Goal: Information Seeking & Learning: Learn about a topic

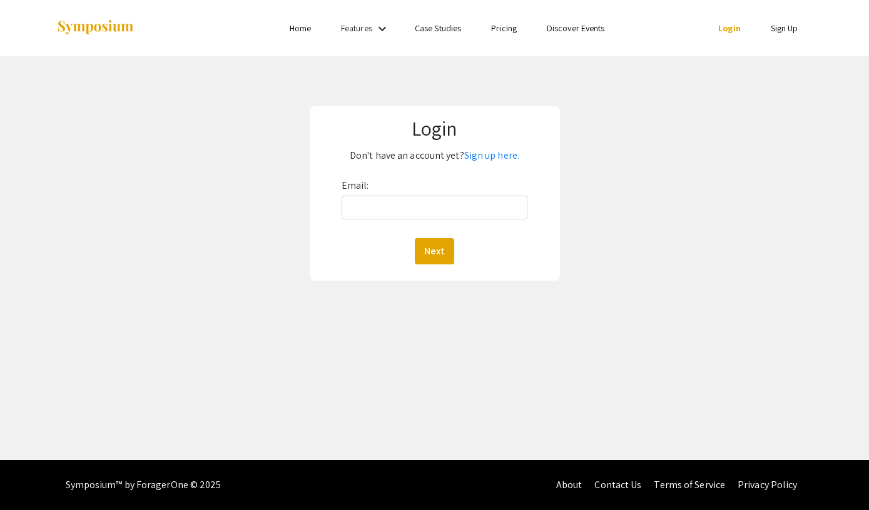
click at [420, 235] on div "Email: Next" at bounding box center [434, 220] width 186 height 89
click at [477, 152] on link "Sign up here." at bounding box center [491, 155] width 55 height 13
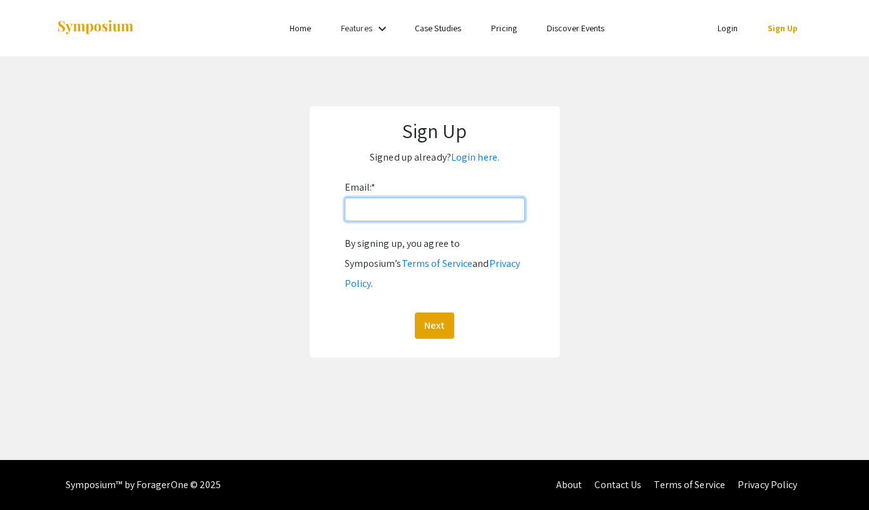
click at [448, 221] on input "Email: *" at bounding box center [435, 210] width 180 height 24
type input "benjarow@oregonstate.edu"
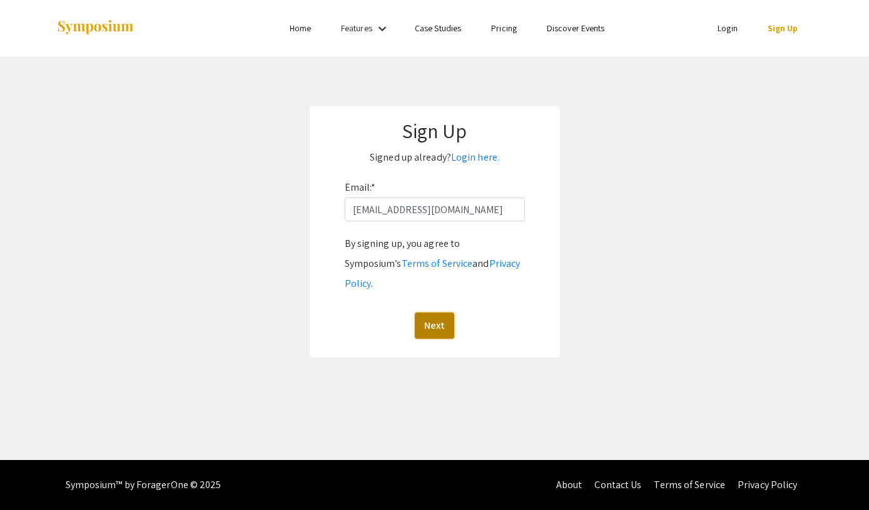
click at [437, 313] on button "Next" at bounding box center [434, 326] width 39 height 26
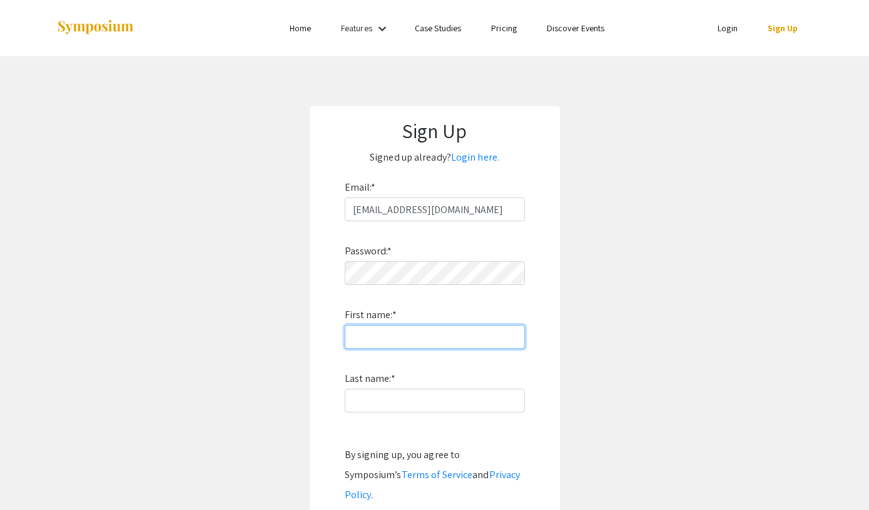
click at [390, 346] on input "First name: *" at bounding box center [435, 337] width 180 height 24
type input "Rowena"
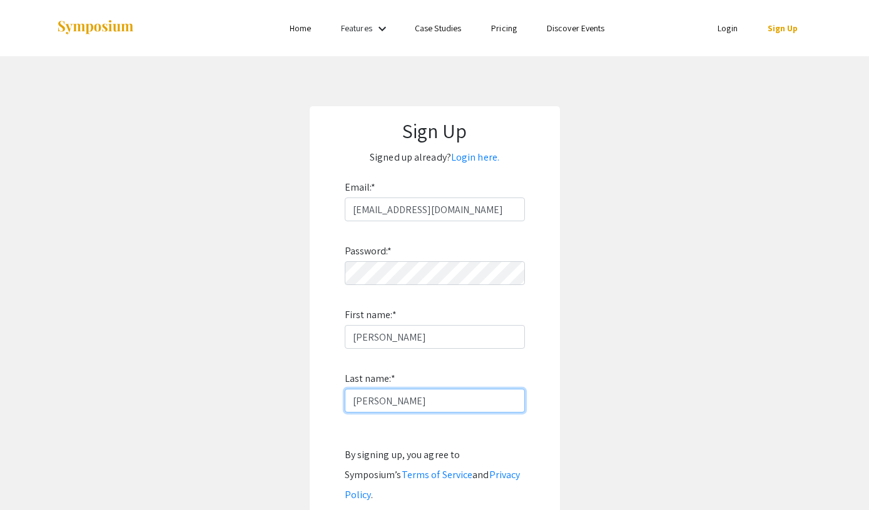
type input "Benjamin"
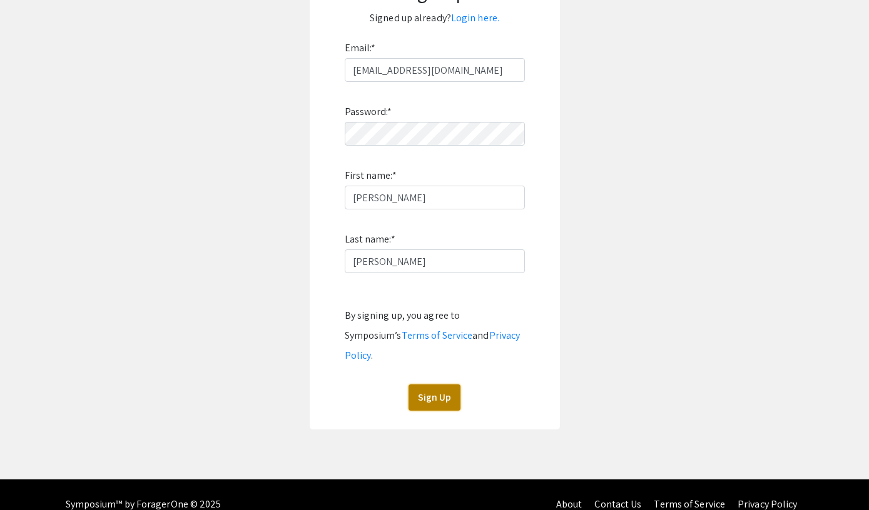
click at [431, 385] on button "Sign Up" at bounding box center [434, 398] width 52 height 26
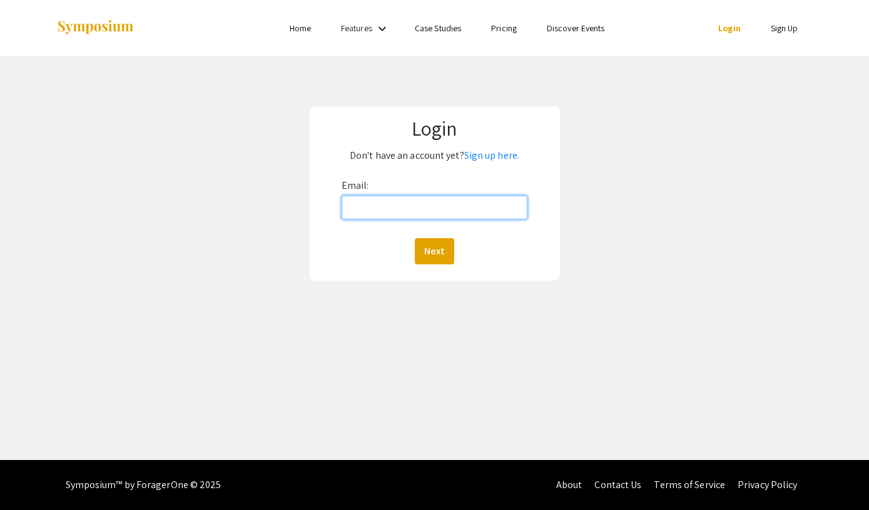
click at [382, 201] on input "Email:" at bounding box center [434, 208] width 186 height 24
type input "benjarow@oregonstate.edu"
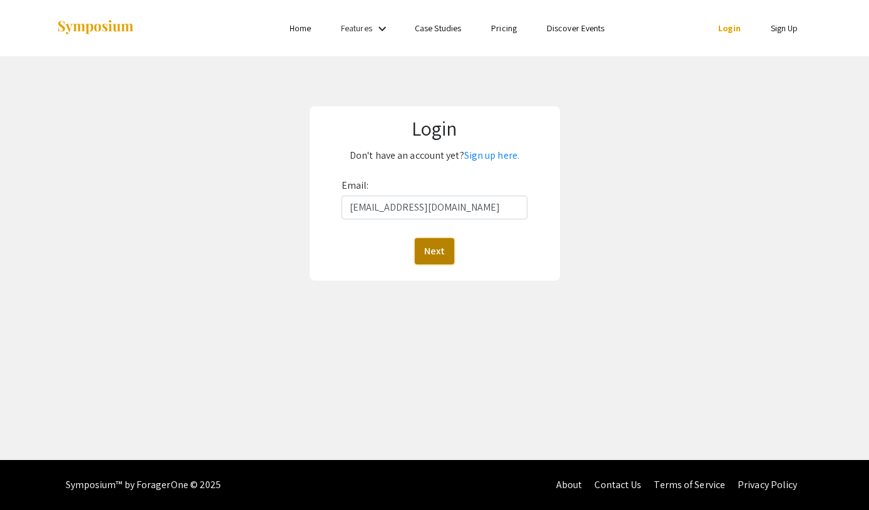
click at [435, 250] on button "Next" at bounding box center [434, 251] width 39 height 26
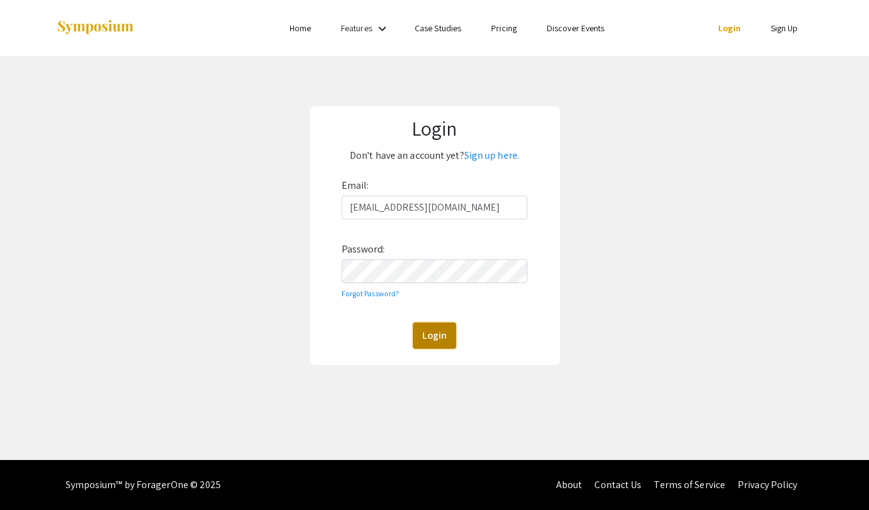
click at [435, 336] on button "Login" at bounding box center [434, 336] width 43 height 26
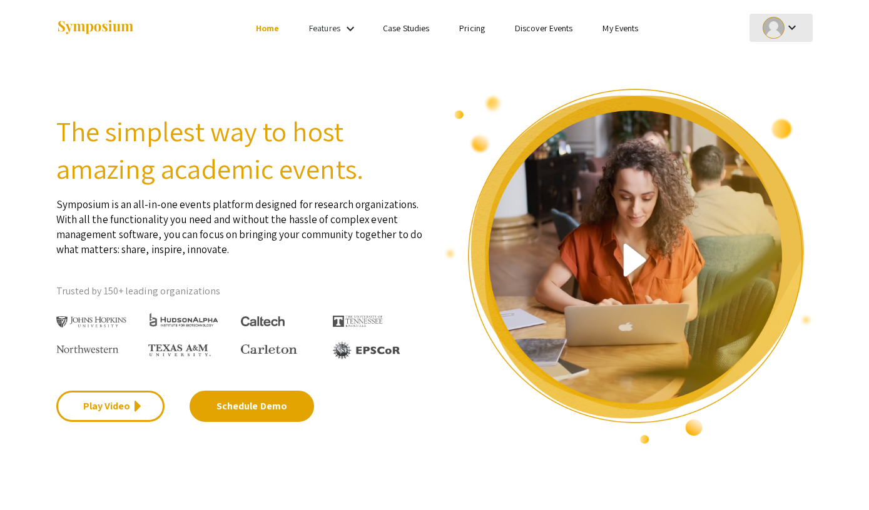
click at [782, 23] on div at bounding box center [773, 28] width 22 height 22
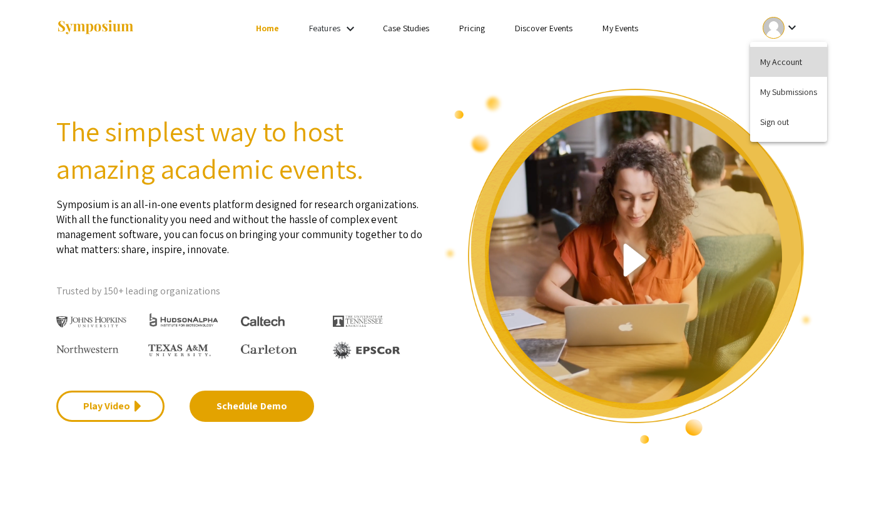
click at [779, 58] on button "My Account" at bounding box center [788, 62] width 77 height 30
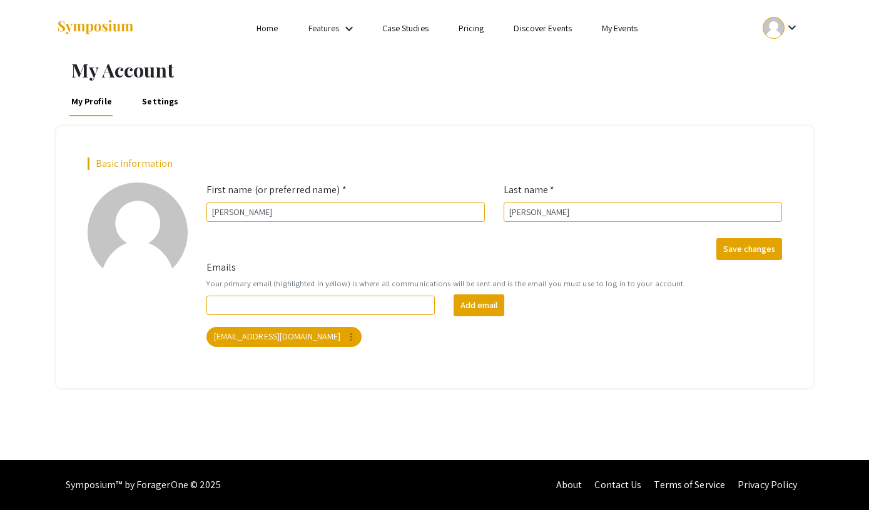
click at [263, 28] on link "Home" at bounding box center [266, 28] width 21 height 11
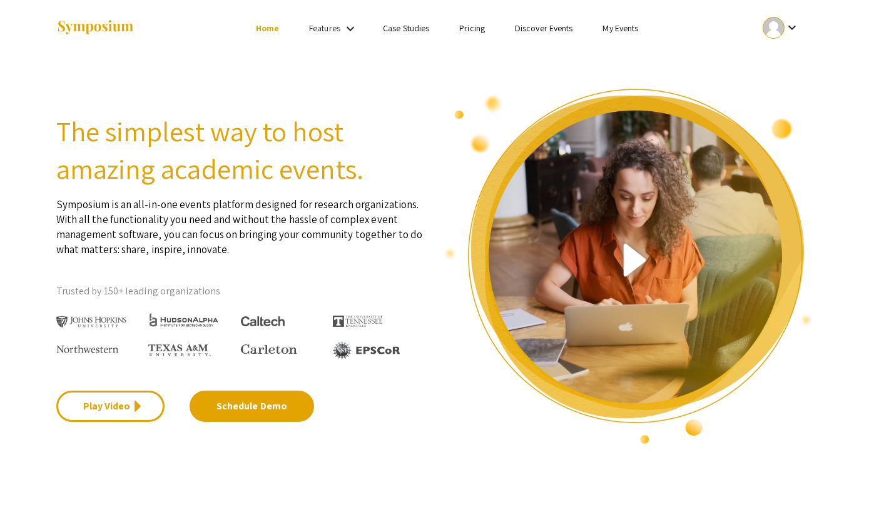
click at [356, 27] on mat-icon "keyboard_arrow_down" at bounding box center [350, 28] width 15 height 15
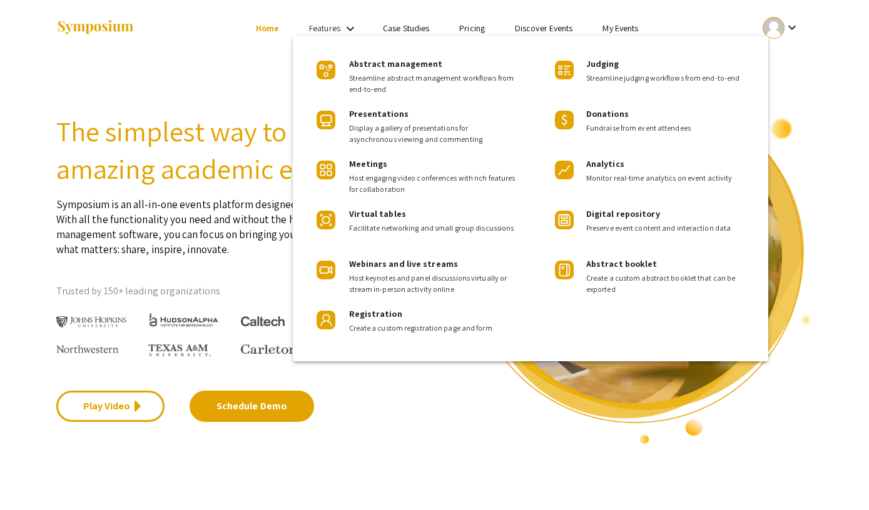
click at [614, 28] on div at bounding box center [434, 255] width 869 height 510
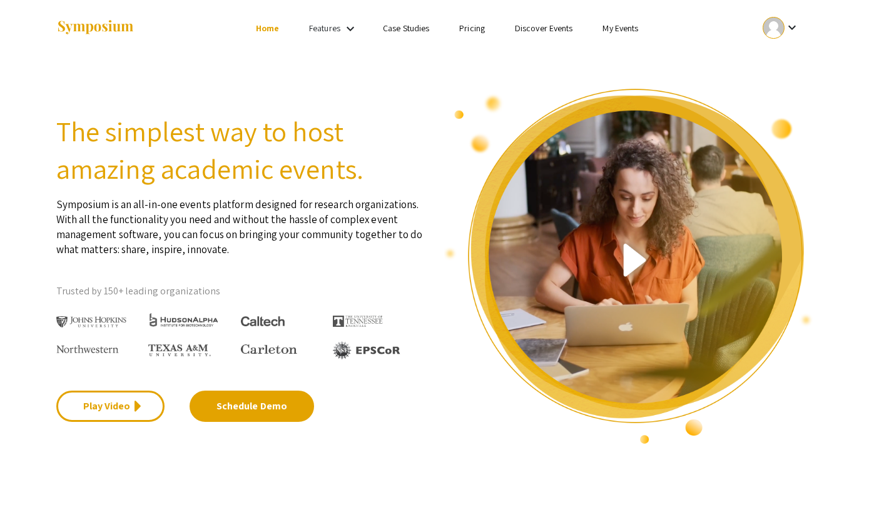
click at [538, 13] on ul "Skip navigation Home Features keyboard_arrow_down Case Studies Pricing Discover…" at bounding box center [435, 28] width 250 height 56
click at [541, 30] on link "Discover Events" at bounding box center [544, 28] width 58 height 11
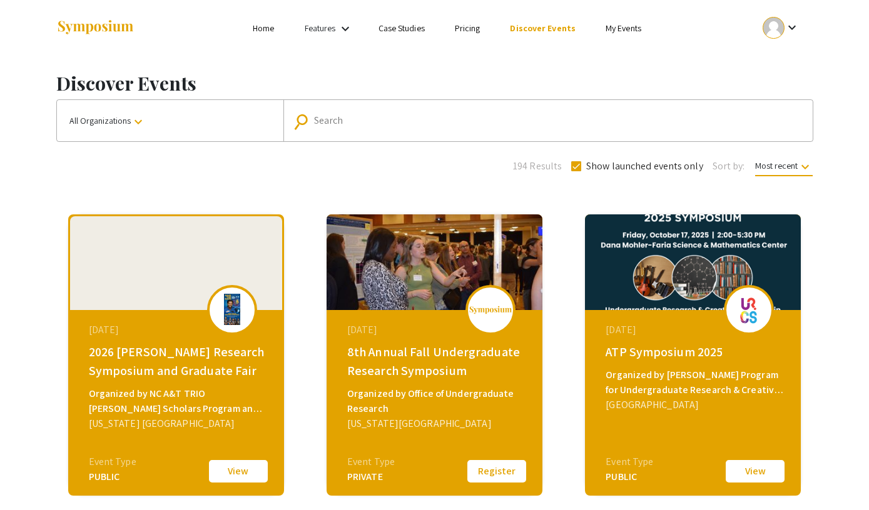
click at [412, 119] on input "Search" at bounding box center [555, 120] width 482 height 11
type input "oregon state"
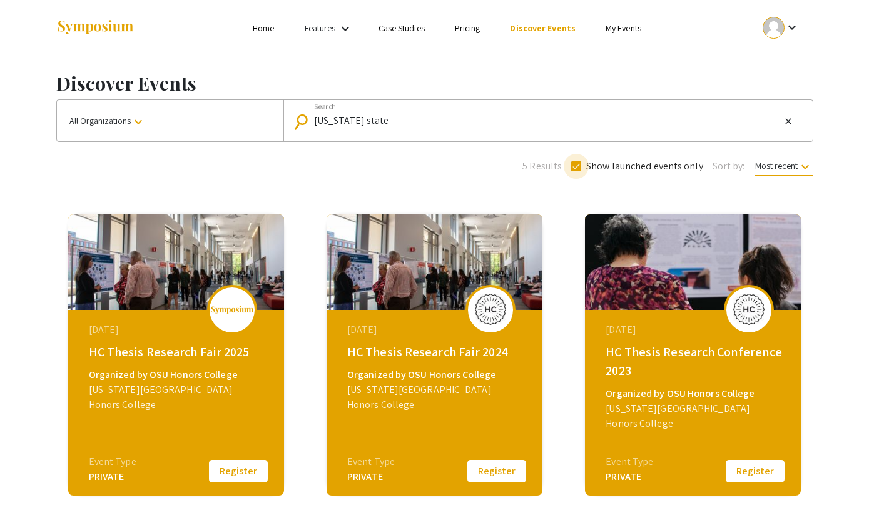
click at [575, 164] on span at bounding box center [576, 166] width 10 height 10
click at [575, 171] on input "Show launched events only" at bounding box center [575, 171] width 1 height 1
checkbox input "false"
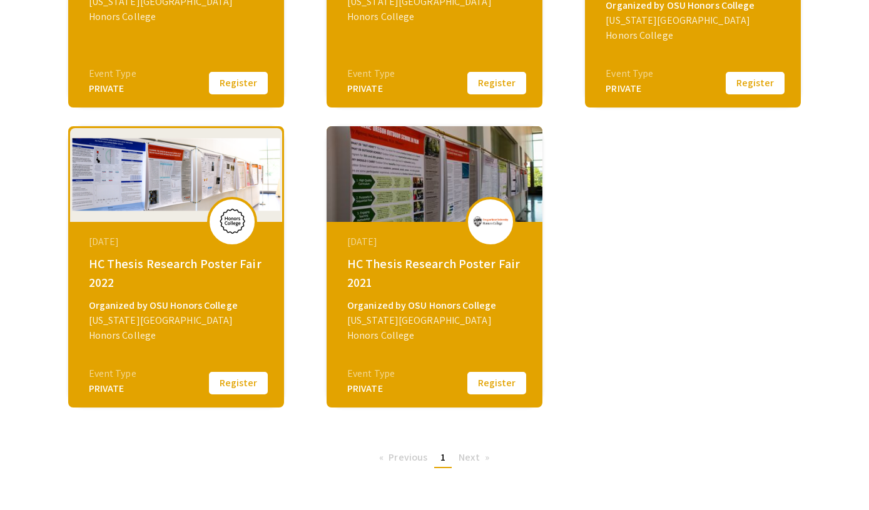
scroll to position [326, 0]
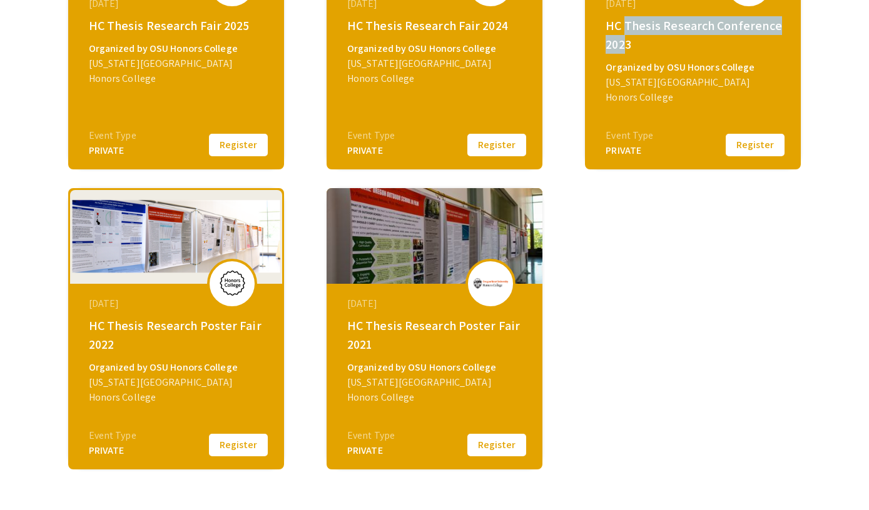
drag, startPoint x: 623, startPoint y: 26, endPoint x: 629, endPoint y: 58, distance: 32.5
click at [629, 54] on div "HC Thesis Research Conference 2023" at bounding box center [694, 35] width 178 height 38
click at [629, 58] on div "May 15, 2023 HC Thesis Research Conference 2023 Organized by OSU Honors College…" at bounding box center [694, 62] width 215 height 156
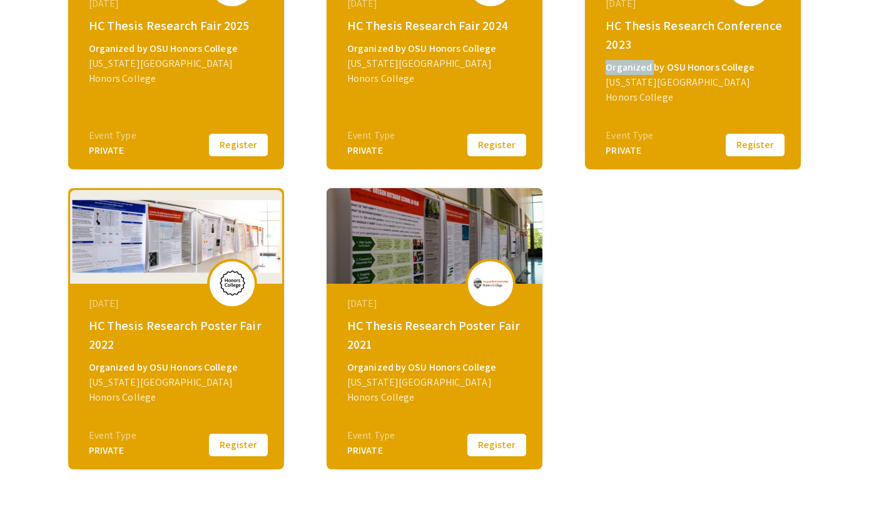
click at [629, 58] on div "May 15, 2023 HC Thesis Research Conference 2023 Organized by OSU Honors College…" at bounding box center [694, 62] width 215 height 156
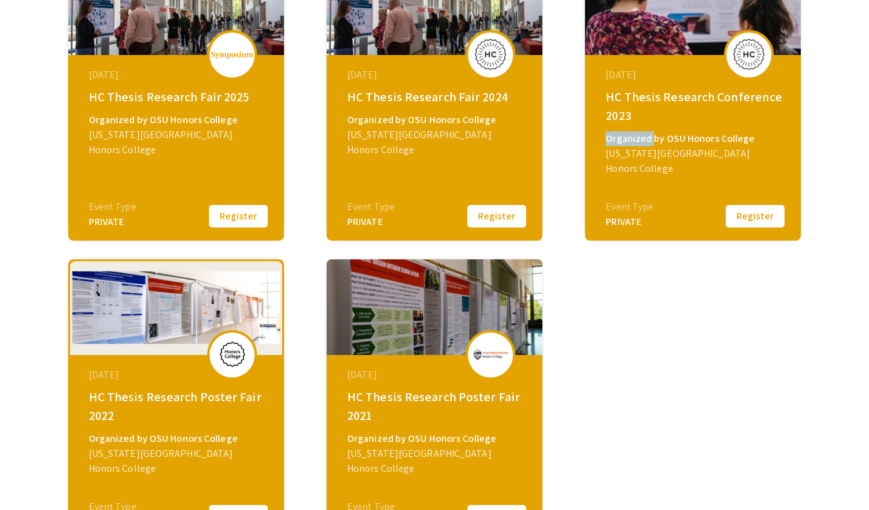
scroll to position [145, 0]
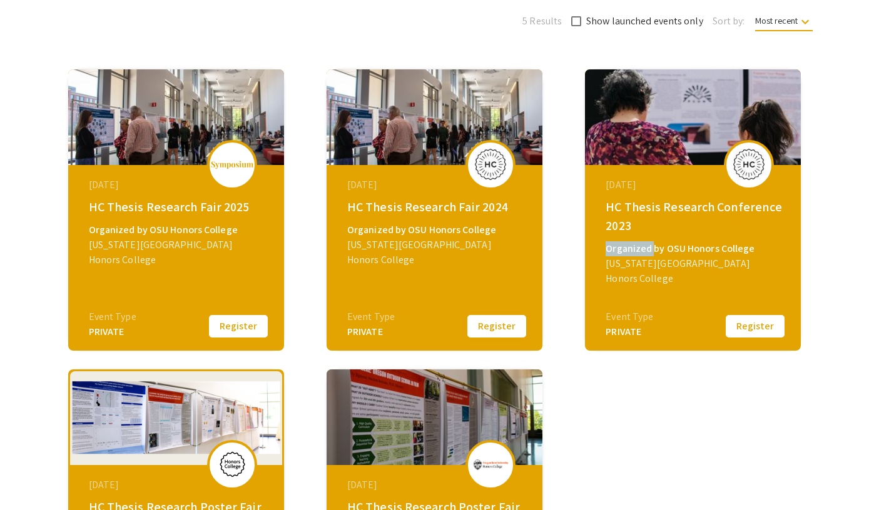
click at [495, 330] on button "Register" at bounding box center [496, 326] width 63 height 26
click at [403, 208] on div "HC Thesis Research Fair 2024" at bounding box center [436, 207] width 178 height 19
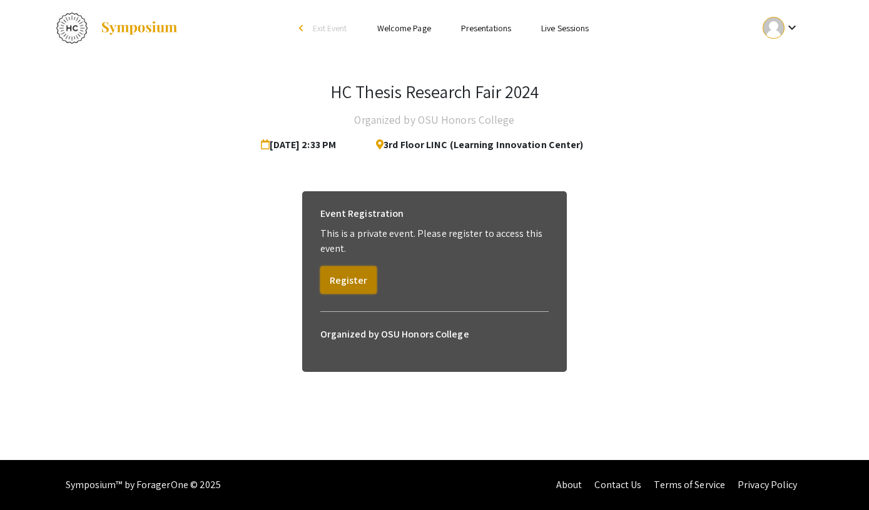
click at [367, 273] on button "Register" at bounding box center [348, 280] width 56 height 28
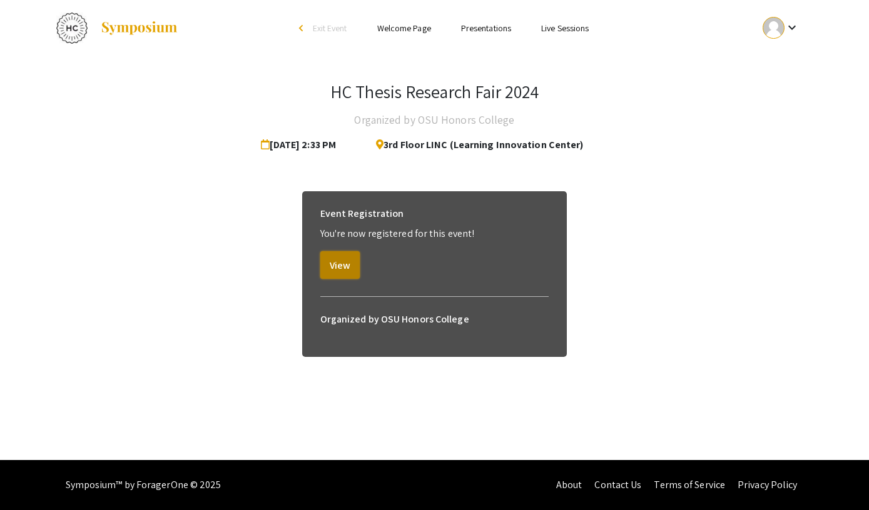
click at [343, 268] on button "View" at bounding box center [339, 265] width 39 height 28
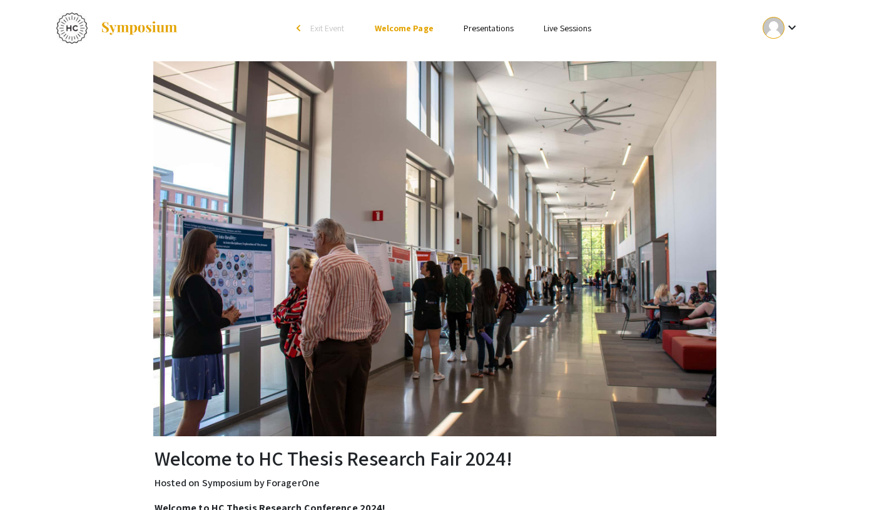
click at [473, 27] on link "Presentations" at bounding box center [488, 28] width 50 height 11
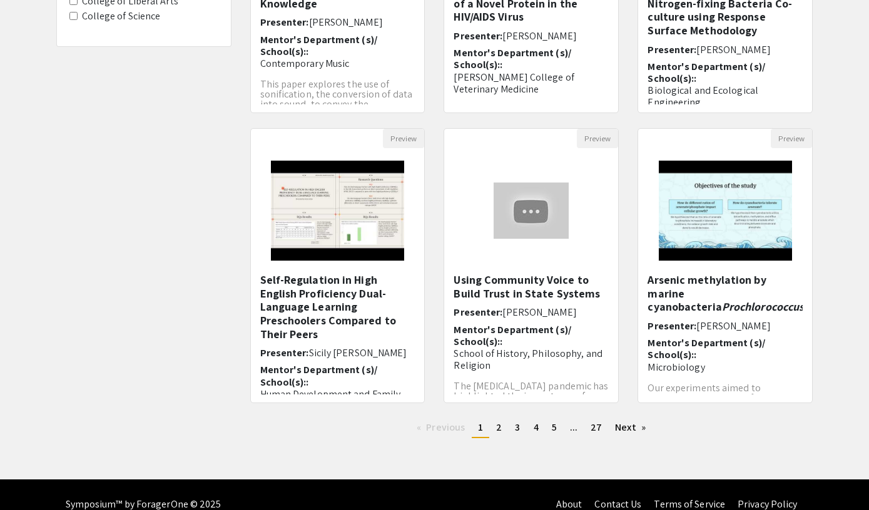
scroll to position [319, 0]
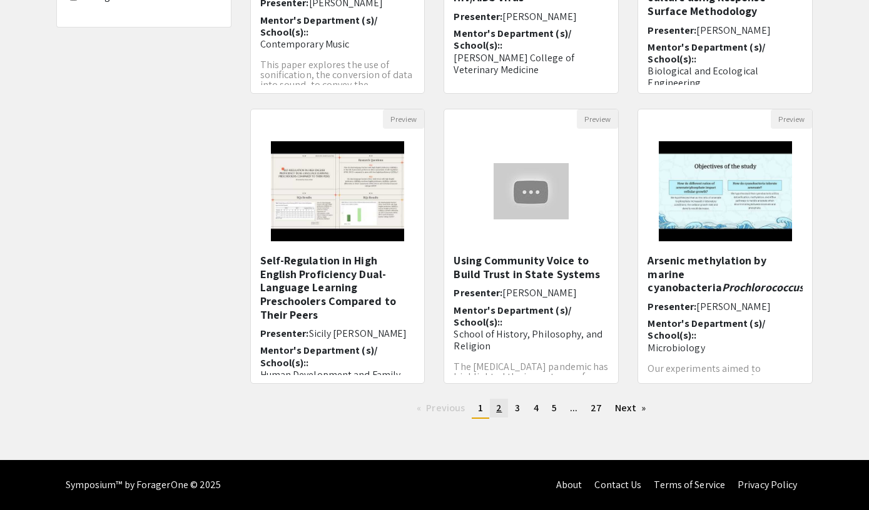
click at [495, 407] on link "page 2" at bounding box center [499, 408] width 18 height 19
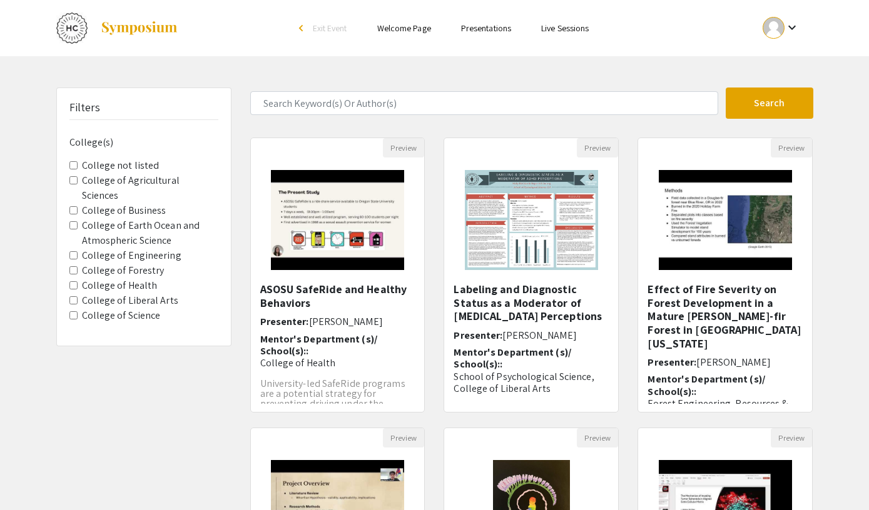
click at [495, 407] on div "Labeling and Diagnostic Status as a Moderator of ADHD Perceptions Presenter: Mo…" at bounding box center [531, 348] width 174 height 131
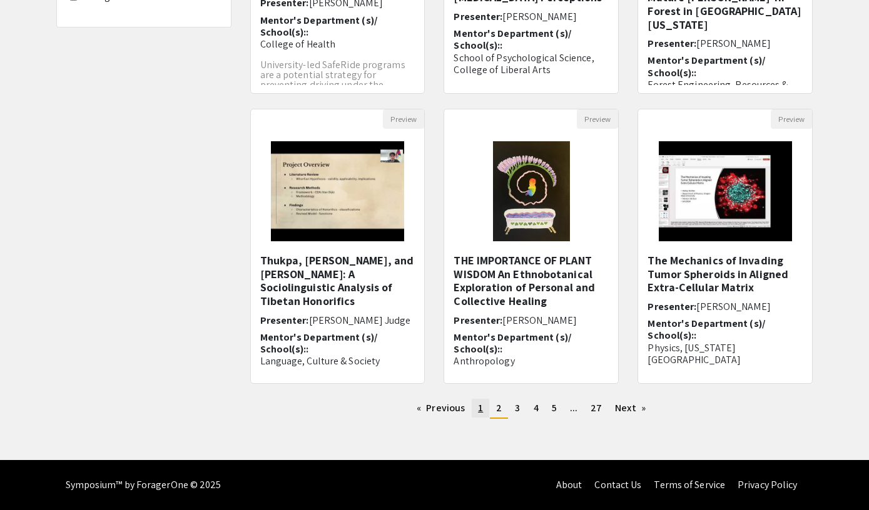
click at [481, 410] on span "1" at bounding box center [480, 408] width 5 height 13
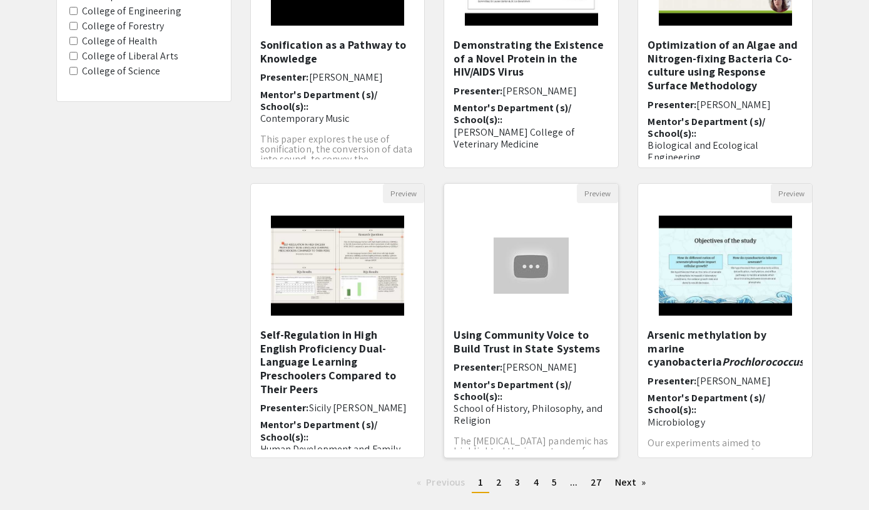
scroll to position [246, 0]
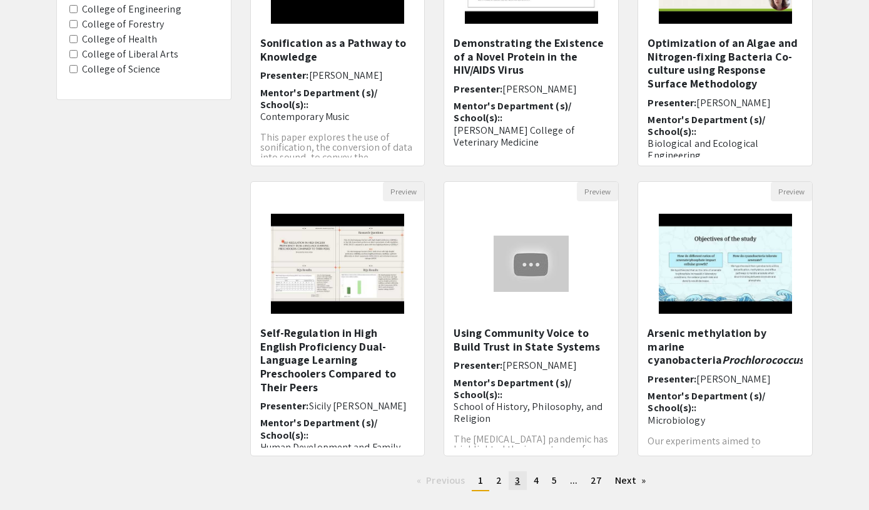
click at [519, 480] on span "3" at bounding box center [517, 480] width 5 height 13
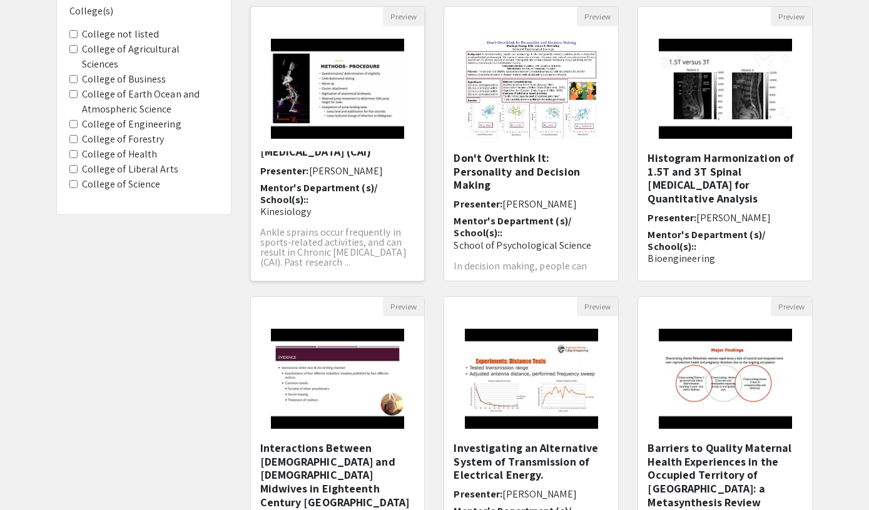
scroll to position [47, 0]
click at [690, 166] on h5 "Histogram Harmonization of 1.5T and 3T Spinal MRI for Quantitative Analysis" at bounding box center [724, 178] width 155 height 54
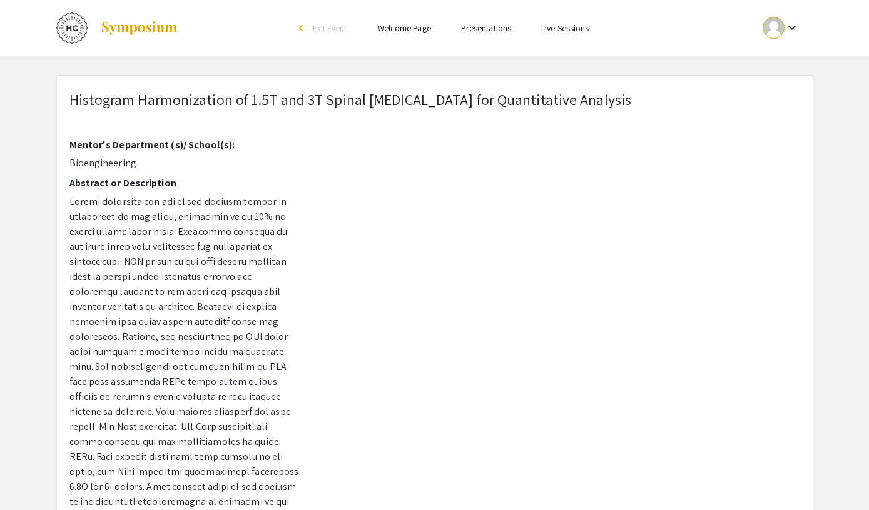
scroll to position [34, 0]
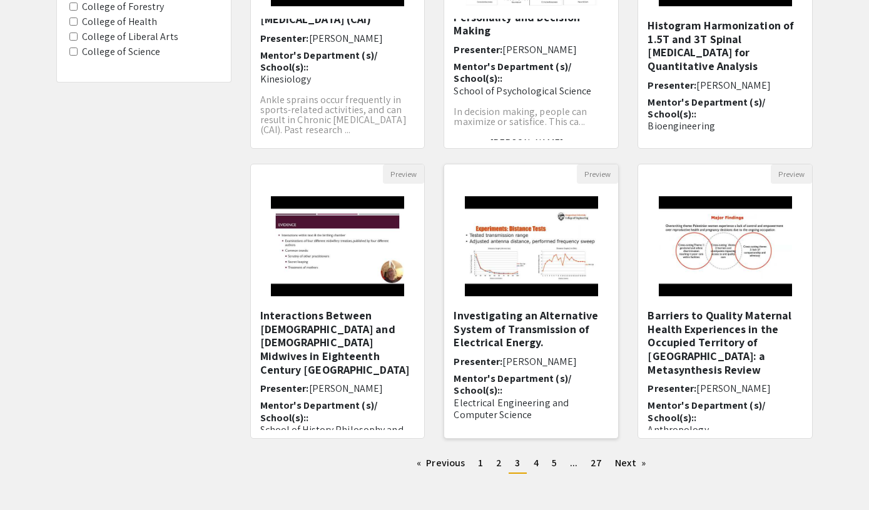
scroll to position [265, 0]
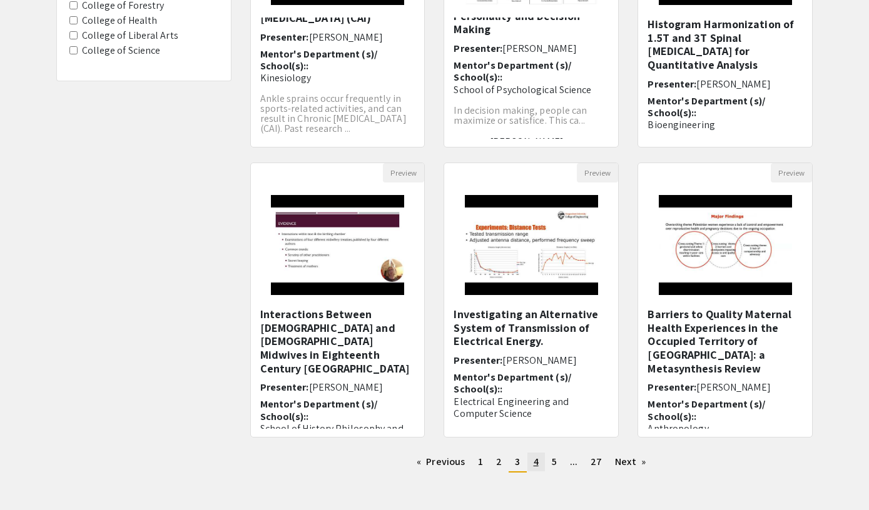
click at [529, 455] on link "page 4" at bounding box center [536, 462] width 18 height 19
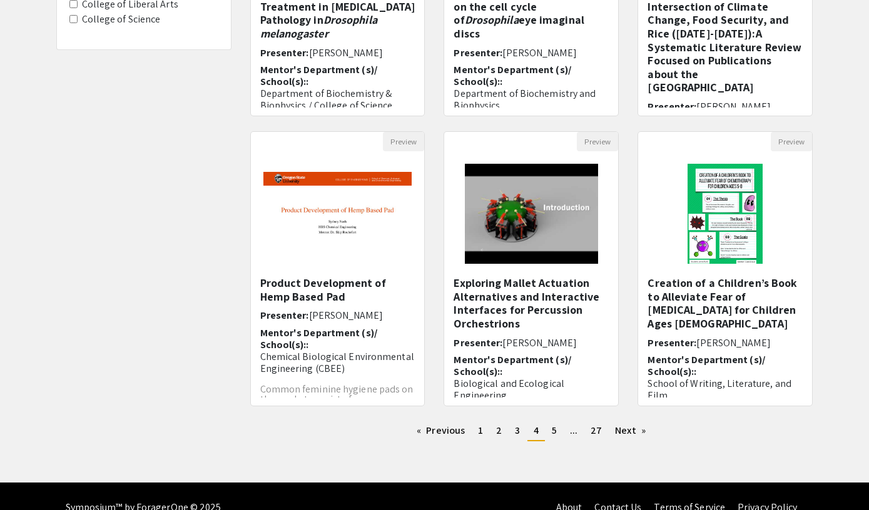
scroll to position [319, 0]
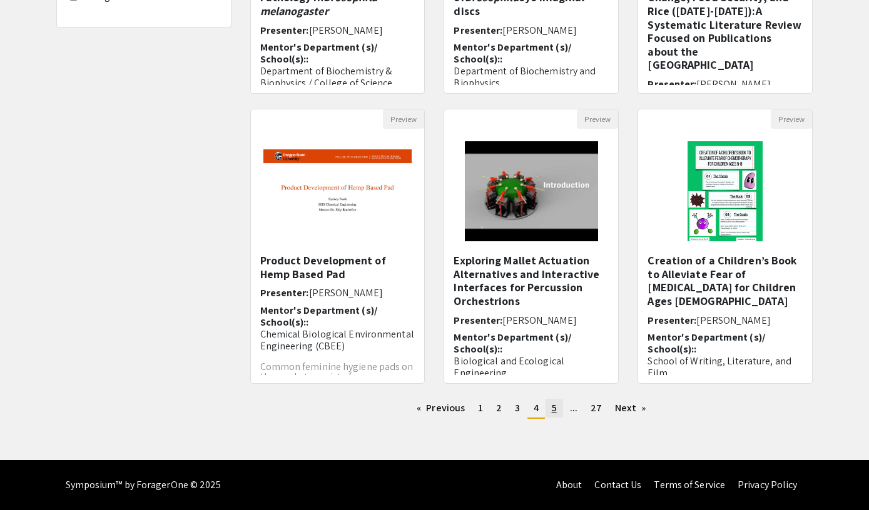
click at [553, 409] on span "5" at bounding box center [554, 408] width 5 height 13
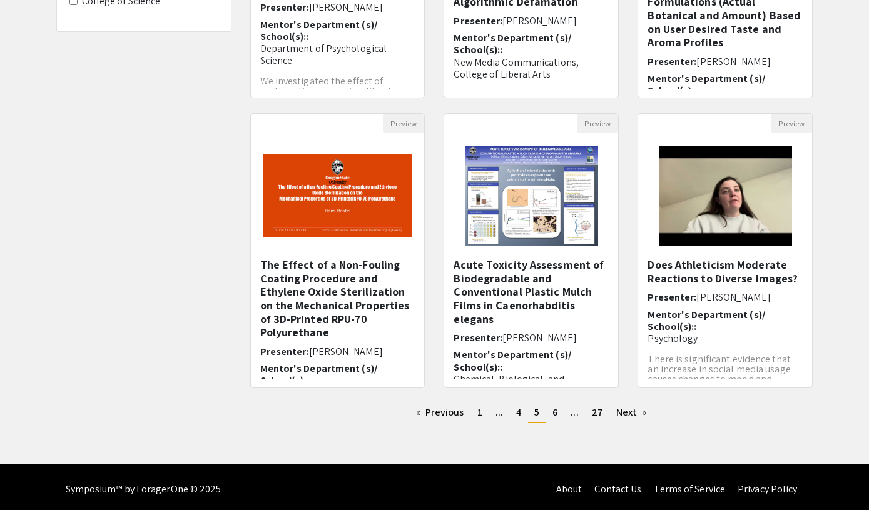
scroll to position [319, 0]
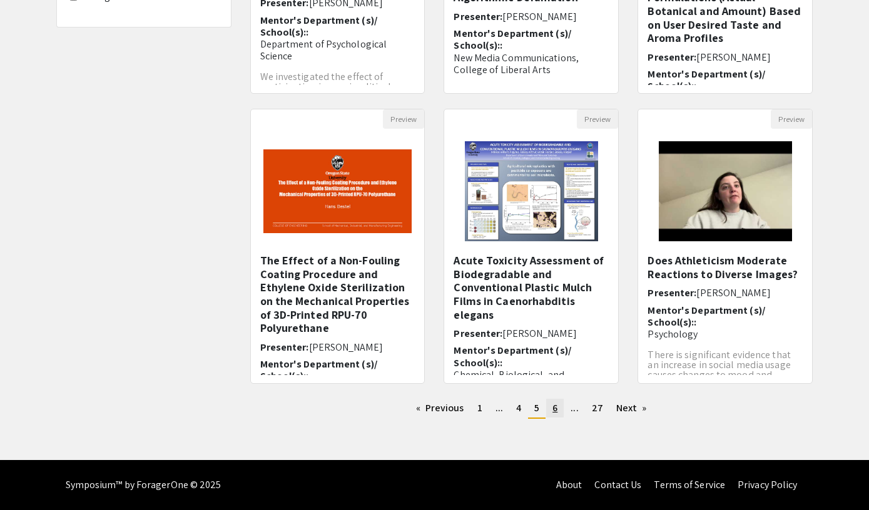
click at [554, 410] on span "6" at bounding box center [554, 408] width 5 height 13
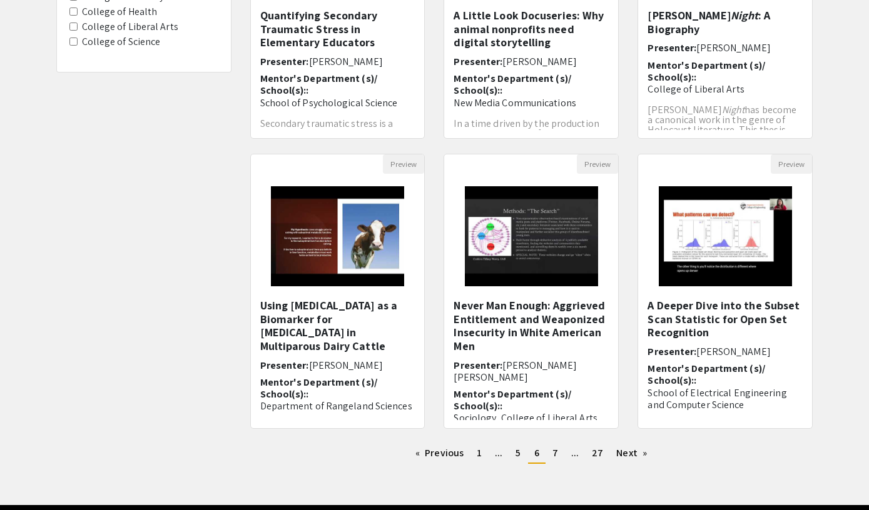
scroll to position [319, 0]
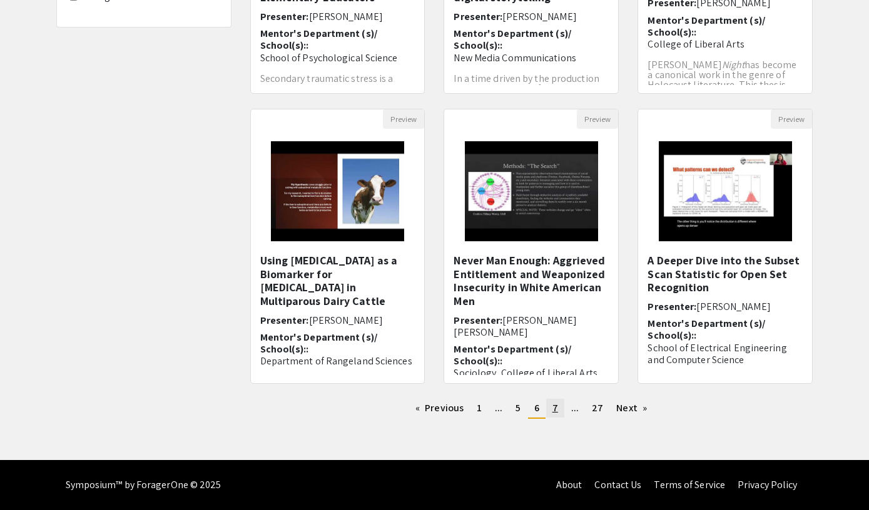
click at [557, 404] on span "7" at bounding box center [555, 408] width 6 height 13
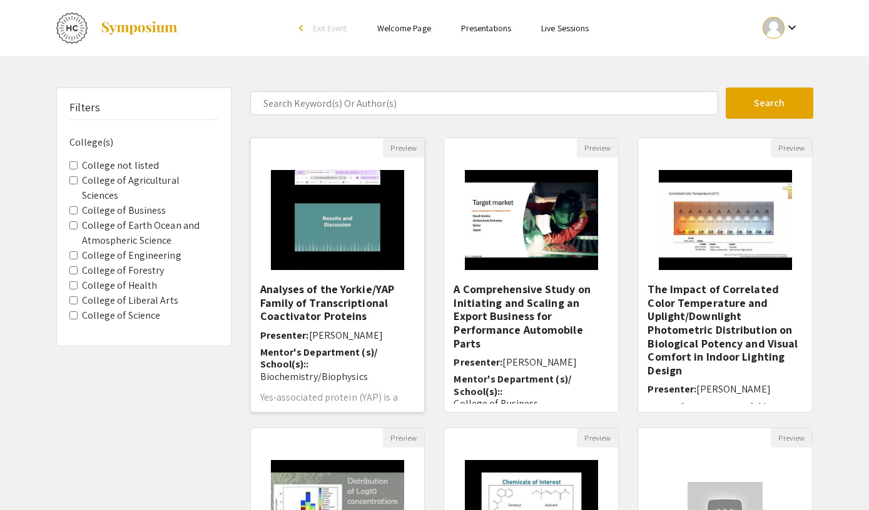
click at [318, 306] on h5 "Analyses of the Yorkie/YAP Family of Transcriptional Coactivator Proteins" at bounding box center [337, 303] width 155 height 41
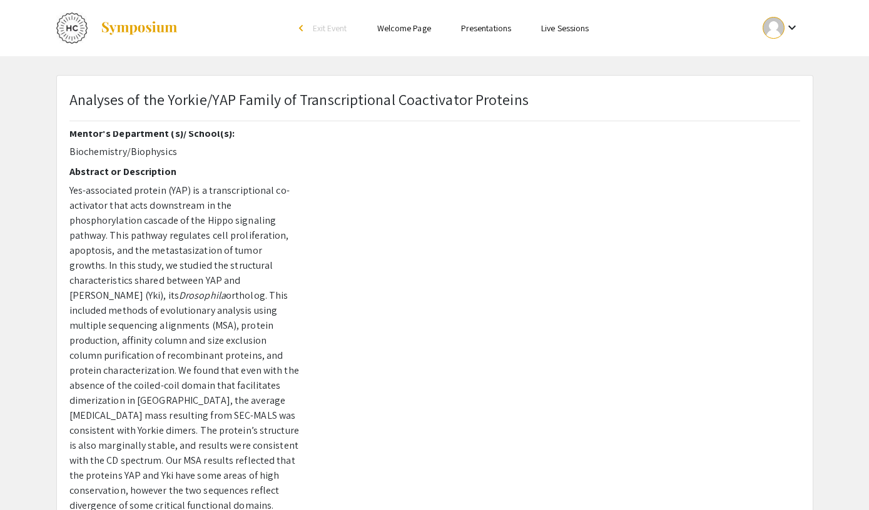
scroll to position [44, 0]
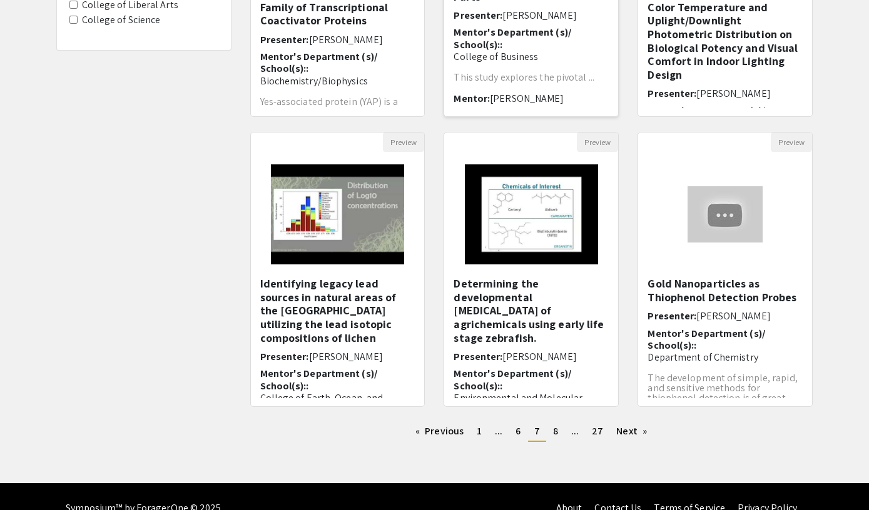
scroll to position [296, 0]
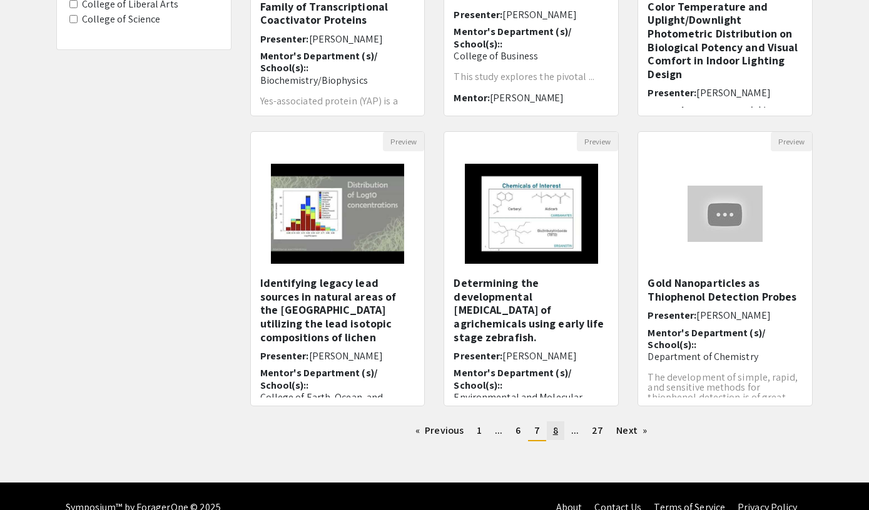
click at [552, 428] on link "page 8" at bounding box center [556, 431] width 18 height 19
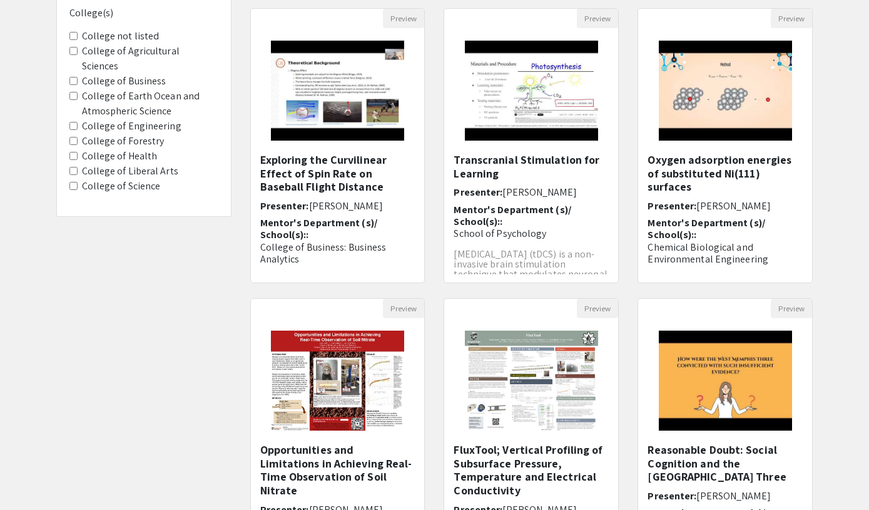
scroll to position [319, 0]
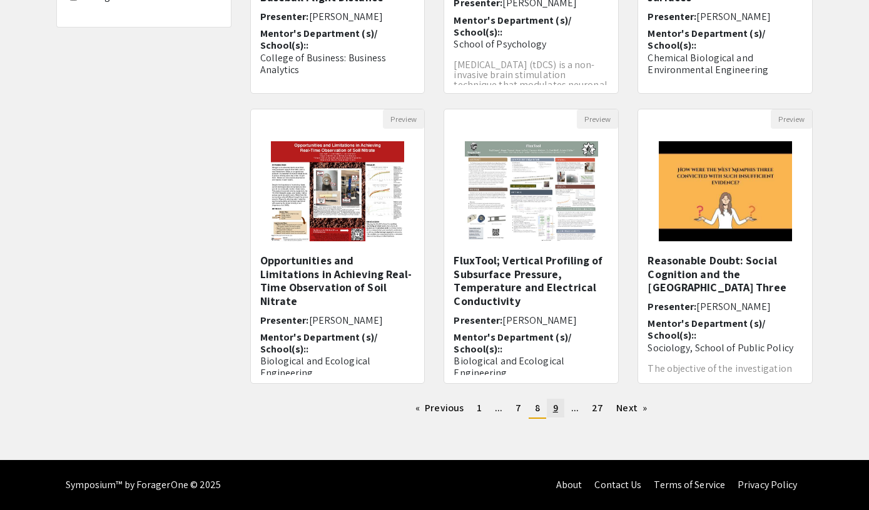
click at [553, 408] on span "9" at bounding box center [555, 408] width 5 height 13
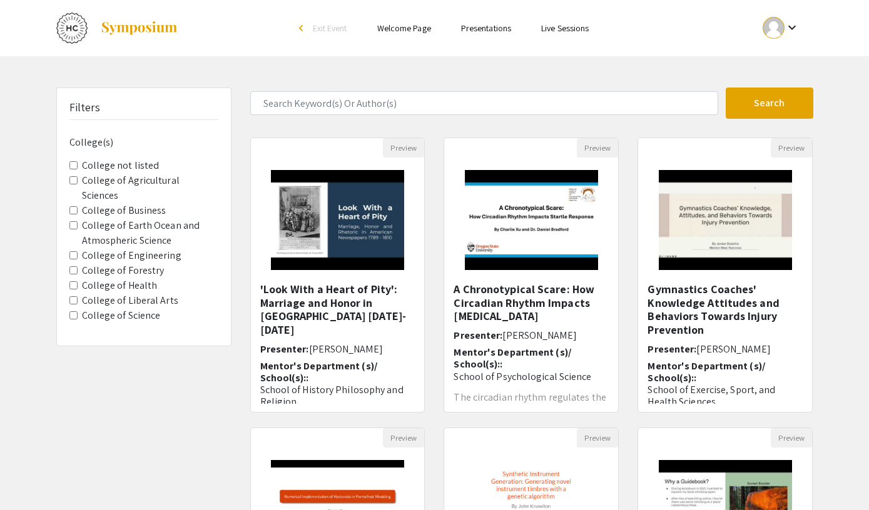
click at [78, 311] on Science "College of Science" at bounding box center [73, 315] width 8 height 8
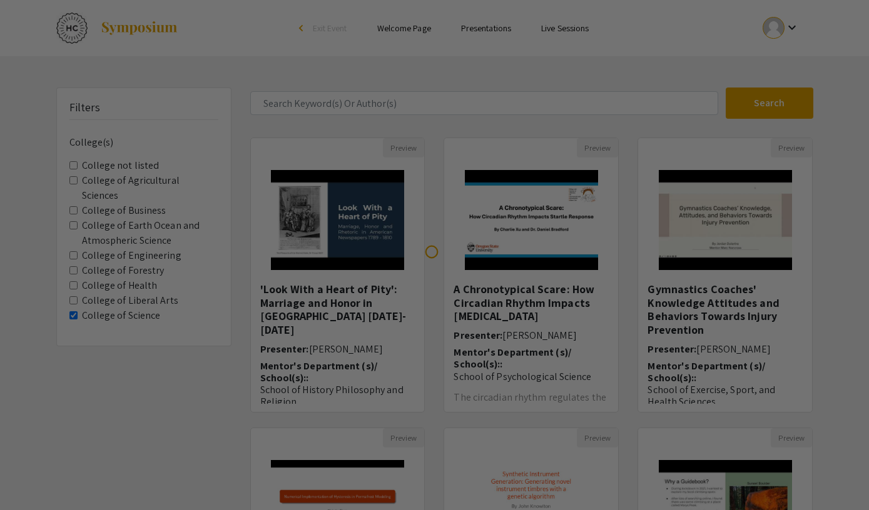
click at [73, 273] on div at bounding box center [434, 255] width 869 height 510
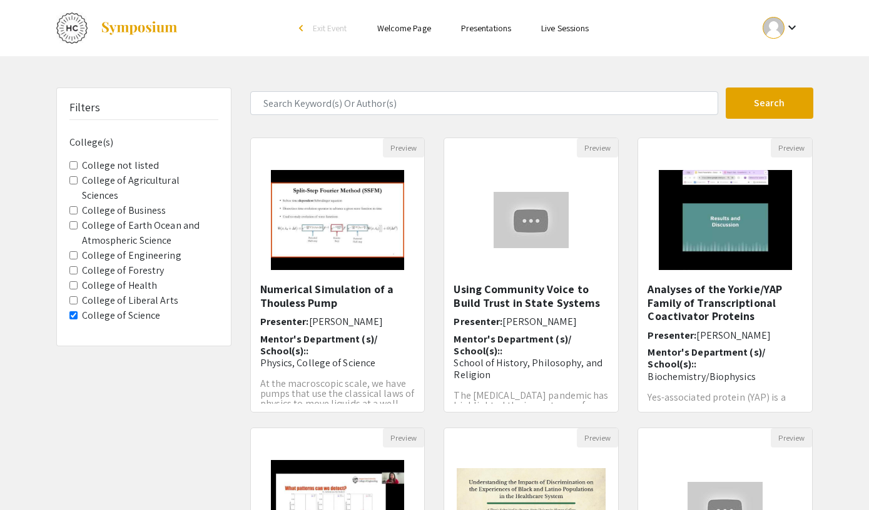
click at [73, 281] on Health "College of Health" at bounding box center [73, 285] width 8 height 8
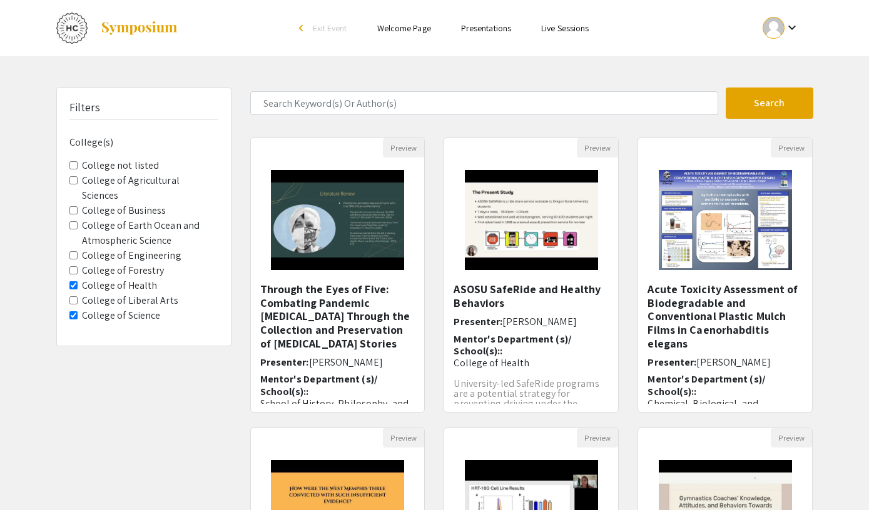
click at [74, 251] on Engineering "College of Engineering" at bounding box center [73, 255] width 8 height 8
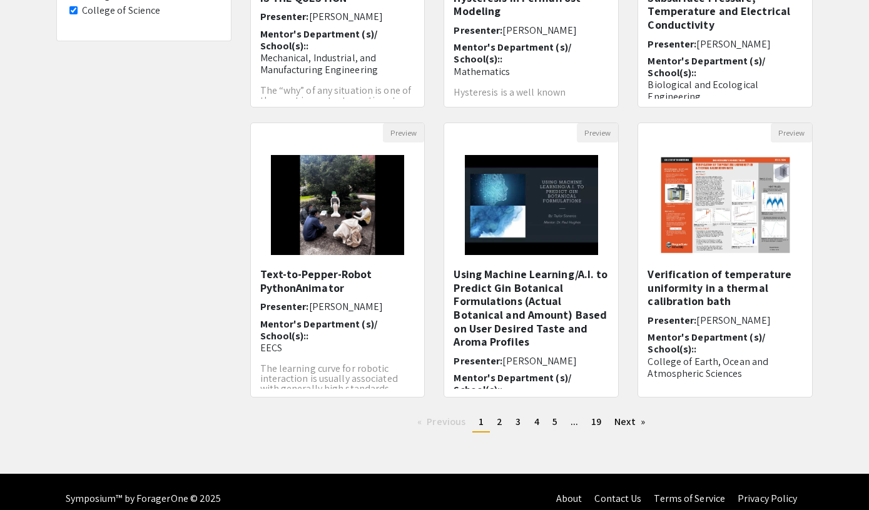
scroll to position [319, 0]
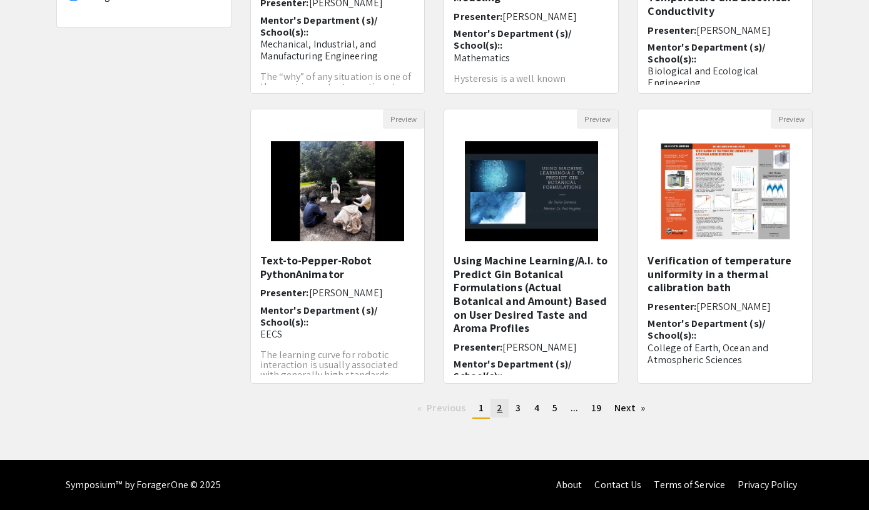
click at [495, 403] on link "page 2" at bounding box center [499, 408] width 18 height 19
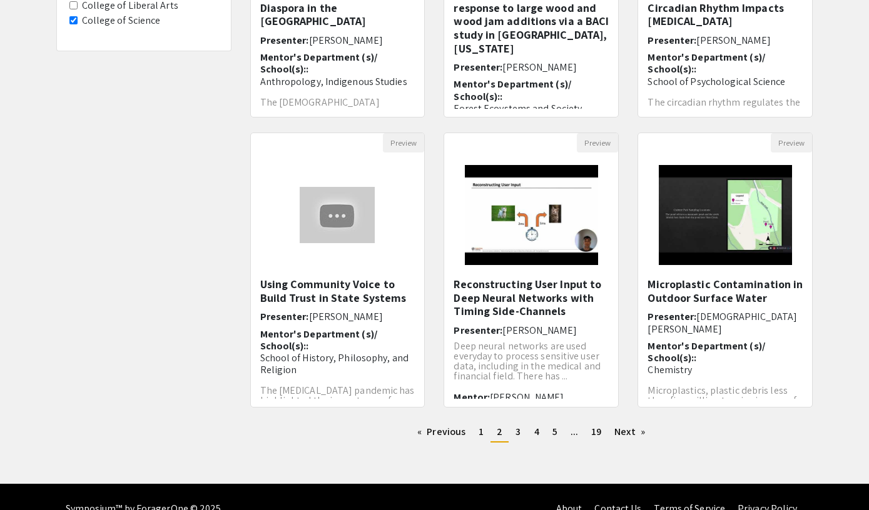
scroll to position [319, 0]
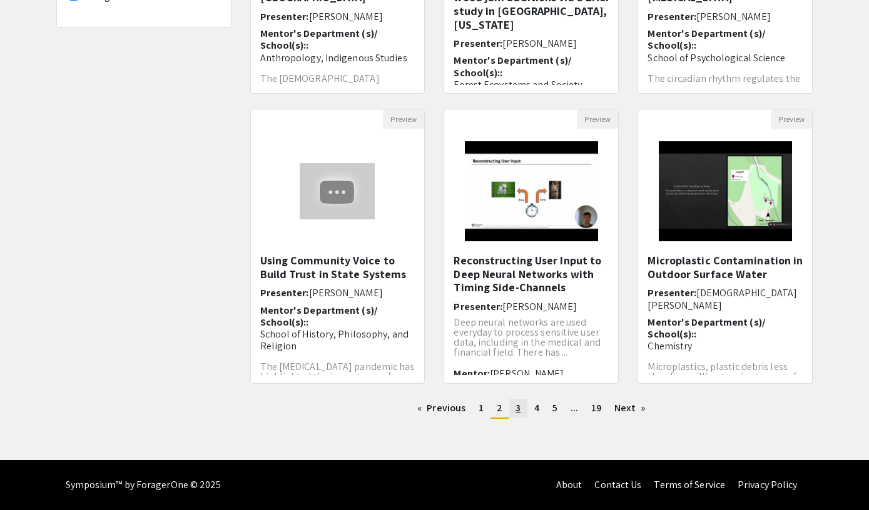
click at [519, 407] on span "3" at bounding box center [517, 408] width 5 height 13
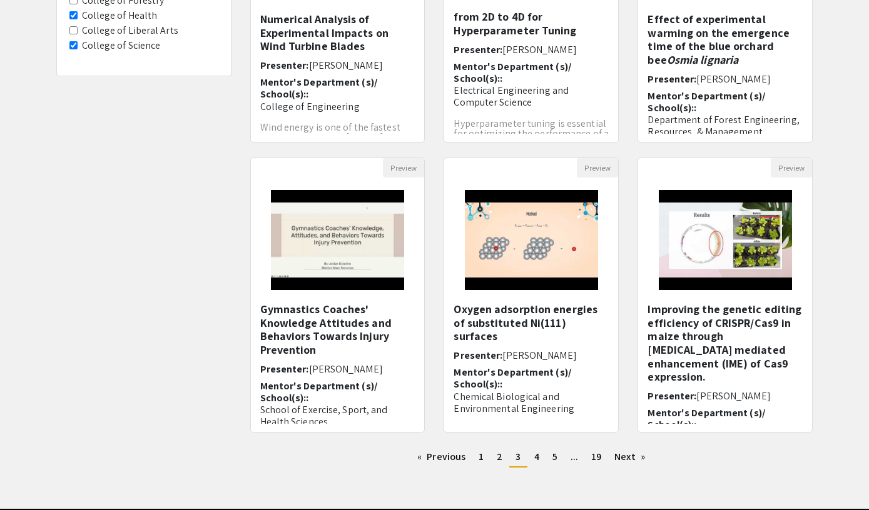
scroll to position [279, 0]
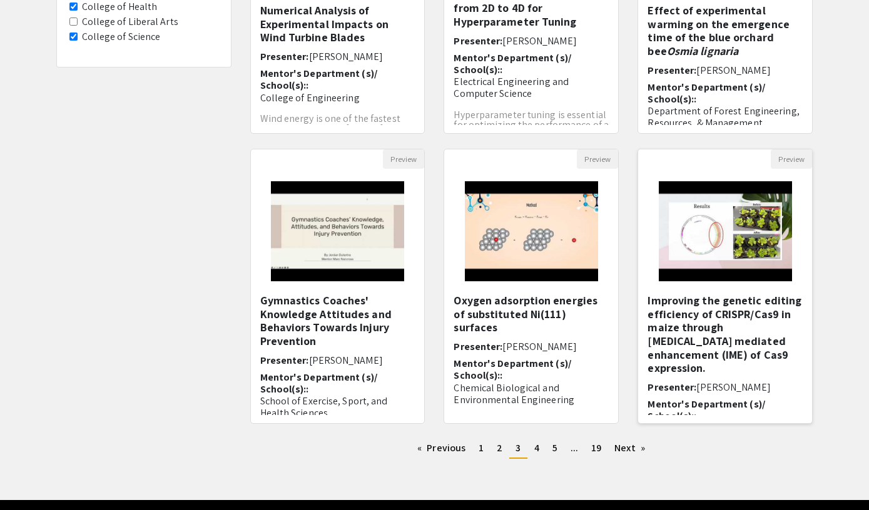
click at [677, 315] on h5 "Improving the genetic editing efficiency of CRISPR/Cas9 in maize through intron…" at bounding box center [724, 334] width 155 height 81
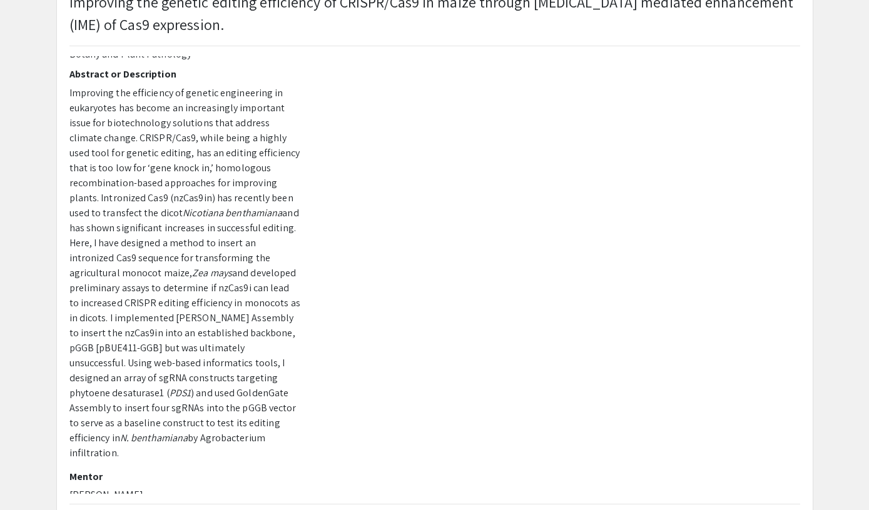
scroll to position [101, 0]
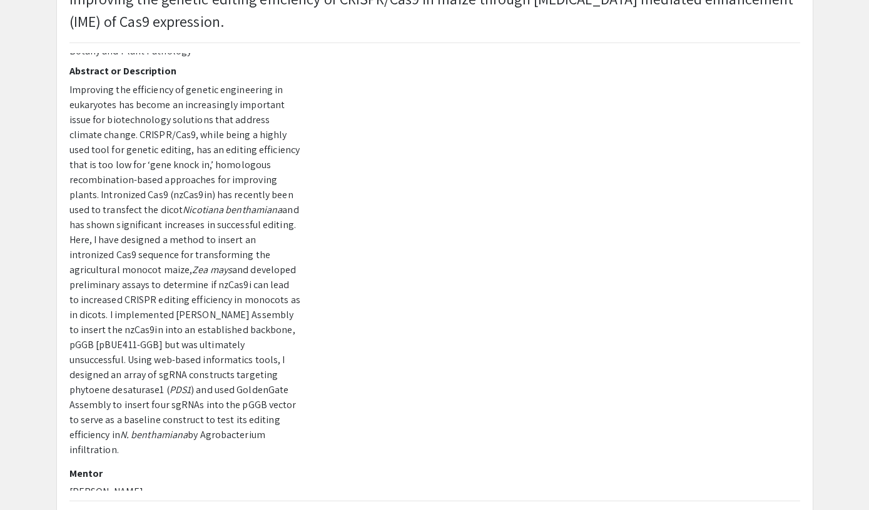
click at [542, 448] on div at bounding box center [560, 272] width 500 height 438
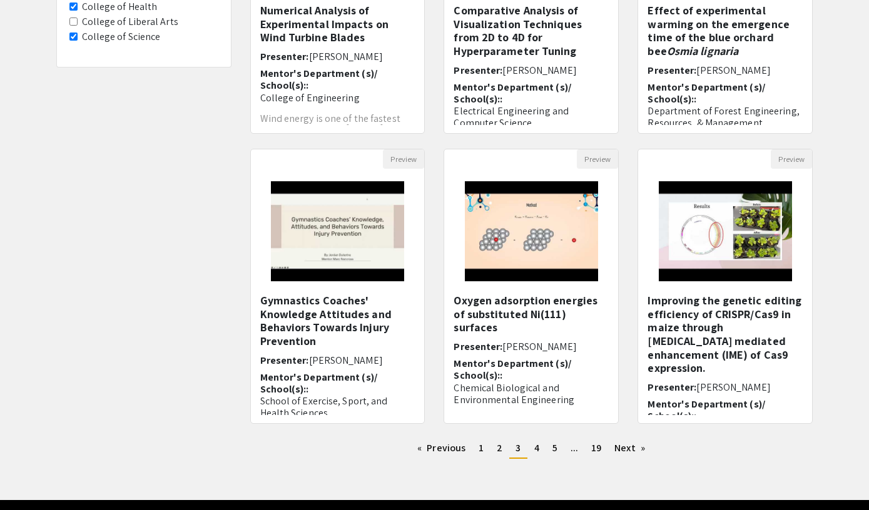
scroll to position [29, 0]
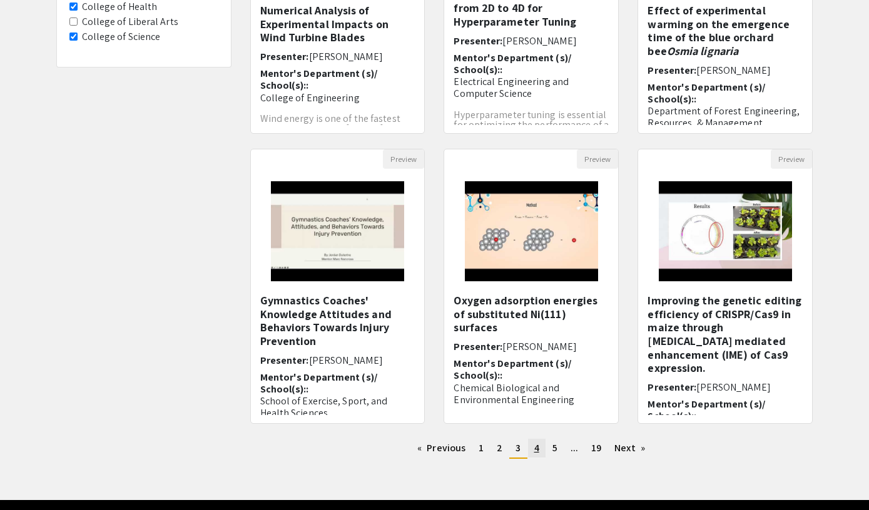
click at [540, 453] on link "page 4" at bounding box center [537, 448] width 18 height 19
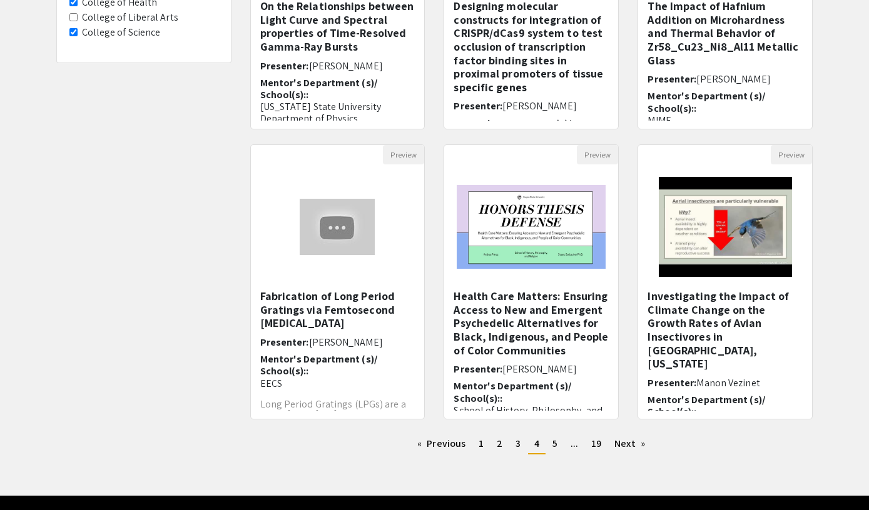
scroll to position [283, 0]
click at [555, 442] on span "5" at bounding box center [554, 443] width 5 height 13
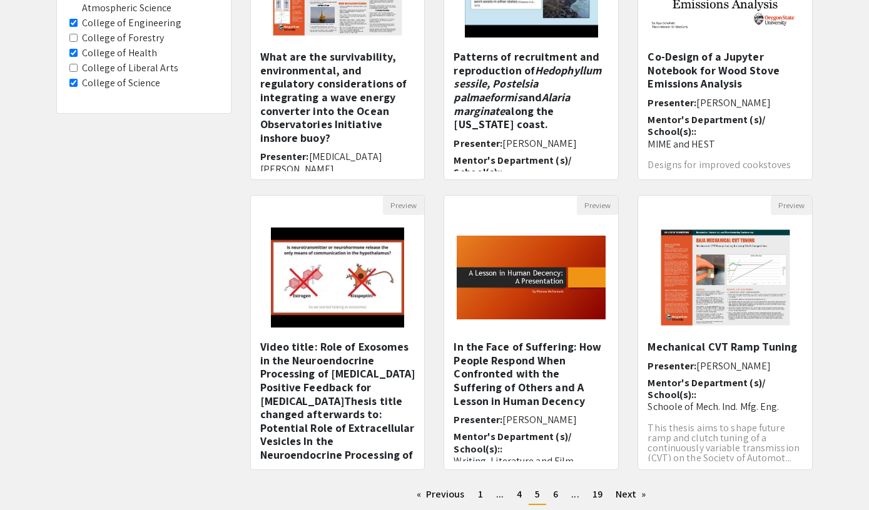
scroll to position [241, 0]
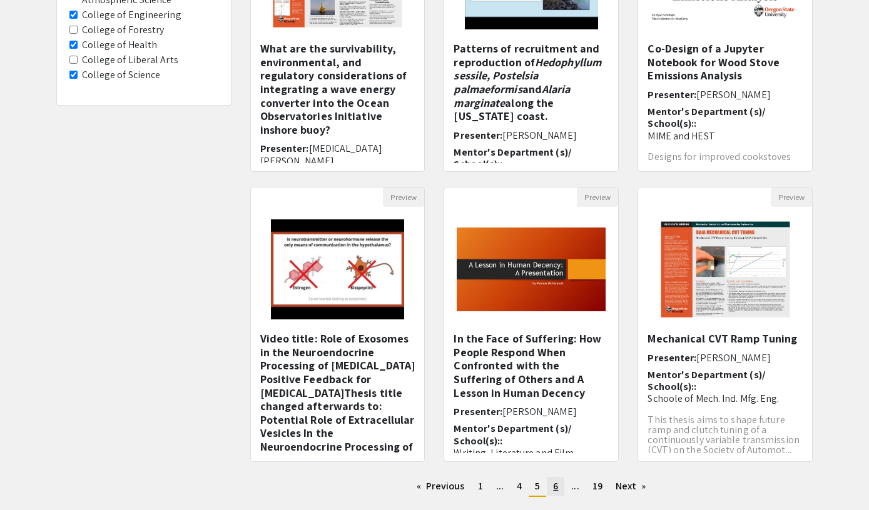
click at [556, 486] on span "6" at bounding box center [555, 486] width 5 height 13
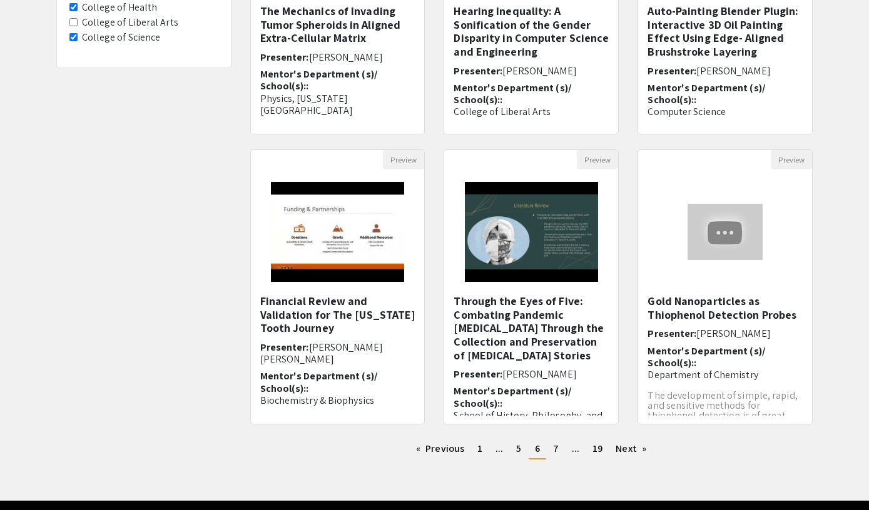
scroll to position [319, 0]
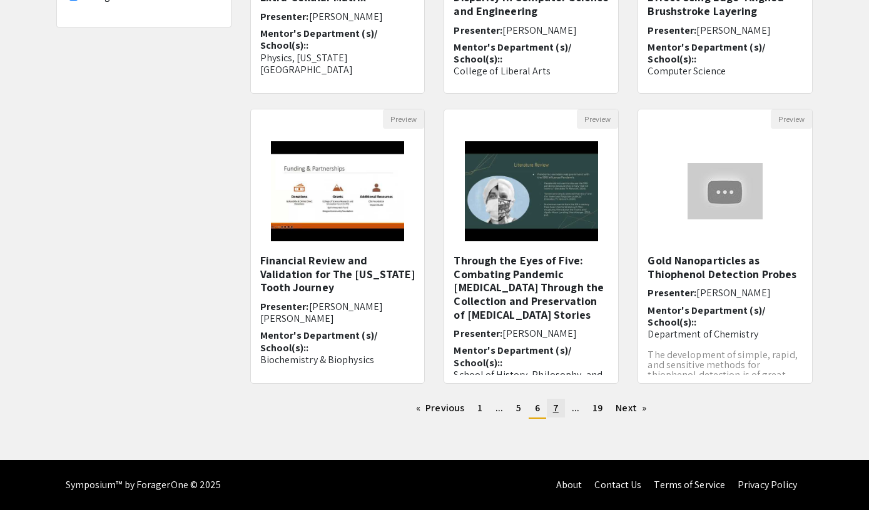
click at [554, 410] on span "7" at bounding box center [556, 408] width 6 height 13
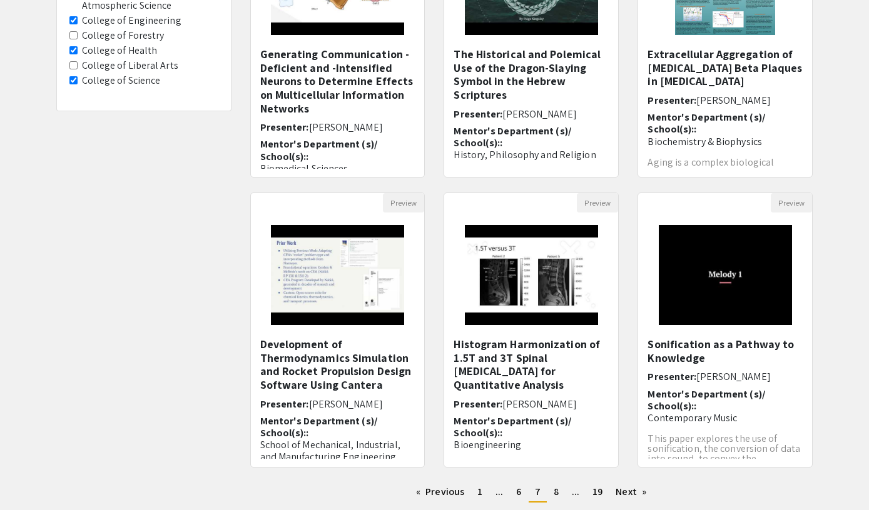
scroll to position [240, 0]
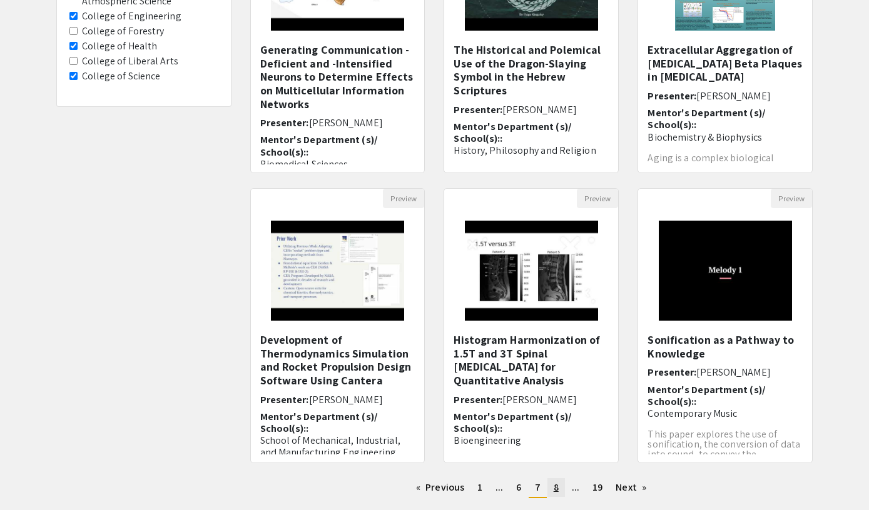
click at [555, 480] on link "page 8" at bounding box center [556, 487] width 18 height 19
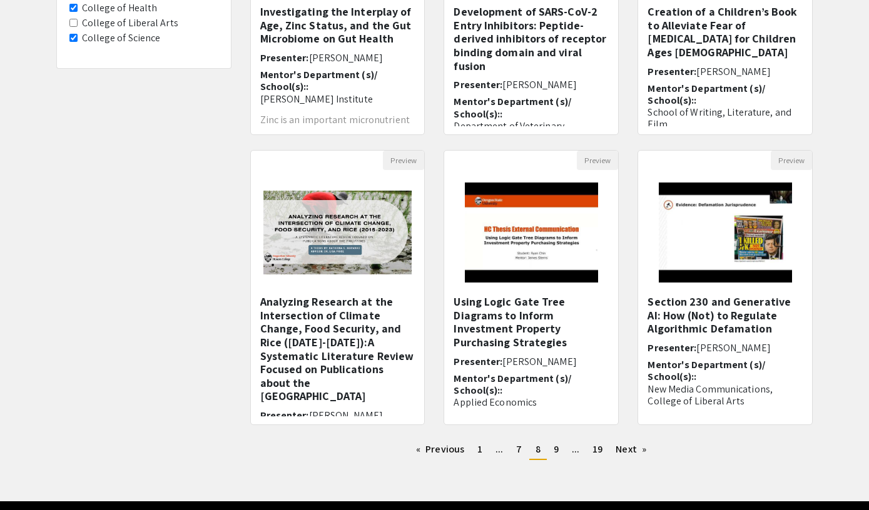
scroll to position [319, 0]
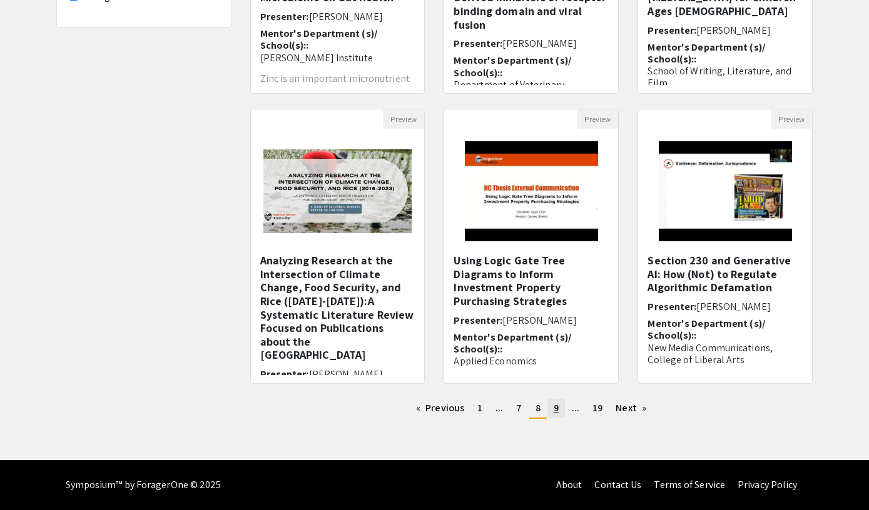
click at [553, 409] on span "9" at bounding box center [555, 408] width 5 height 13
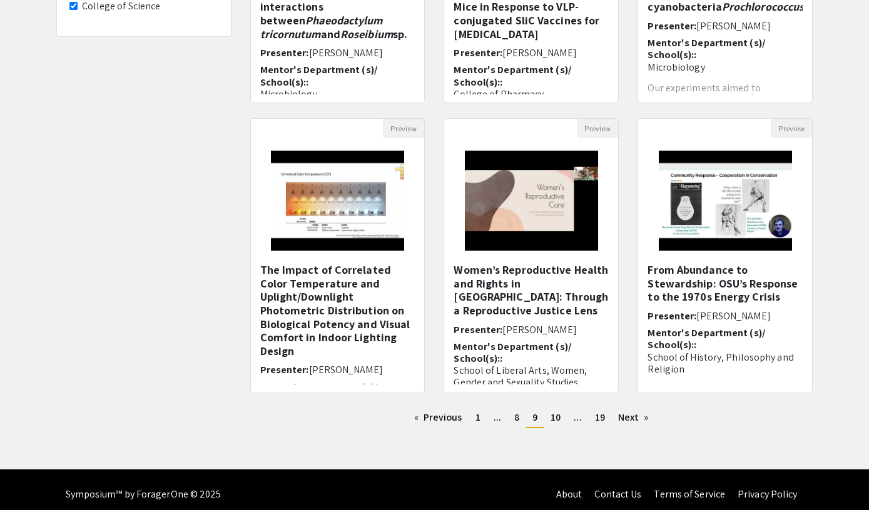
scroll to position [310, 0]
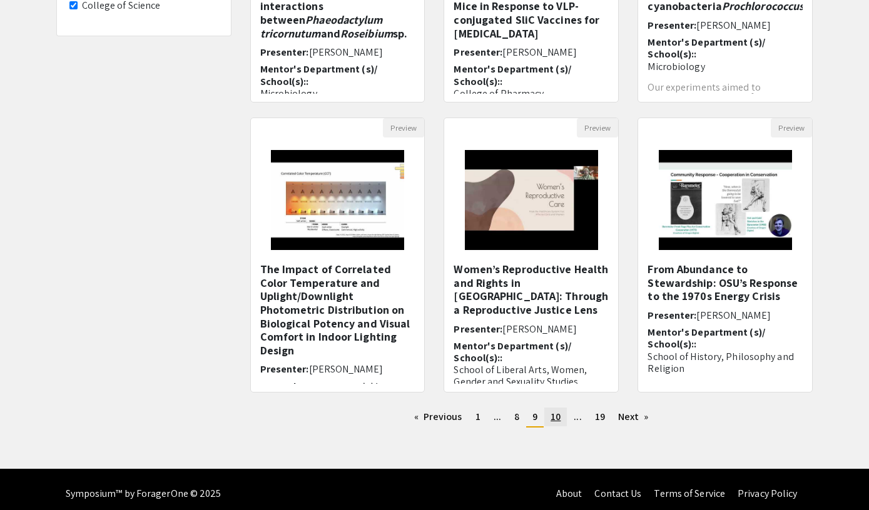
click at [555, 418] on span "10" at bounding box center [555, 416] width 10 height 13
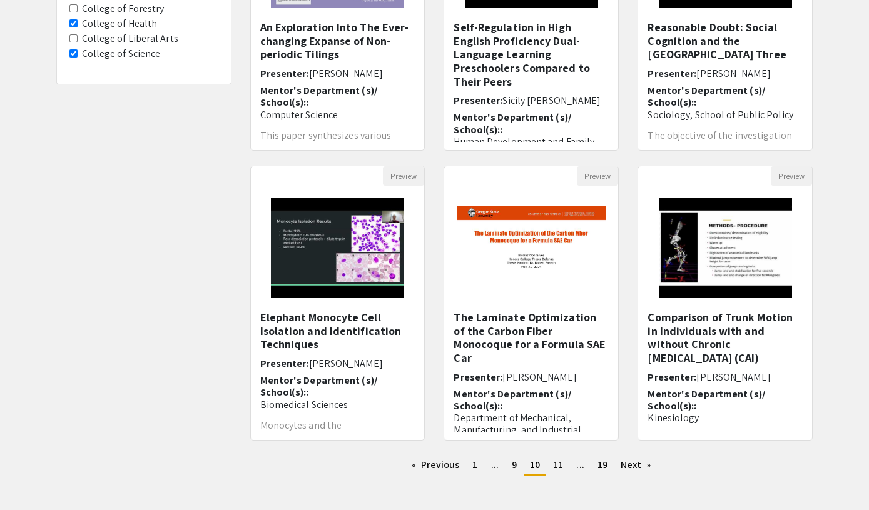
scroll to position [319, 0]
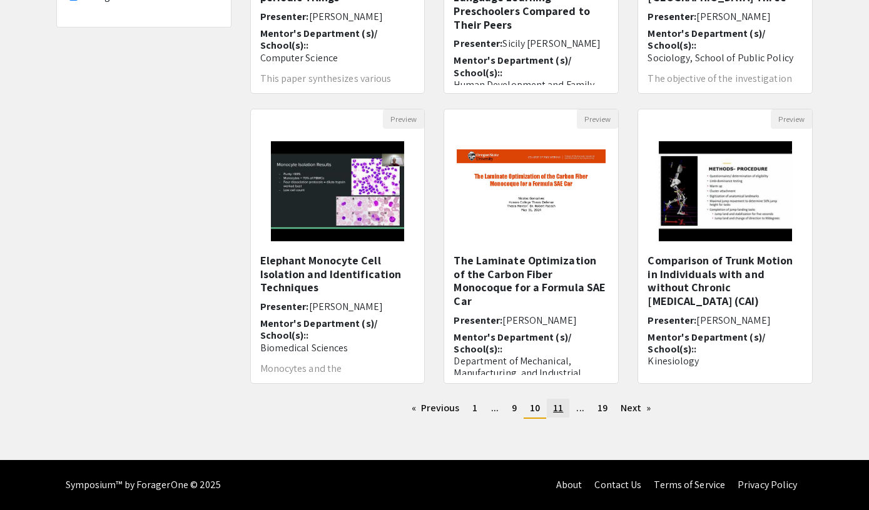
click at [557, 412] on span "11" at bounding box center [558, 408] width 10 height 13
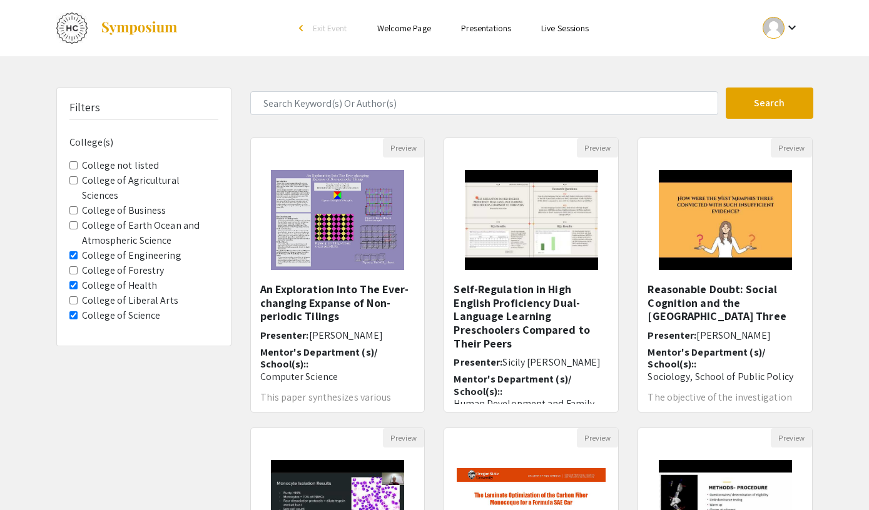
scroll to position [319, 0]
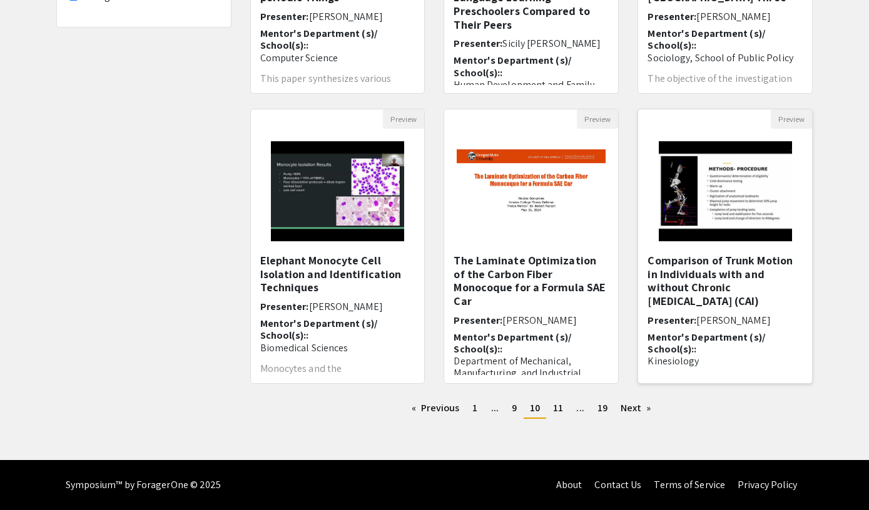
click at [749, 278] on h5 "Comparison of Trunk Motion in Individuals with and without Chronic Ankle Instab…" at bounding box center [724, 281] width 155 height 54
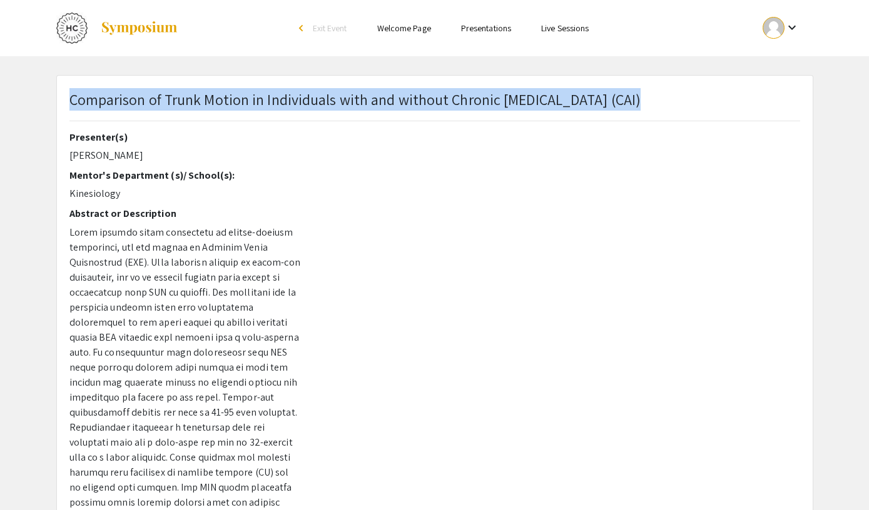
drag, startPoint x: 71, startPoint y: 103, endPoint x: 632, endPoint y: 98, distance: 561.6
click at [632, 98] on div "Comparison of Trunk Motion in Individuals with and without Chronic Ankle Instab…" at bounding box center [434, 109] width 749 height 43
copy div "Comparison of Trunk Motion in Individuals with and without Chronic Ankle Instab…"
drag, startPoint x: 149, startPoint y: 157, endPoint x: 70, endPoint y: 155, distance: 78.8
click at [70, 155] on p "Jacqueline Moran" at bounding box center [184, 155] width 231 height 15
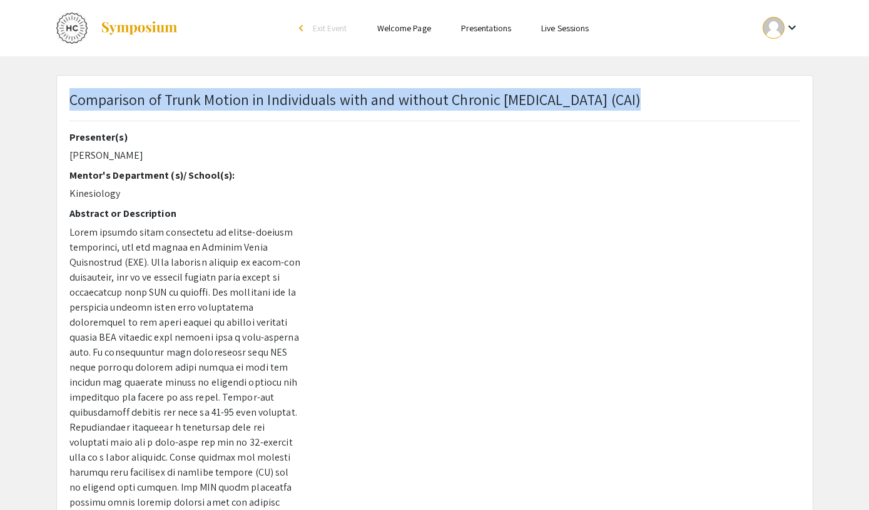
copy p "Jacqueline Moran"
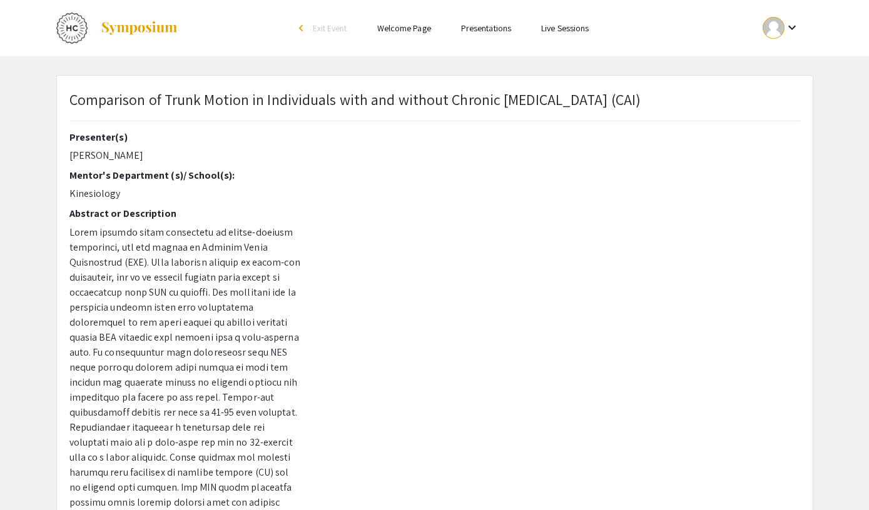
click at [262, 99] on p "Comparison of Trunk Motion in Individuals with and without Chronic Ankle Instab…" at bounding box center [355, 99] width 572 height 23
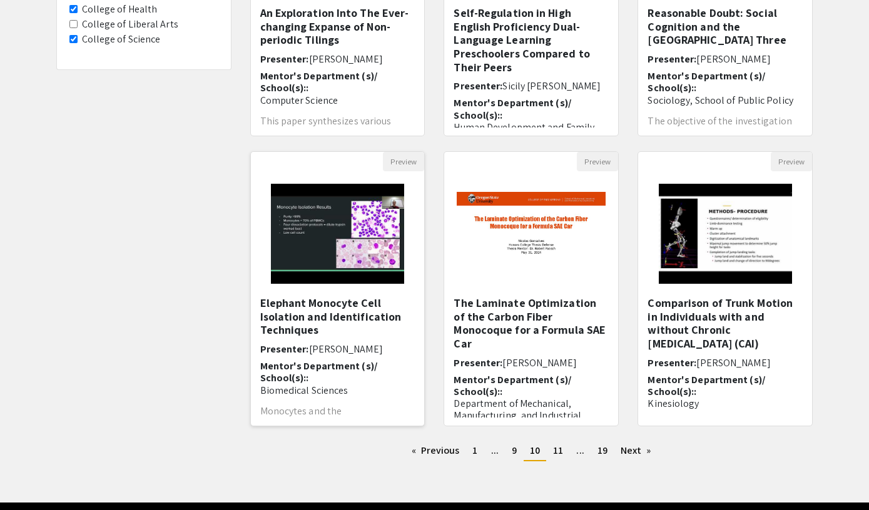
scroll to position [313, 0]
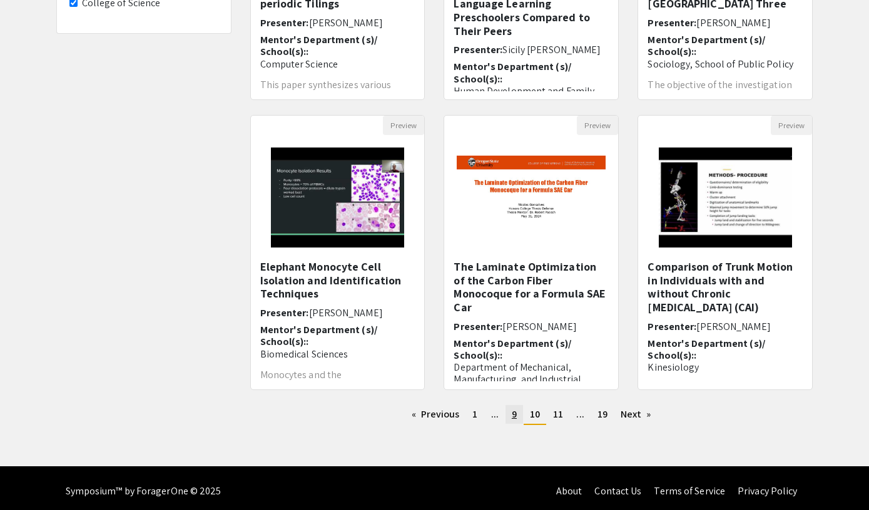
click at [513, 415] on span "9" at bounding box center [514, 414] width 5 height 13
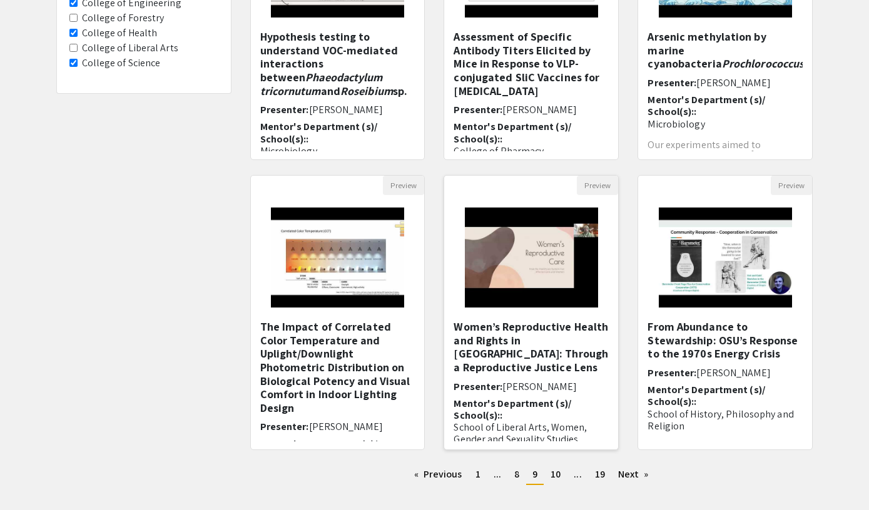
scroll to position [253, 0]
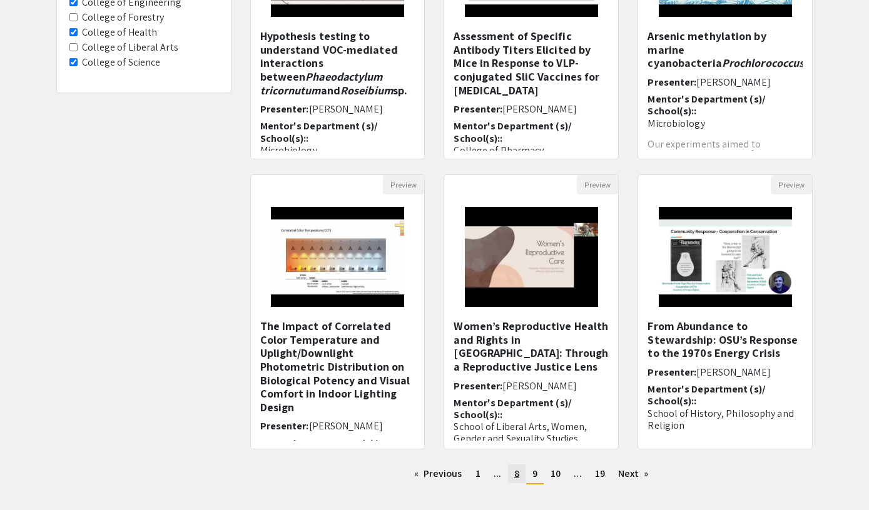
click at [514, 473] on link "page 8" at bounding box center [517, 474] width 18 height 19
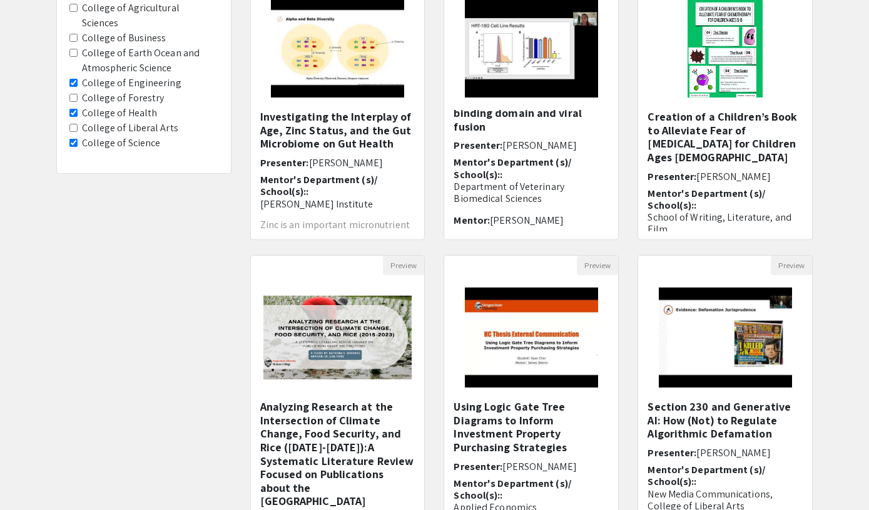
scroll to position [319, 0]
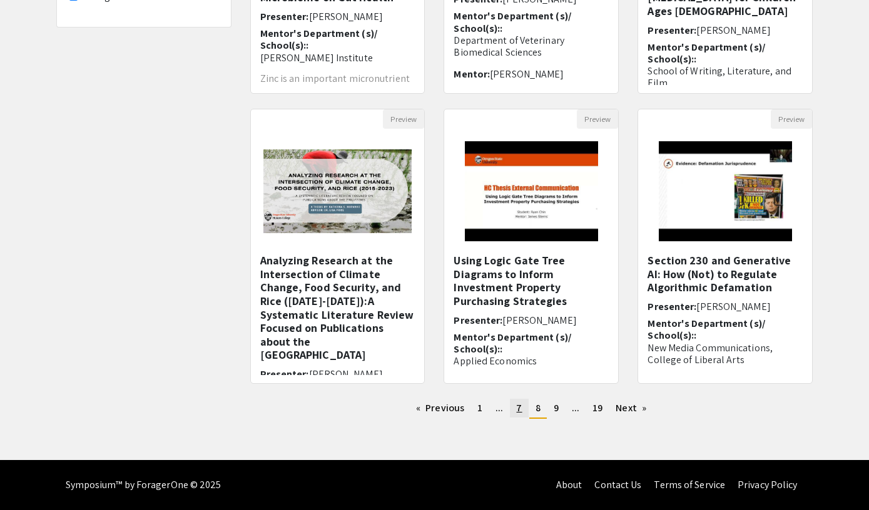
click at [528, 408] on link "page 7" at bounding box center [519, 408] width 18 height 19
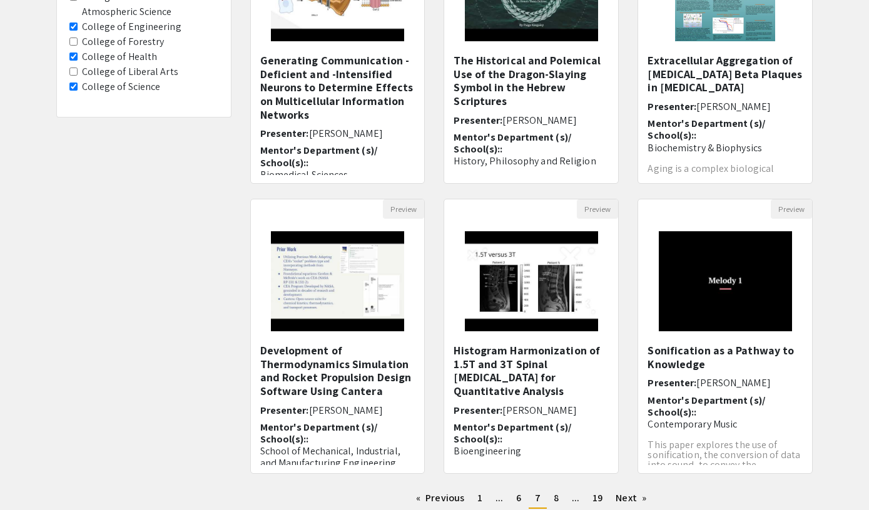
scroll to position [319, 0]
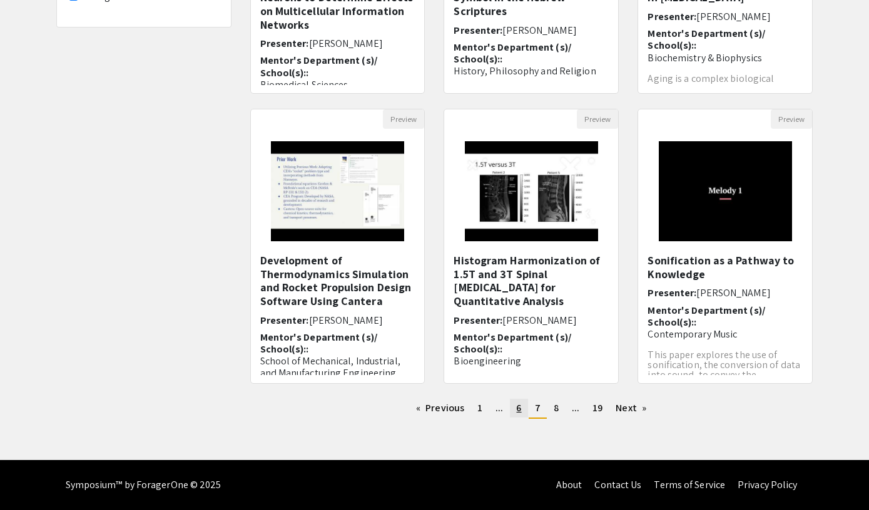
click at [518, 415] on span "6" at bounding box center [518, 408] width 5 height 13
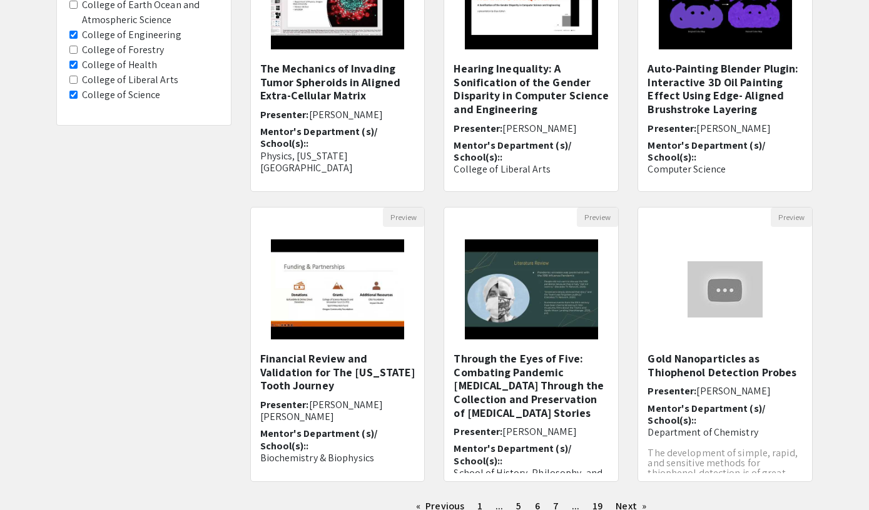
scroll to position [319, 0]
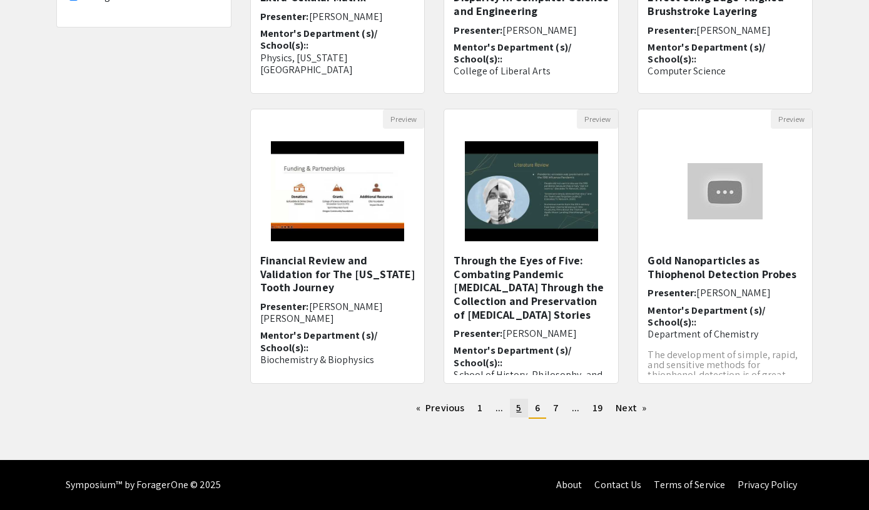
click at [519, 408] on span "5" at bounding box center [518, 408] width 5 height 13
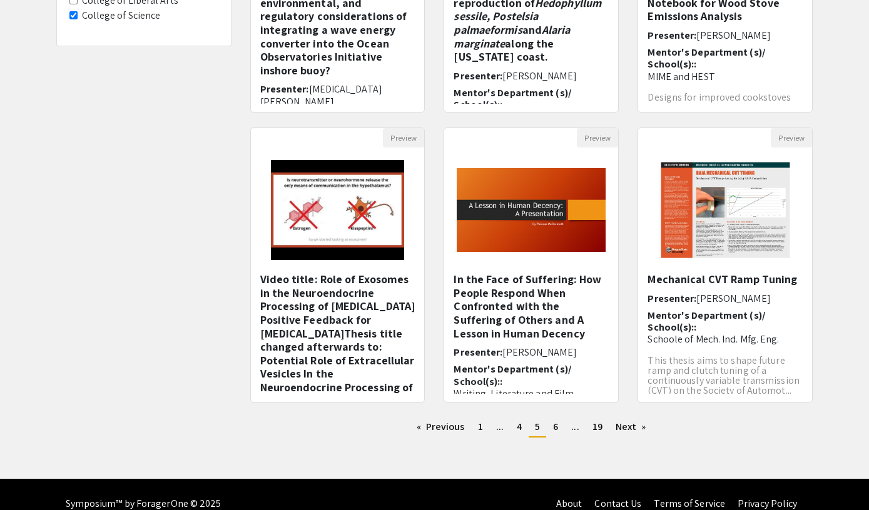
scroll to position [301, 0]
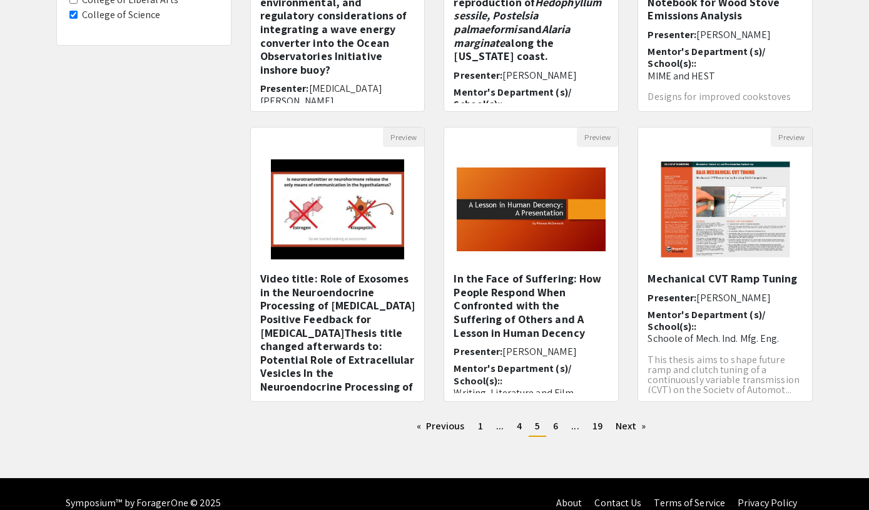
click at [438, 322] on div "Preview In the Face of Suffering: How People Respond When Confronted with the S…" at bounding box center [531, 272] width 194 height 290
click at [515, 423] on link "page 4" at bounding box center [519, 426] width 18 height 19
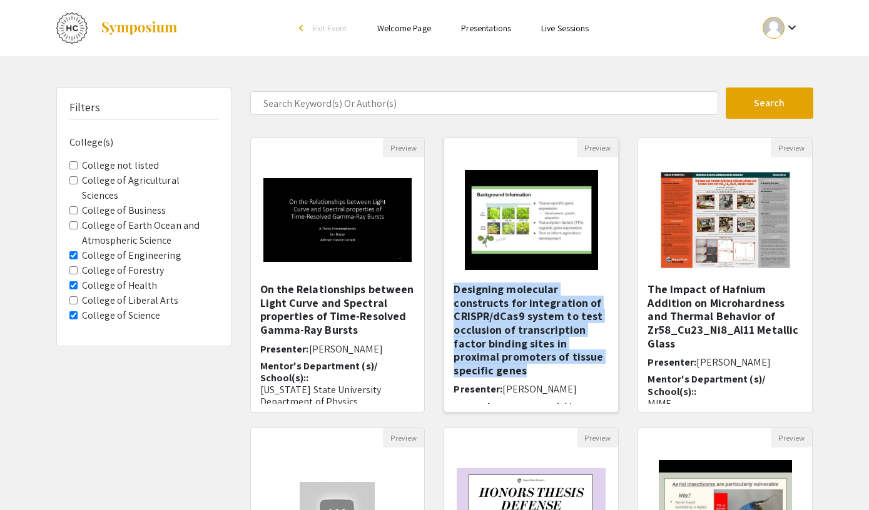
drag, startPoint x: 456, startPoint y: 286, endPoint x: 489, endPoint y: 368, distance: 88.4
click at [489, 368] on h5 "Designing molecular constructs for integration of CRISPR/dCas9 system to test o…" at bounding box center [530, 330] width 155 height 94
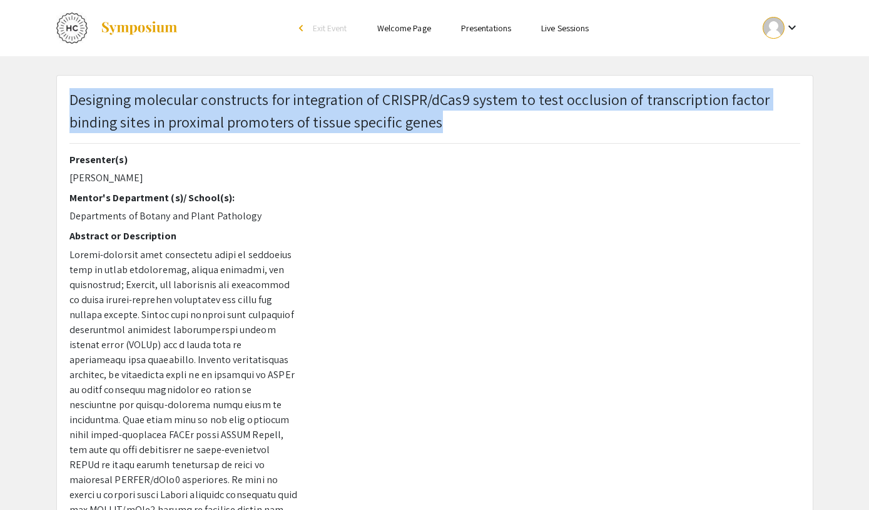
drag, startPoint x: 454, startPoint y: 123, endPoint x: 69, endPoint y: 98, distance: 385.4
click at [69, 98] on p "Designing molecular constructs for integration of CRISPR/dCas9 system to test o…" at bounding box center [434, 110] width 730 height 45
copy span "Designing molecular constructs for integration of CRISPR/dCas9 system to test o…"
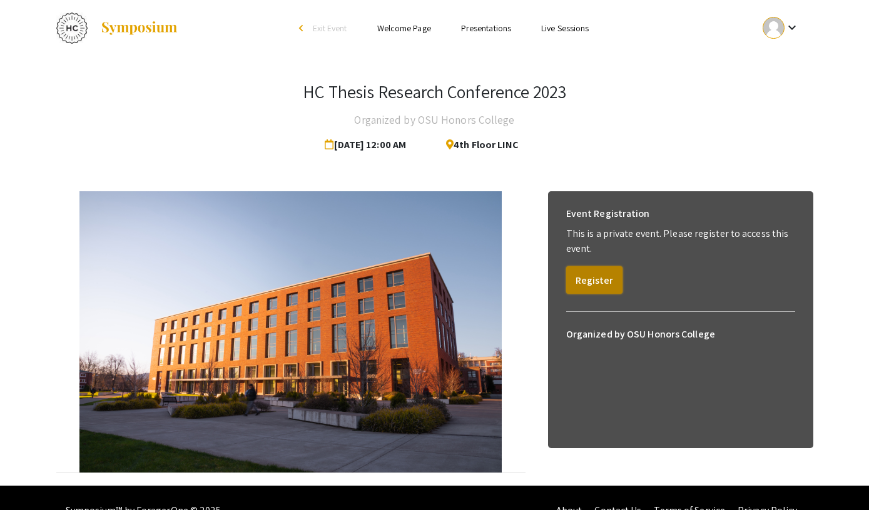
click at [575, 285] on button "Register" at bounding box center [594, 280] width 56 height 28
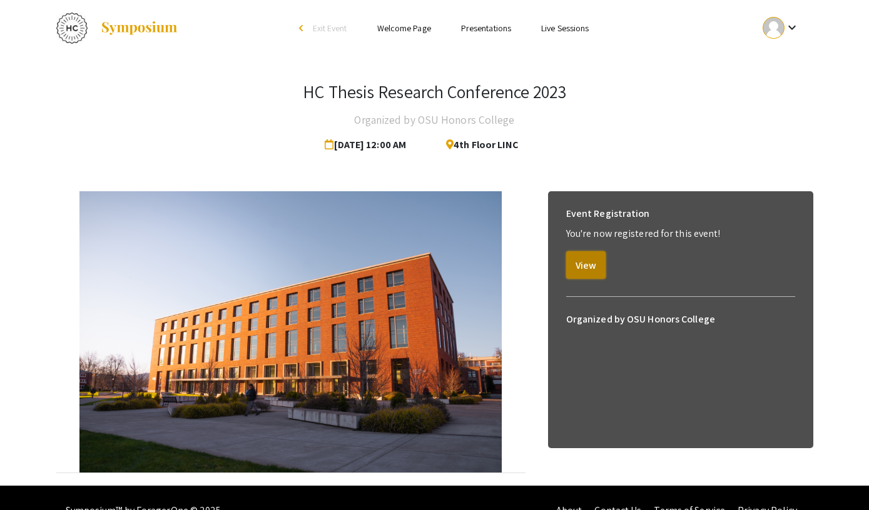
click at [584, 268] on button "View" at bounding box center [585, 265] width 39 height 28
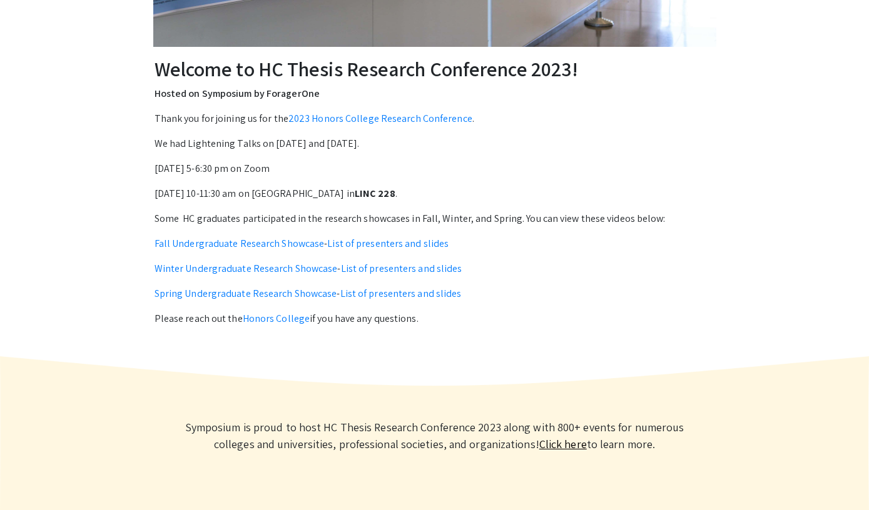
scroll to position [391, 0]
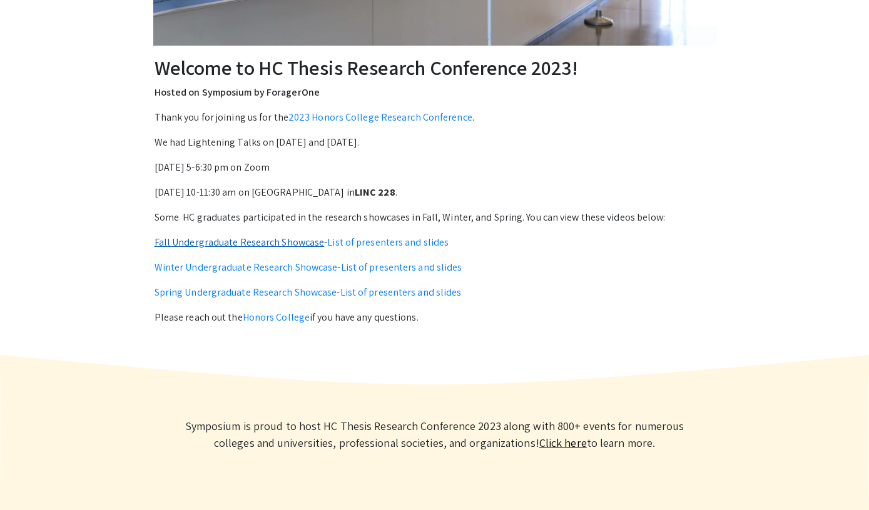
click at [307, 240] on link "Fall Undergraduate Research Showcase" at bounding box center [239, 242] width 170 height 13
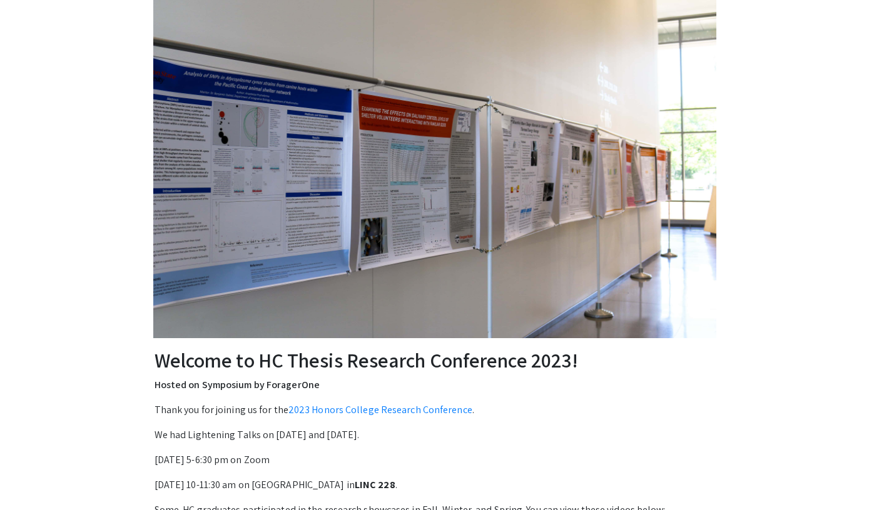
scroll to position [0, 0]
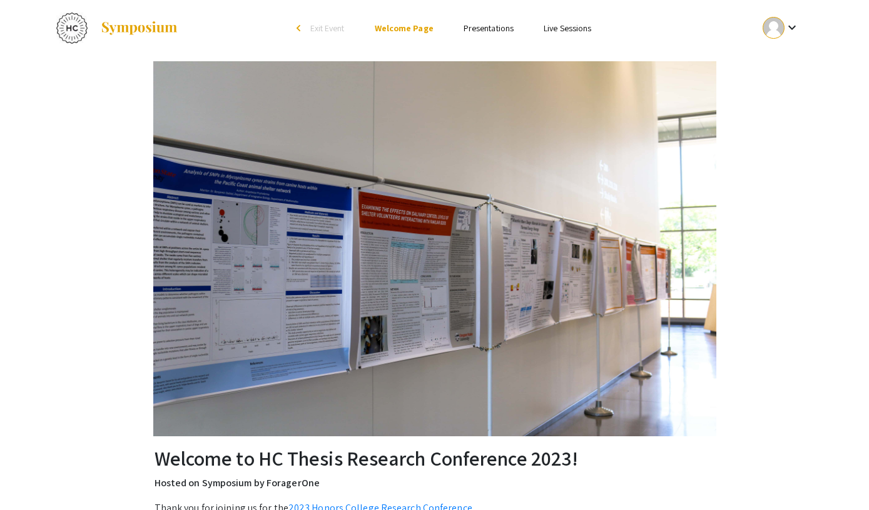
click at [485, 23] on link "Presentations" at bounding box center [488, 28] width 50 height 11
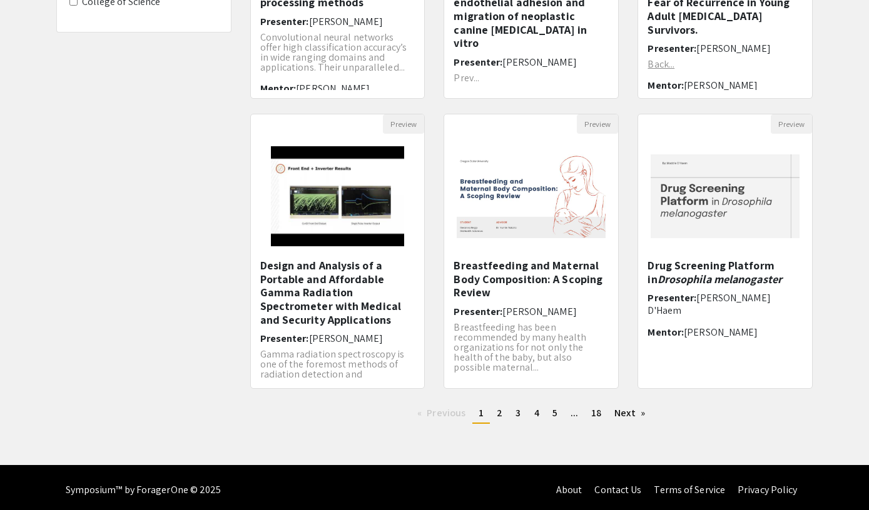
scroll to position [319, 0]
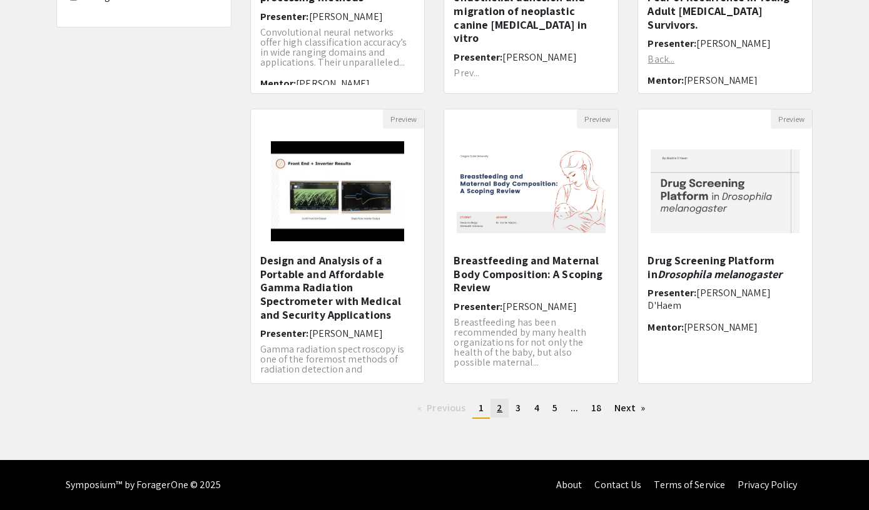
click at [503, 413] on link "page 2" at bounding box center [499, 408] width 18 height 19
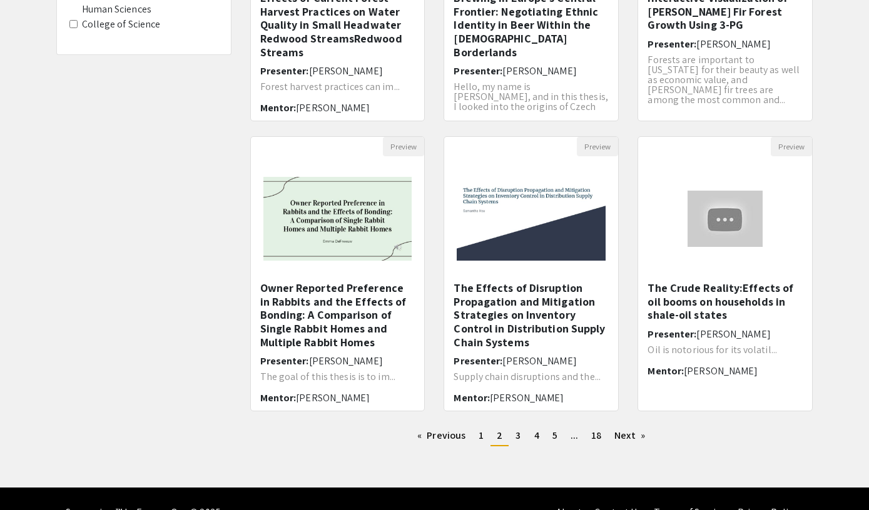
scroll to position [319, 0]
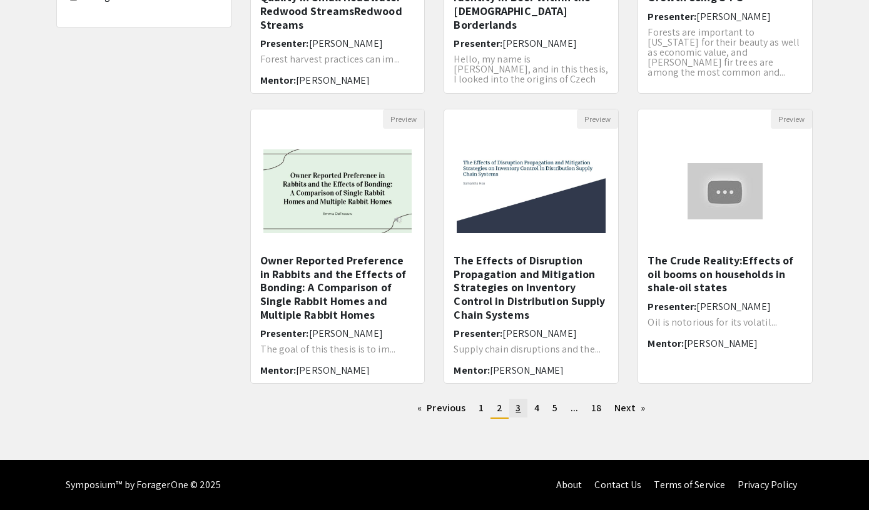
click at [515, 410] on span "3" at bounding box center [517, 408] width 5 height 13
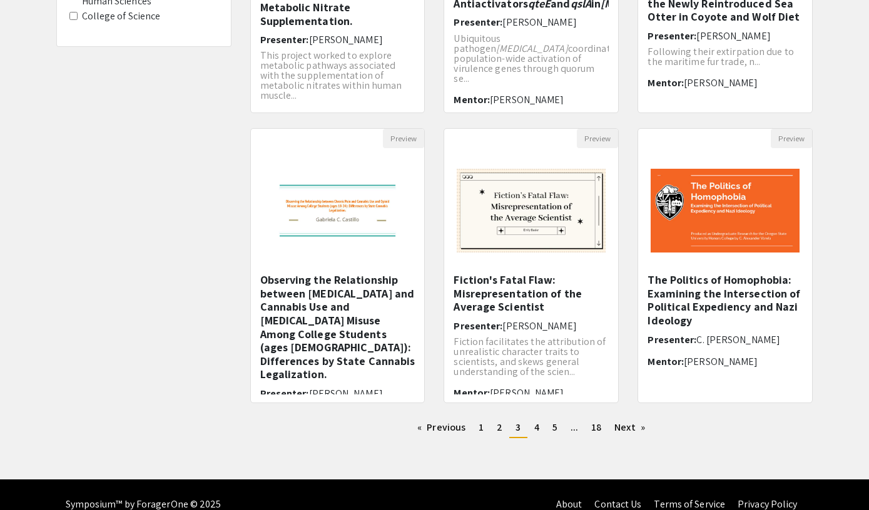
scroll to position [300, 0]
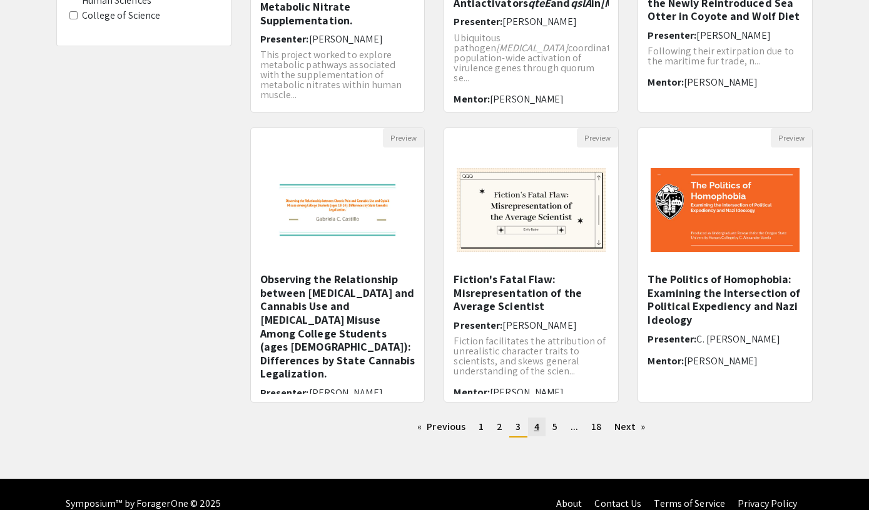
click at [537, 428] on span "4" at bounding box center [536, 426] width 5 height 13
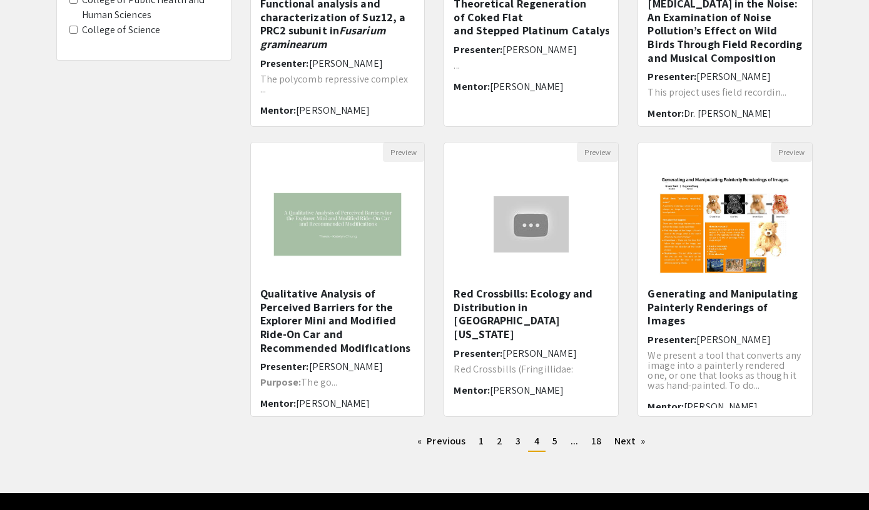
scroll to position [286, 0]
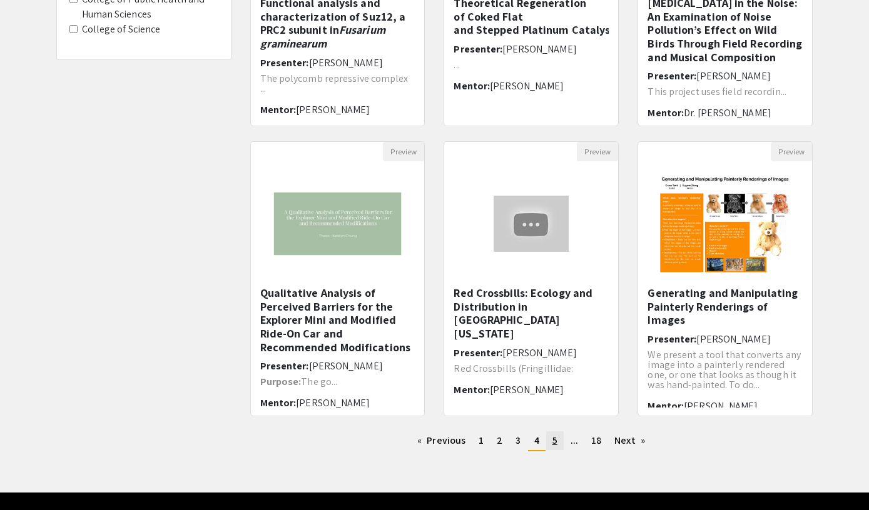
click at [550, 441] on link "page 5" at bounding box center [555, 441] width 18 height 19
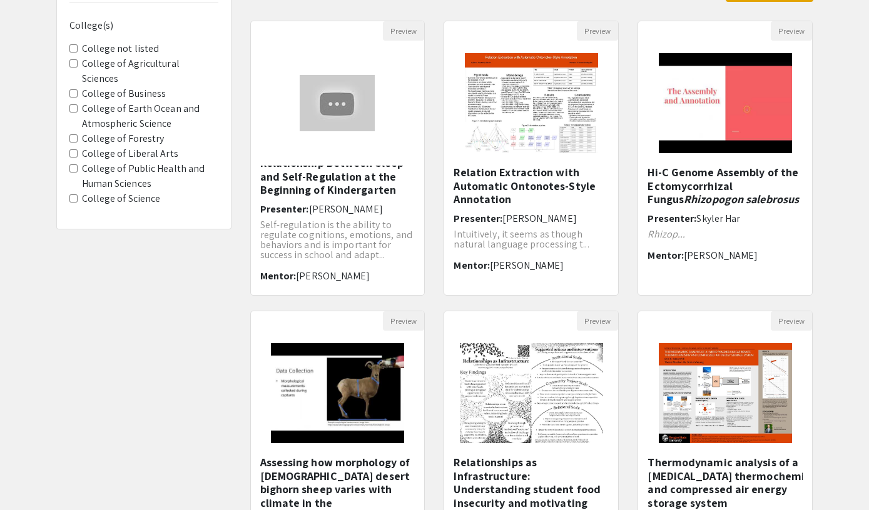
scroll to position [319, 0]
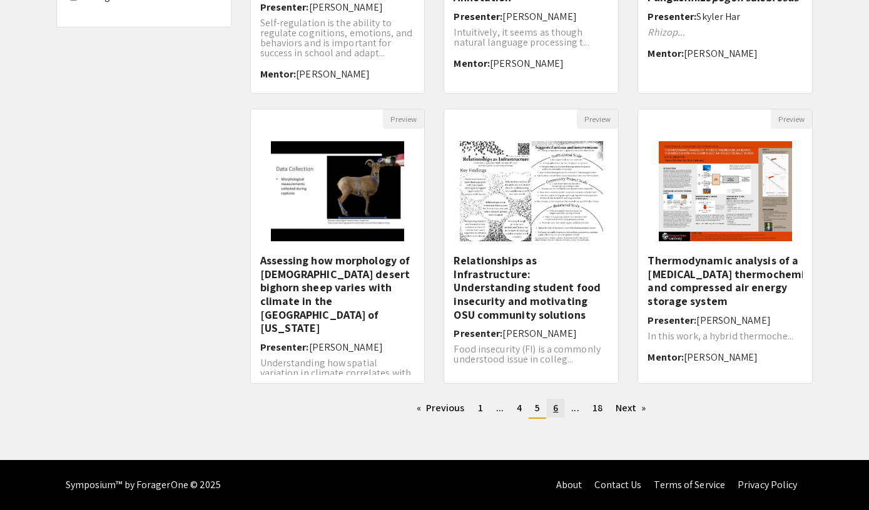
click at [552, 400] on link "page 6" at bounding box center [556, 408] width 18 height 19
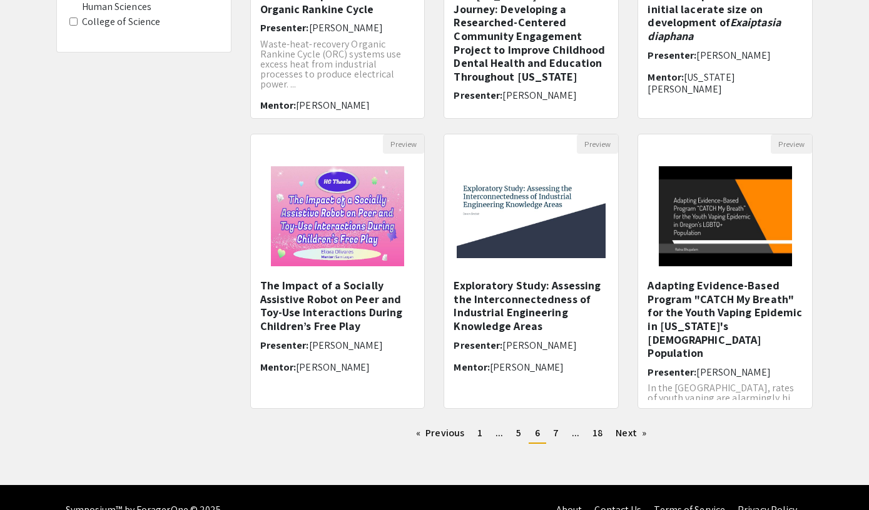
scroll to position [305, 0]
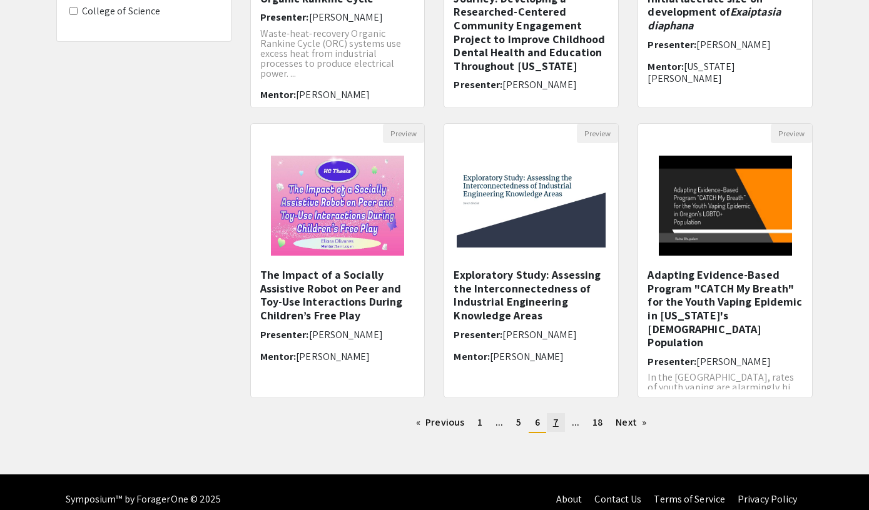
click at [555, 431] on link "page 7" at bounding box center [556, 422] width 18 height 19
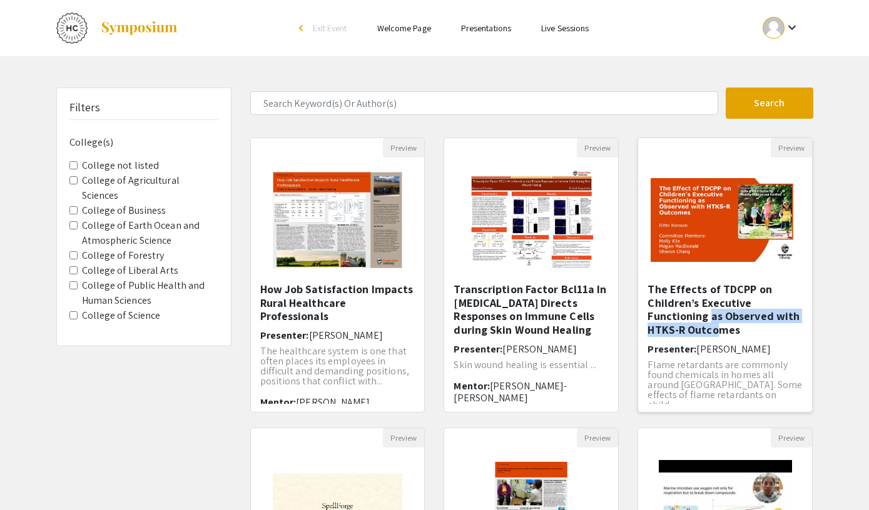
drag, startPoint x: 710, startPoint y: 318, endPoint x: 715, endPoint y: 325, distance: 8.9
click at [715, 325] on h5 "The Effects of TDCPP on Children’s Executive Functioning as Observed with HTKS-…" at bounding box center [724, 310] width 155 height 54
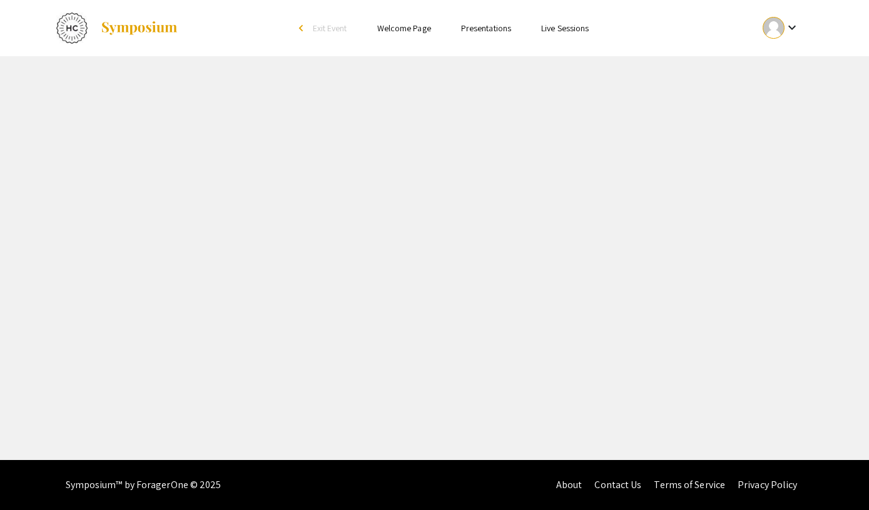
click at [715, 325] on div "Skip navigation arrow_back_ios Exit Event Welcome Page Presentations Live Sessi…" at bounding box center [434, 230] width 869 height 460
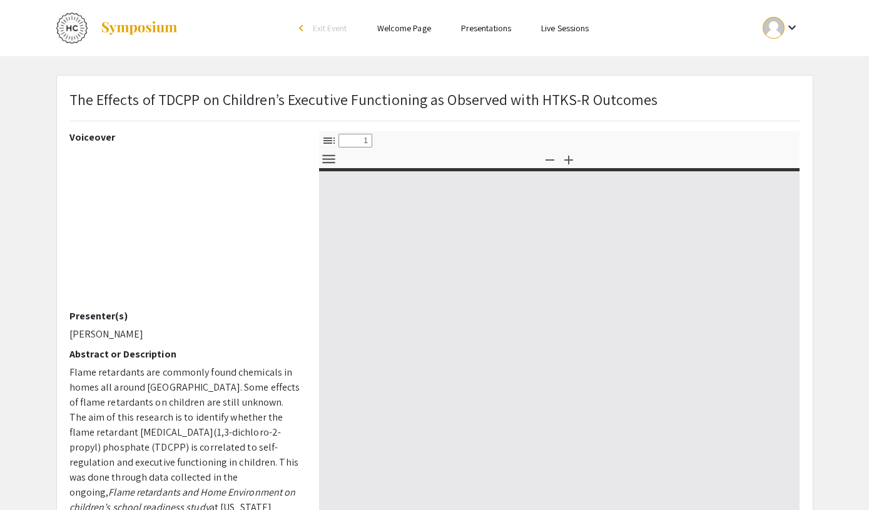
select select "custom"
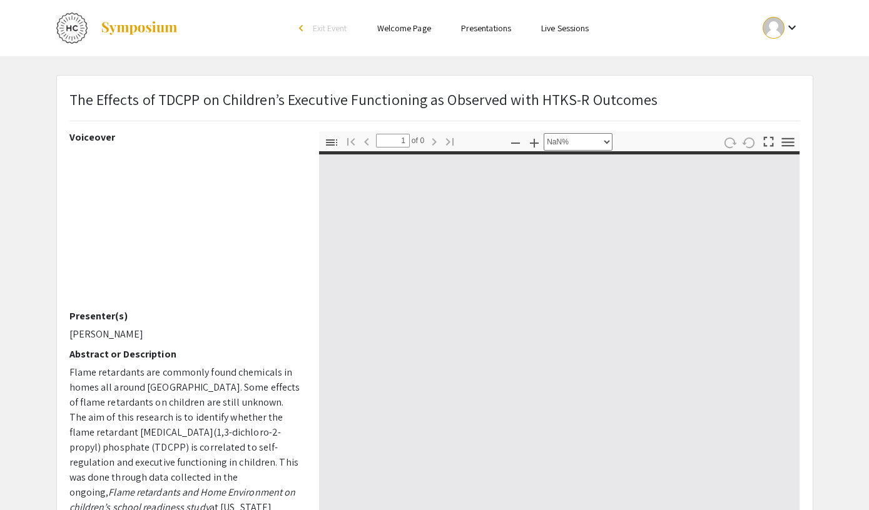
type input "0"
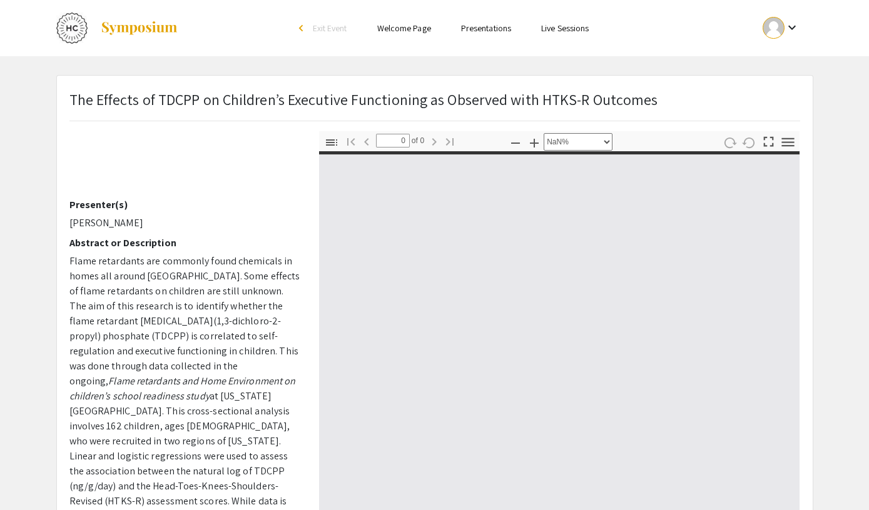
scroll to position [159, 0]
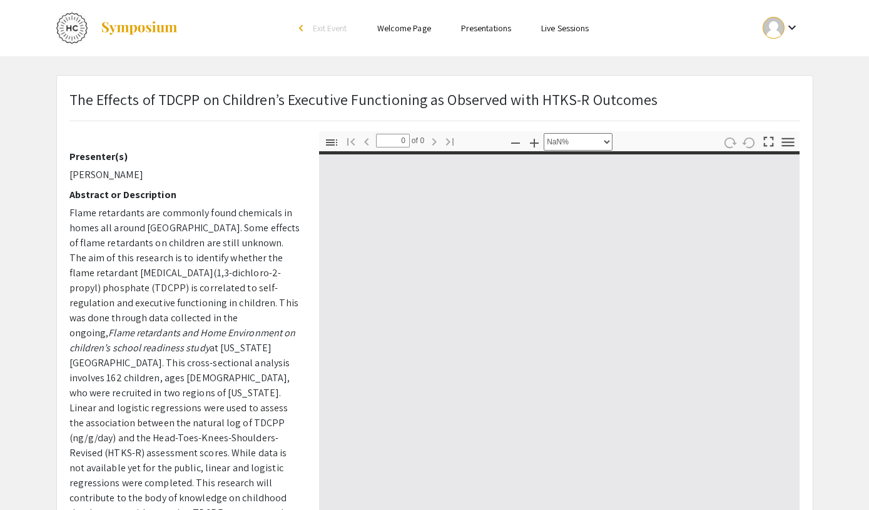
select select "auto"
type input "1"
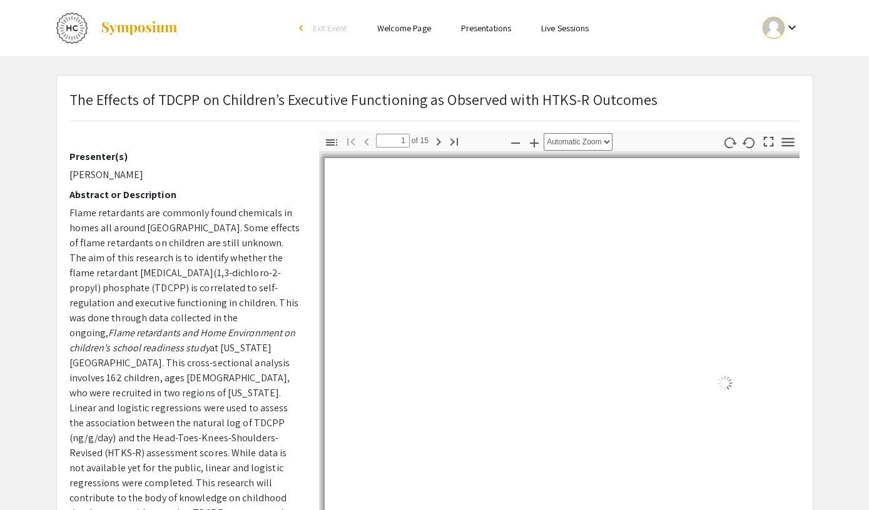
select select "auto"
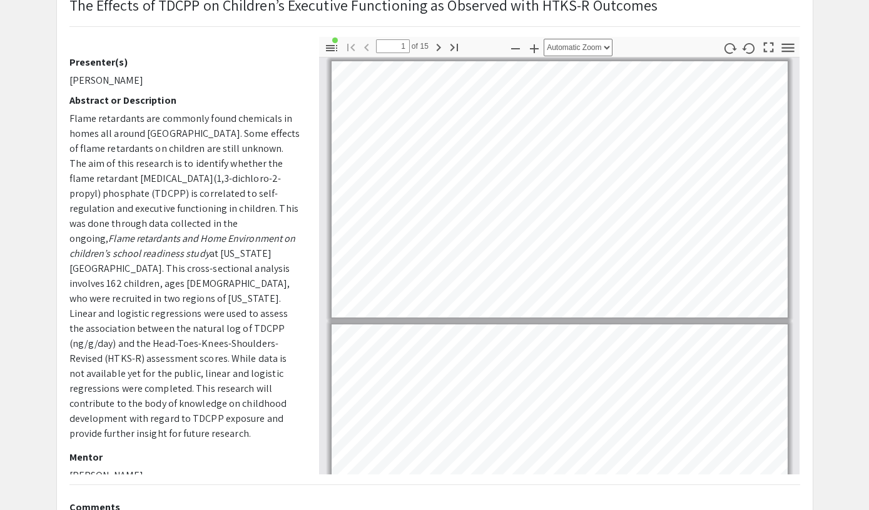
scroll to position [94, 0]
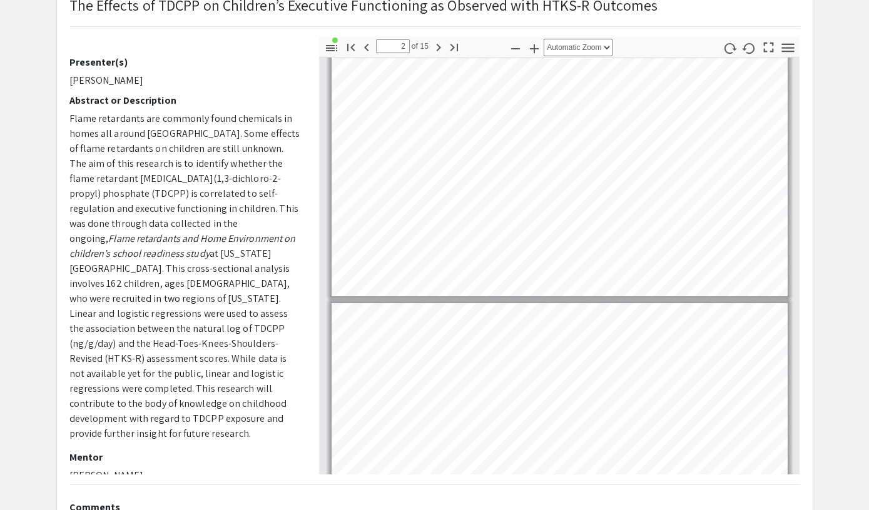
type input "3"
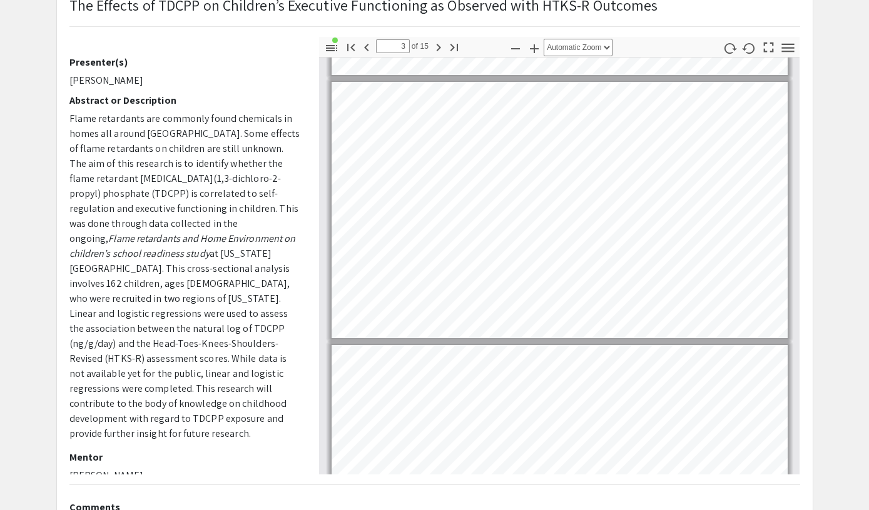
scroll to position [566, 0]
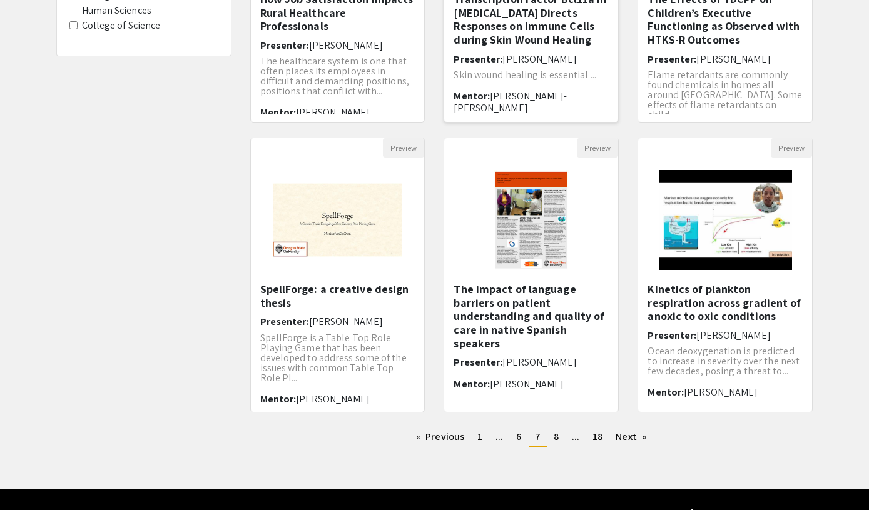
scroll to position [291, 0]
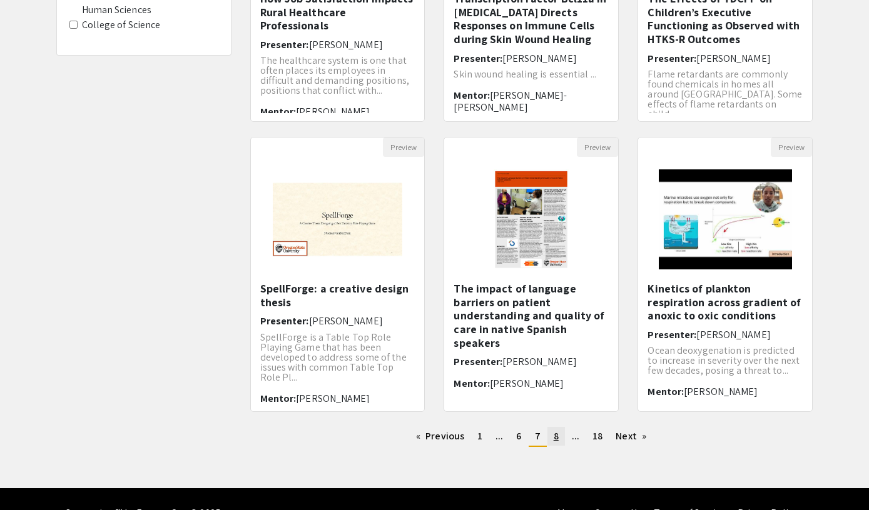
click at [552, 436] on link "page 8" at bounding box center [556, 436] width 18 height 19
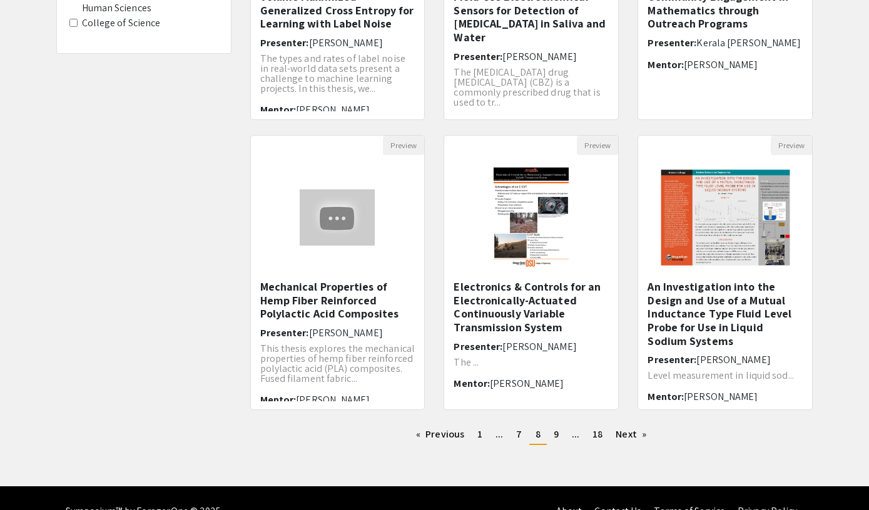
scroll to position [319, 0]
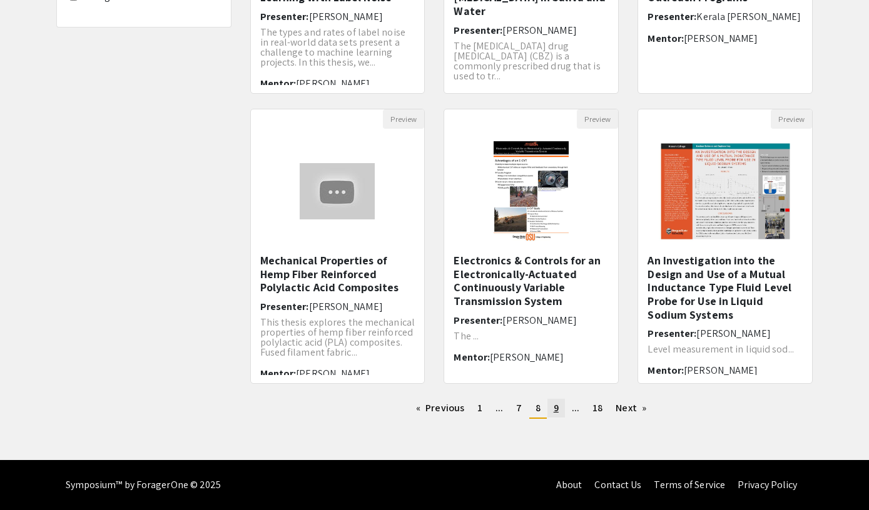
click at [555, 406] on span "9" at bounding box center [555, 408] width 5 height 13
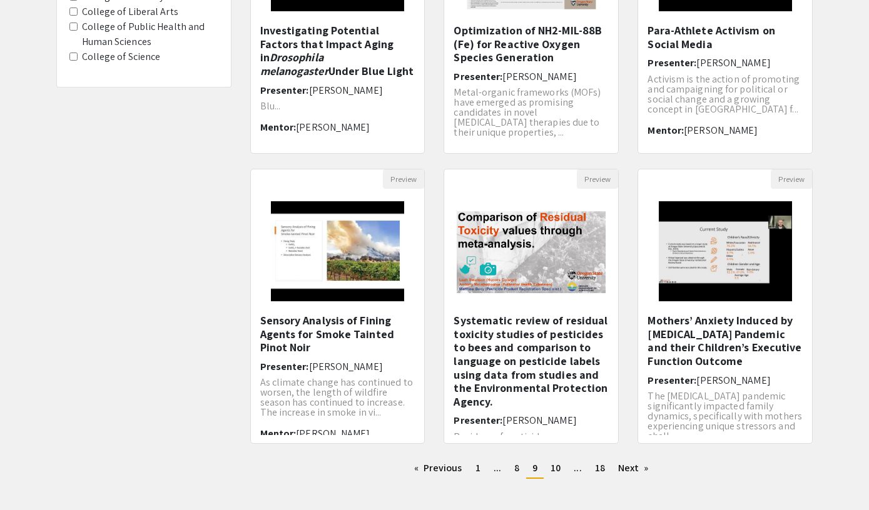
scroll to position [261, 0]
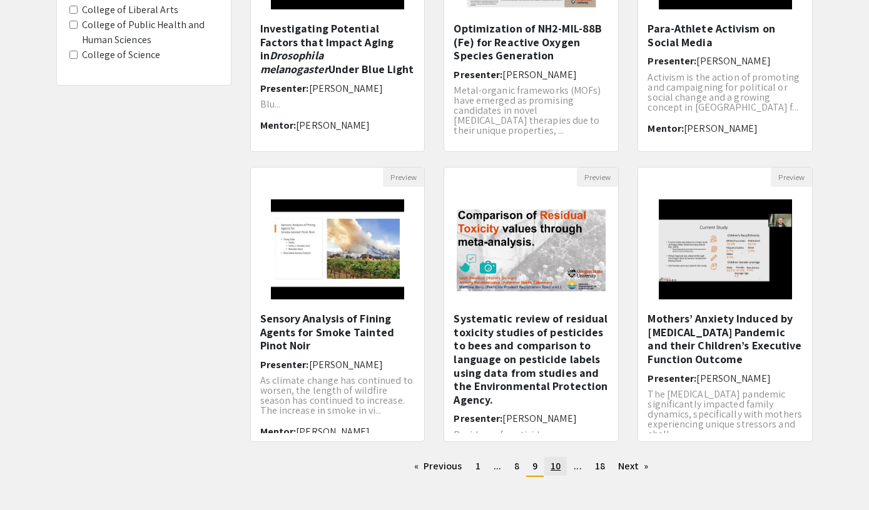
click at [553, 466] on span "10" at bounding box center [555, 466] width 10 height 13
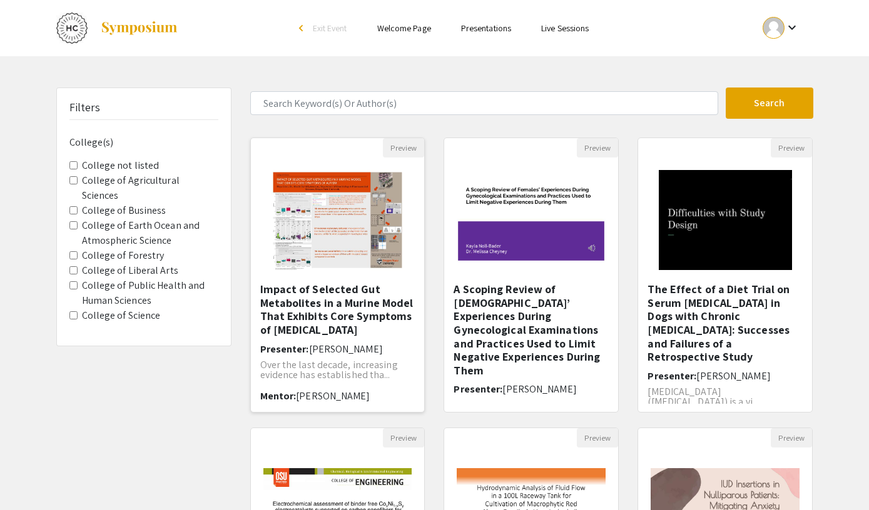
click at [318, 321] on h5 "Impact of Selected Gut Metabolites in a Murine Model That Exhibits Core Symptom…" at bounding box center [337, 310] width 155 height 54
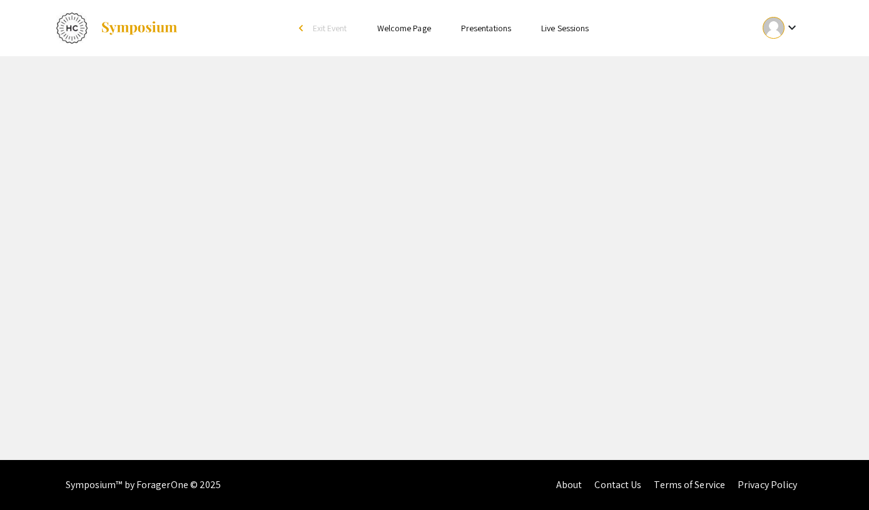
select select "custom"
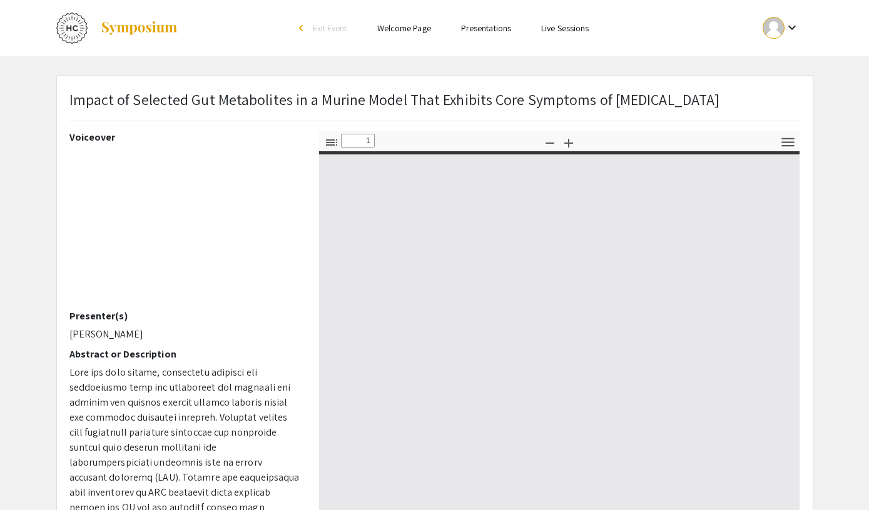
scroll to position [159, 0]
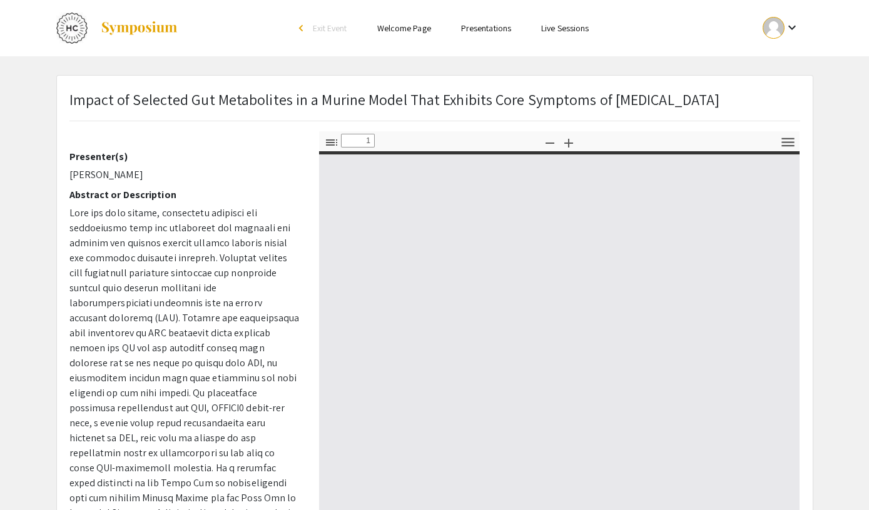
type input "0"
select select "auto"
type input "1"
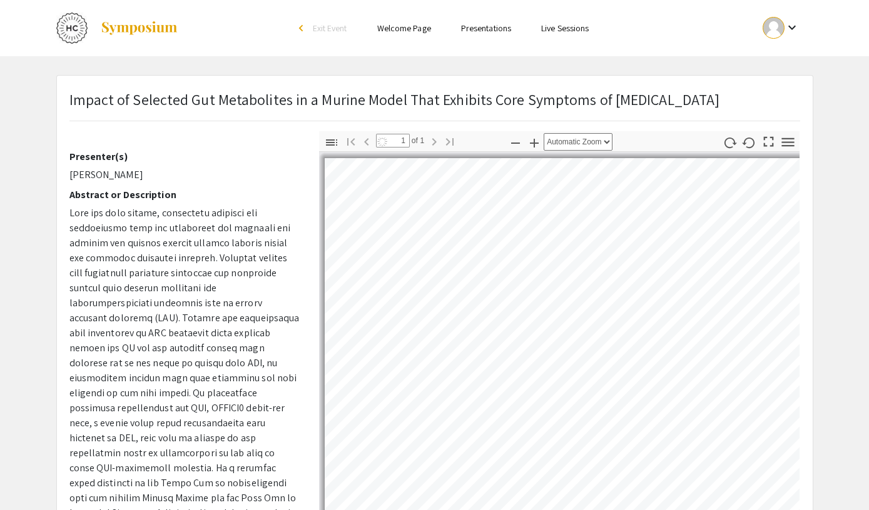
select select "auto"
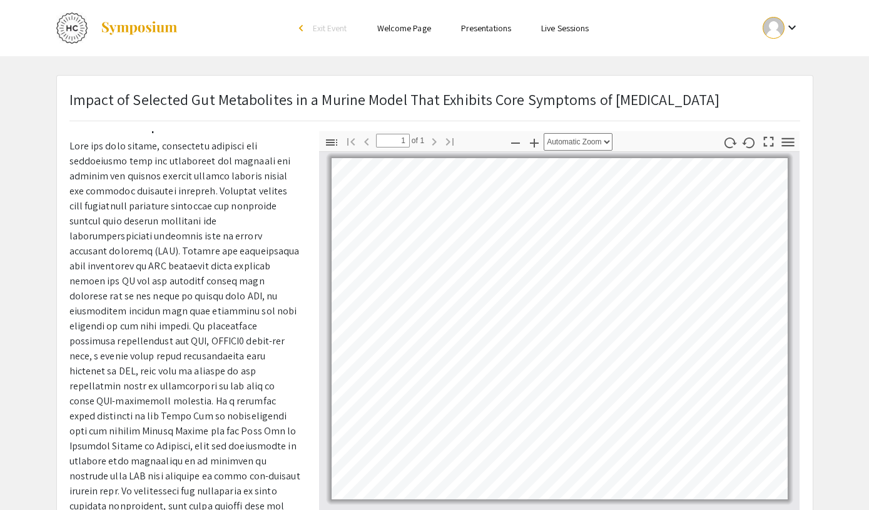
scroll to position [235, 0]
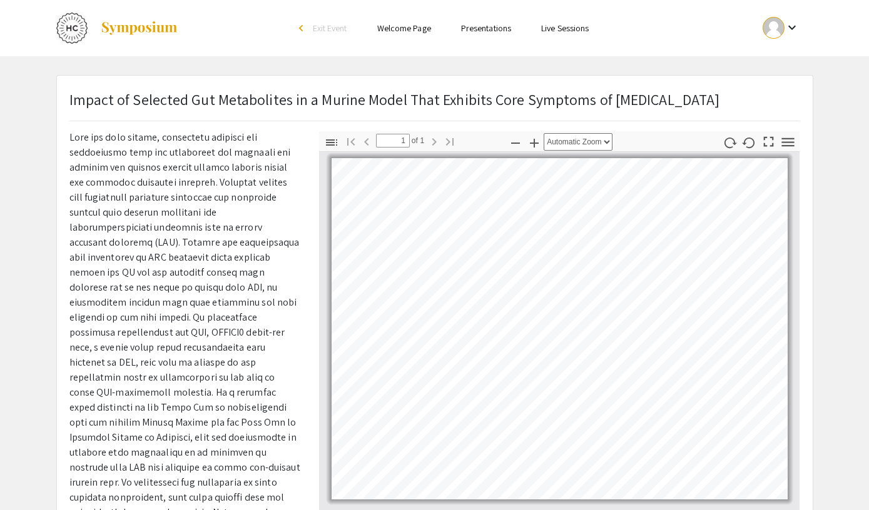
click at [225, 240] on span at bounding box center [184, 415] width 231 height 569
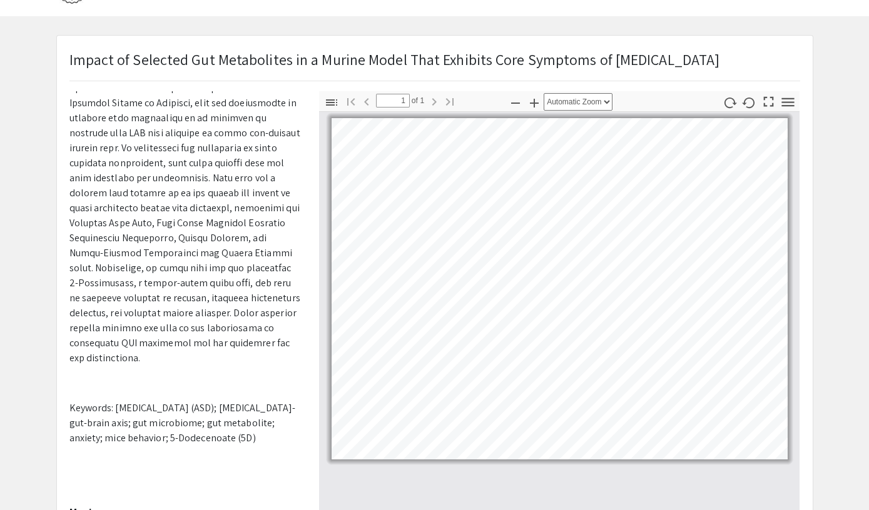
scroll to position [49, 0]
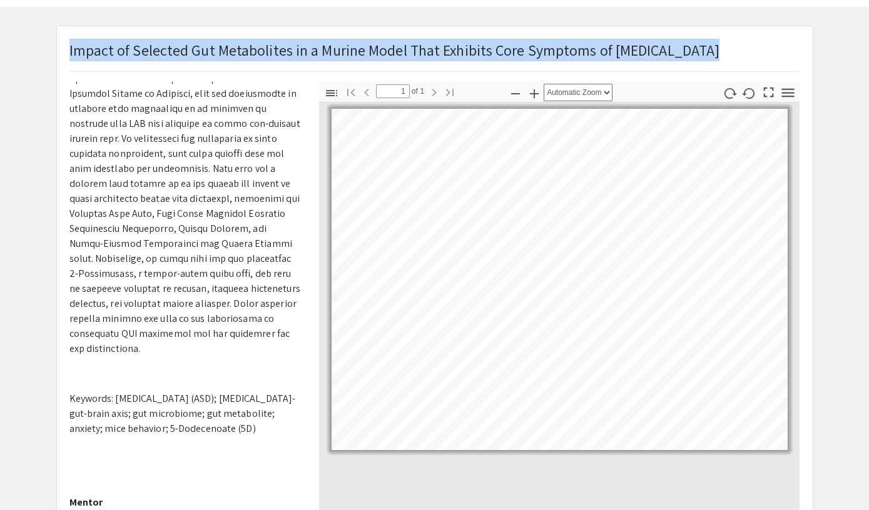
click at [69, 48] on div "Impact of Selected Gut Metabolites in a Murine Model That Exhibits Core Symptom…" at bounding box center [434, 60] width 749 height 43
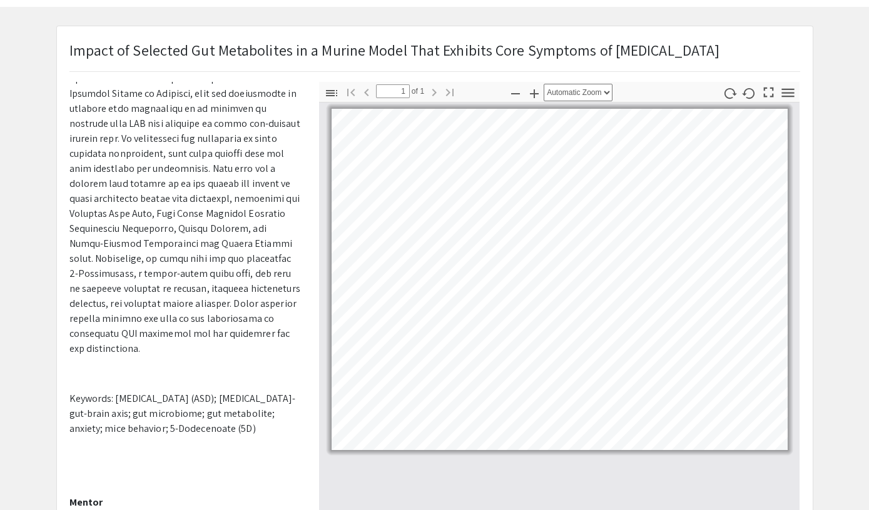
click at [67, 47] on div "Impact of Selected Gut Metabolites in a Murine Model That Exhibits Core Symptom…" at bounding box center [434, 60] width 749 height 43
click at [86, 54] on p "Impact of Selected Gut Metabolites in a Murine Model That Exhibits Core Symptom…" at bounding box center [394, 50] width 650 height 23
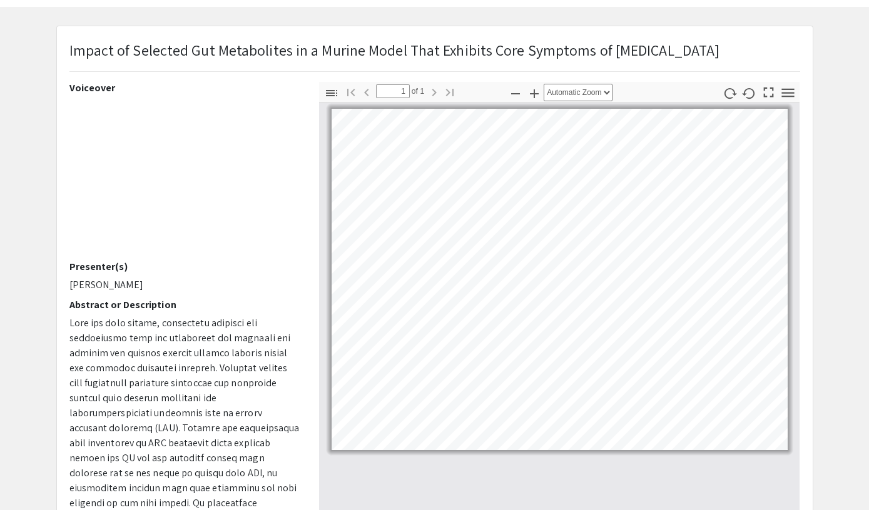
scroll to position [0, 0]
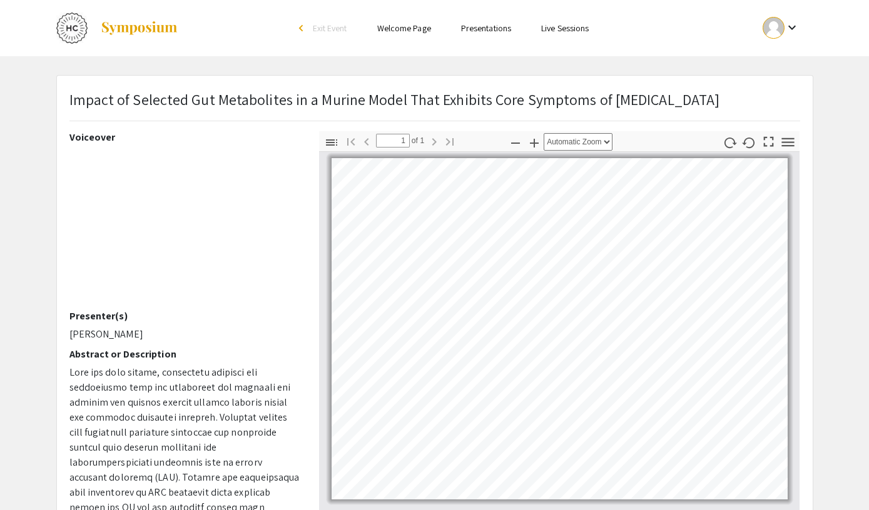
click at [321, 76] on div "Impact of Selected Gut Metabolites in a Murine Model That Exhibits Core Symptom…" at bounding box center [435, 391] width 756 height 631
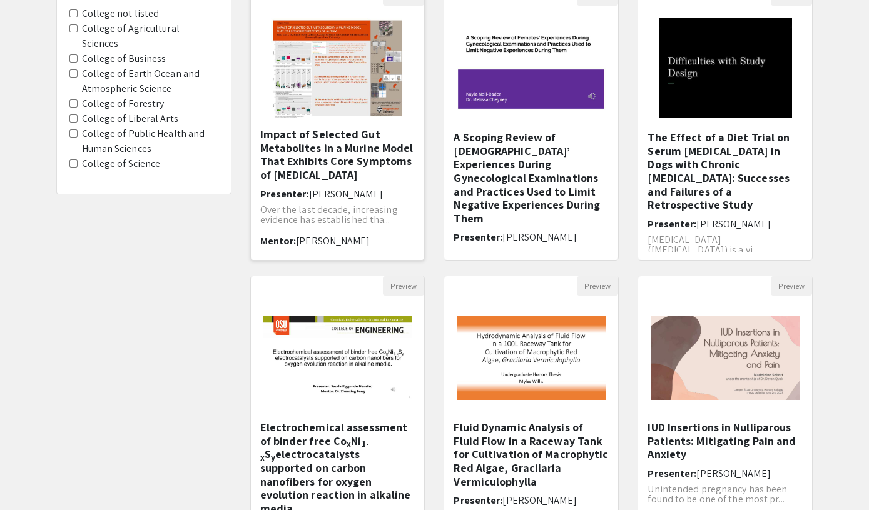
scroll to position [319, 0]
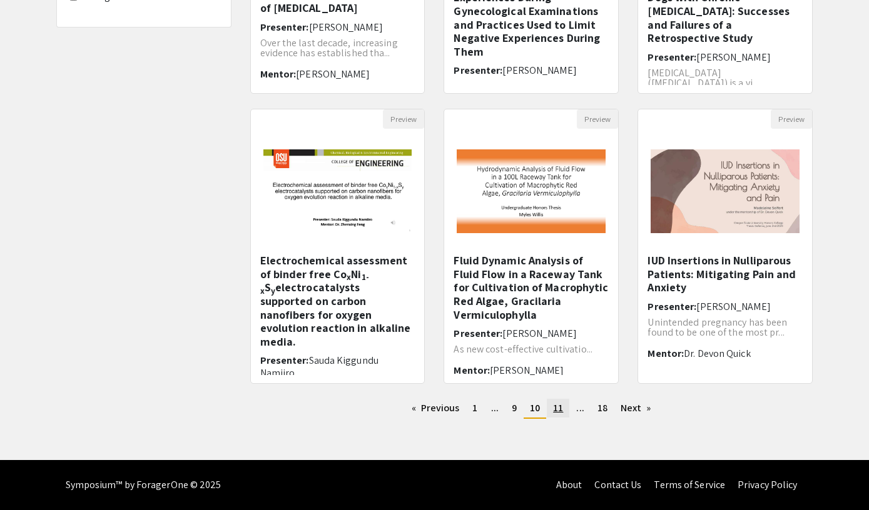
drag, startPoint x: 555, startPoint y: 410, endPoint x: 350, endPoint y: -14, distance: 471.3
click at [510, 410] on link "page 9" at bounding box center [514, 408] width 18 height 19
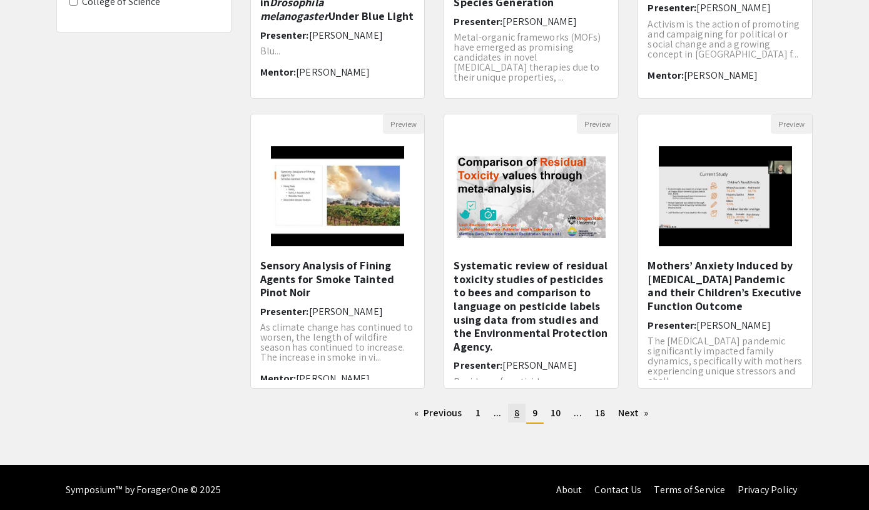
scroll to position [319, 0]
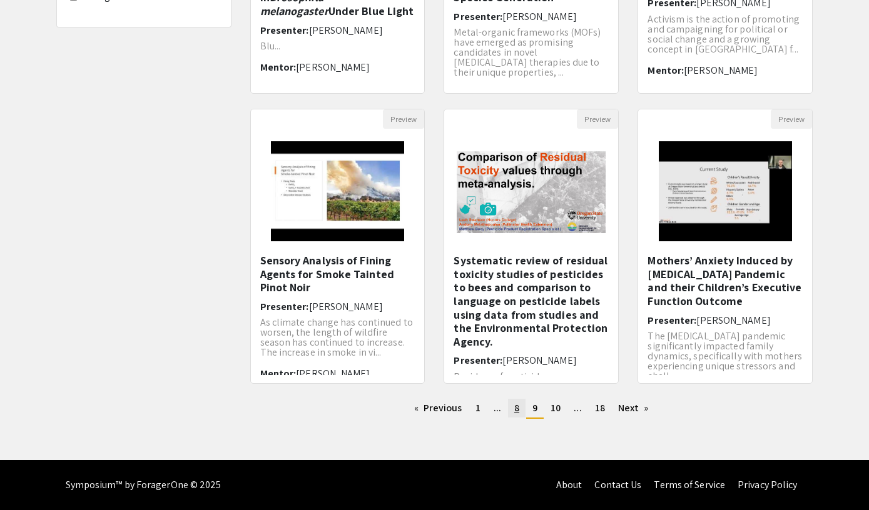
click at [512, 412] on link "page 8" at bounding box center [517, 408] width 18 height 19
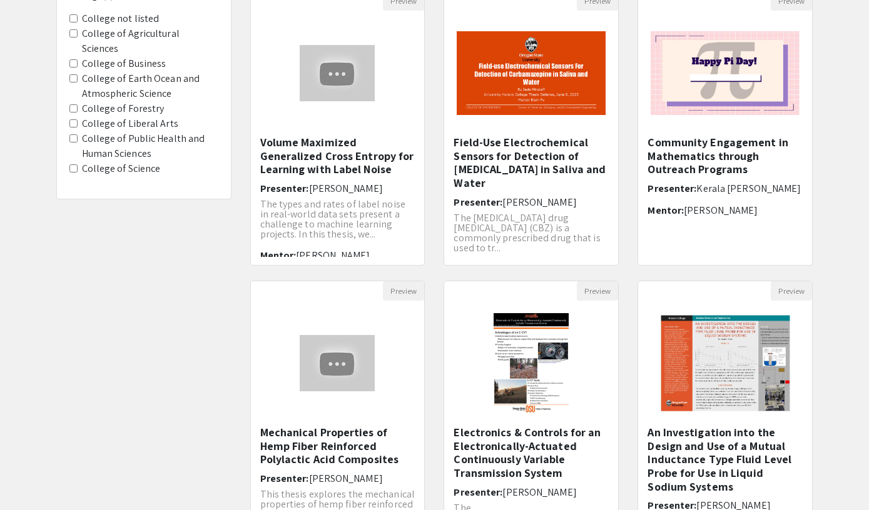
scroll to position [319, 0]
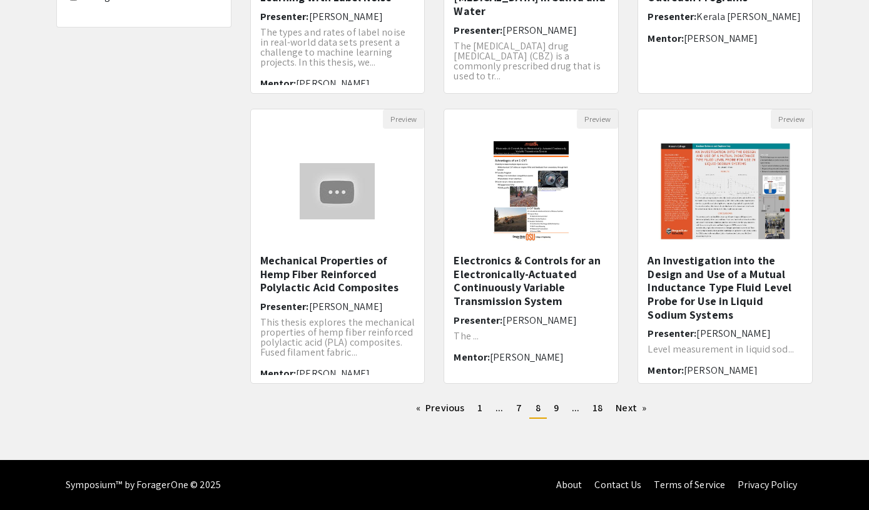
click at [510, 408] on ul "Previous page 8 / 18 page 1 page ... page 7 You're on page 8 page 9 page ... pa…" at bounding box center [531, 409] width 563 height 20
click at [515, 408] on link "page 7" at bounding box center [519, 408] width 18 height 19
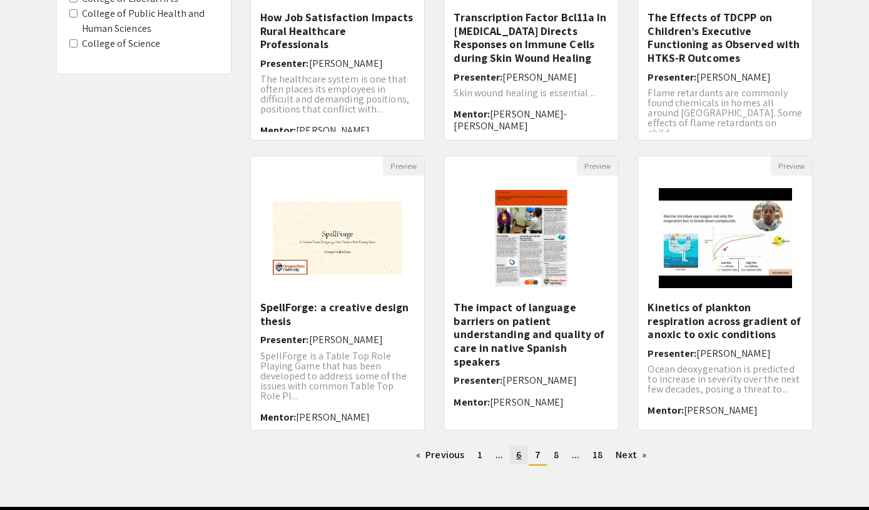
scroll to position [285, 0]
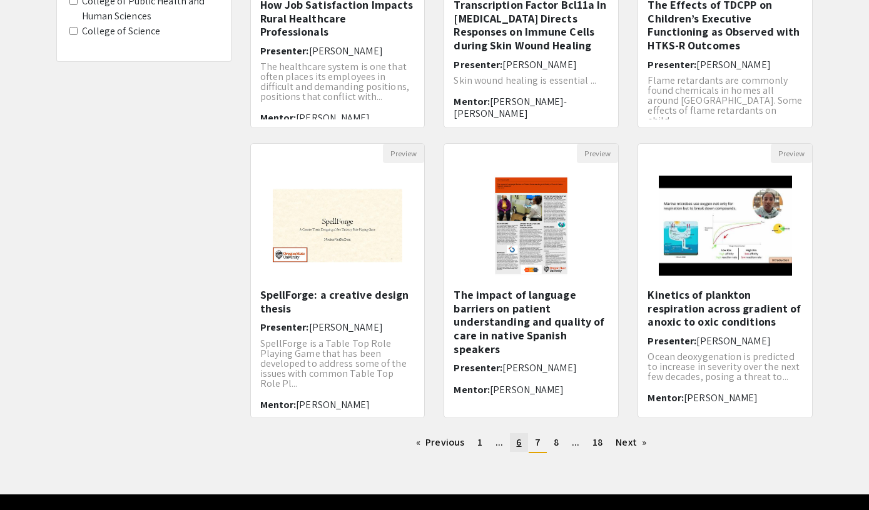
click at [518, 443] on span "6" at bounding box center [518, 442] width 5 height 13
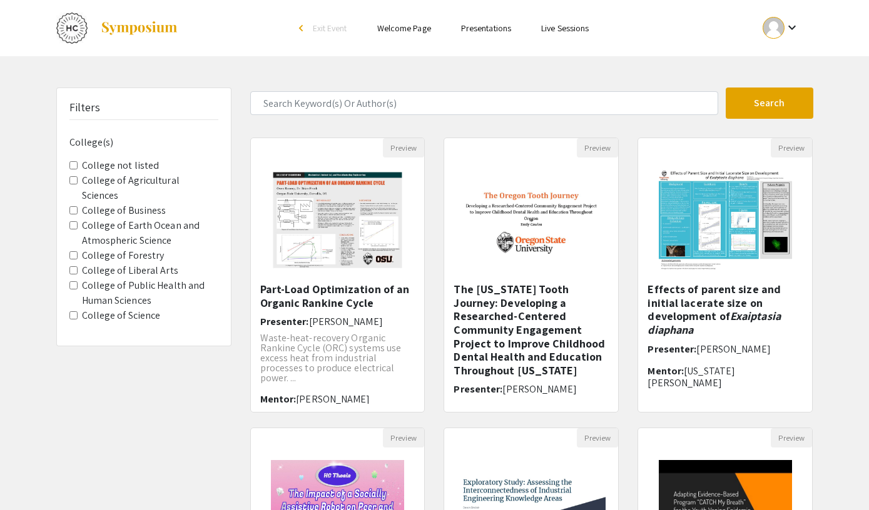
click at [76, 311] on Science "College of Science" at bounding box center [73, 315] width 8 height 8
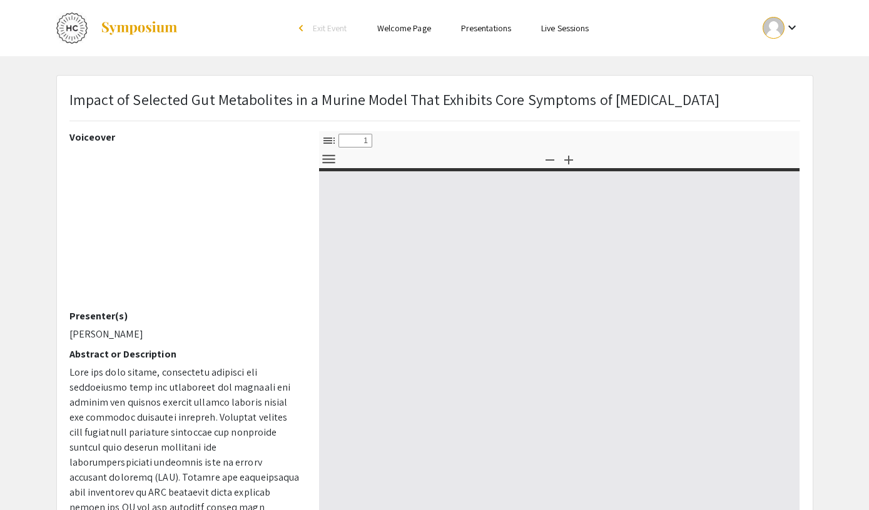
select select "custom"
type input "0"
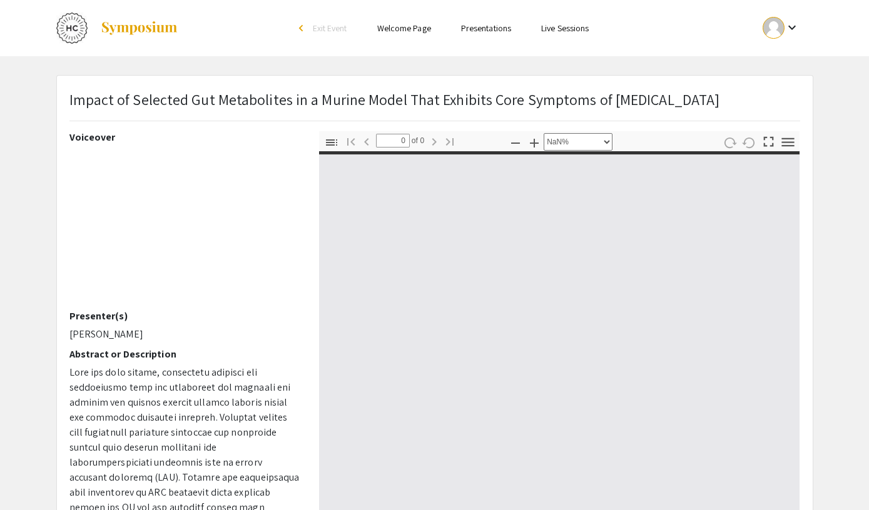
select select "auto"
type input "1"
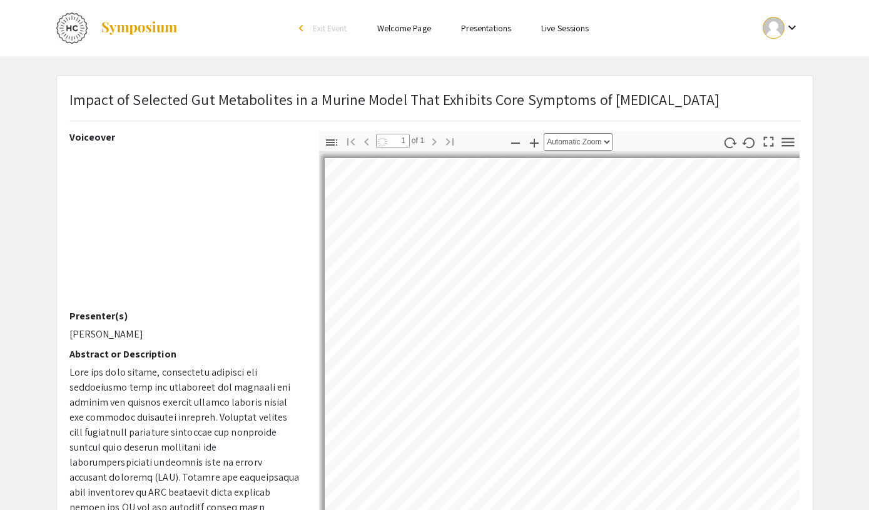
select select "auto"
